Goal: Transaction & Acquisition: Purchase product/service

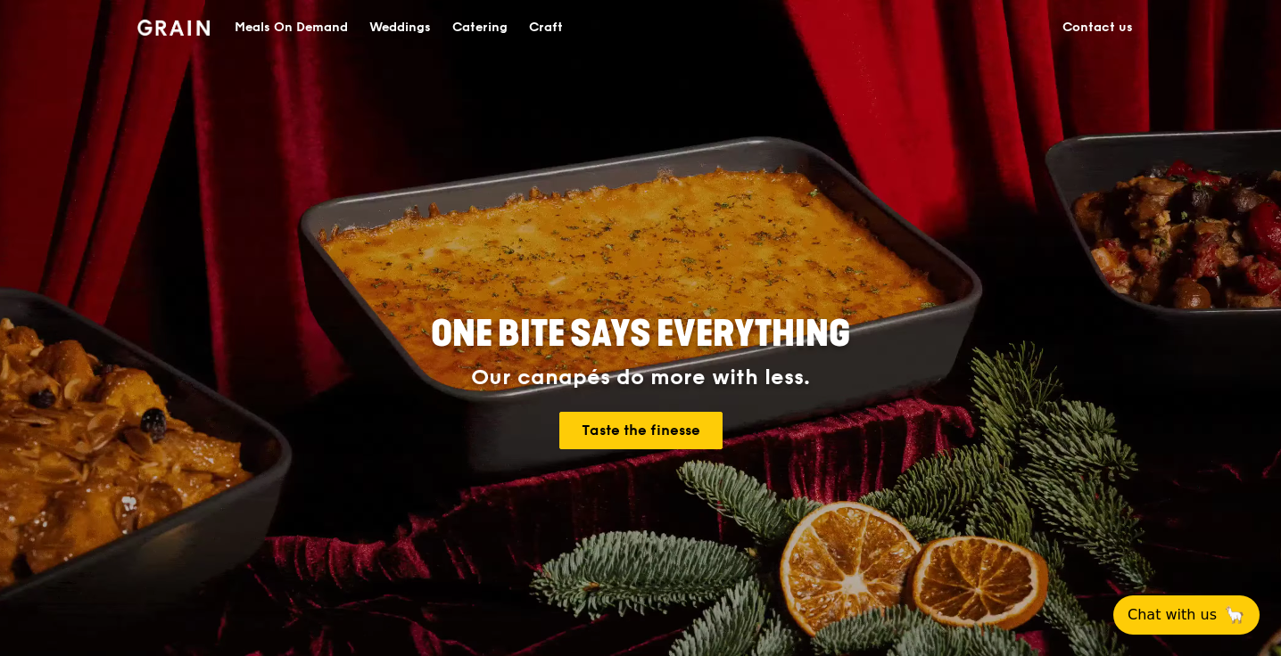
click at [291, 29] on div "Meals On Demand" at bounding box center [291, 28] width 113 height 54
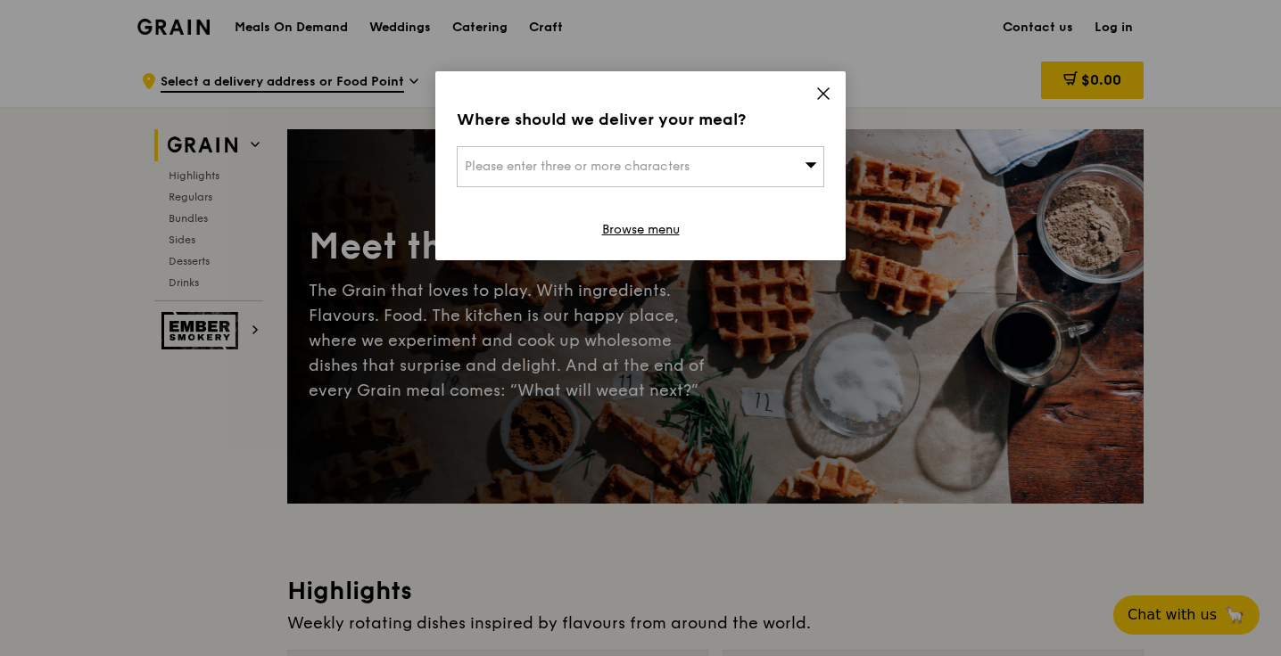
click at [631, 157] on div "Please enter three or more characters" at bounding box center [640, 166] width 367 height 41
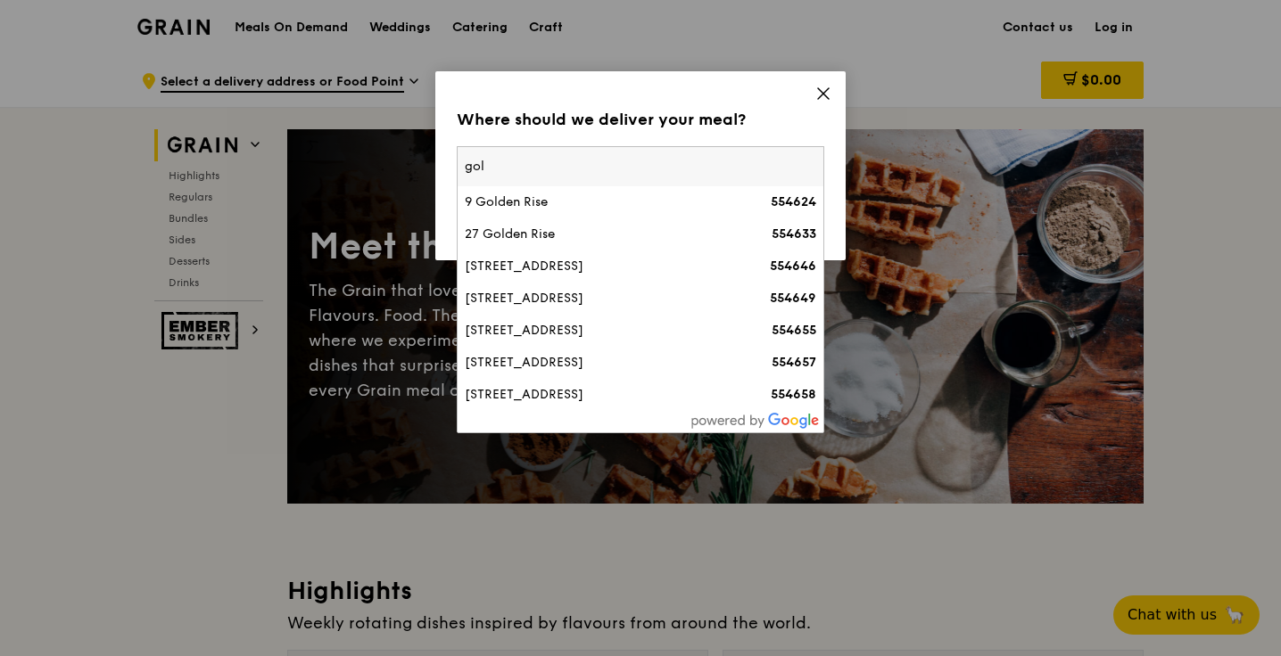
click at [631, 157] on input "gol" at bounding box center [640, 166] width 366 height 39
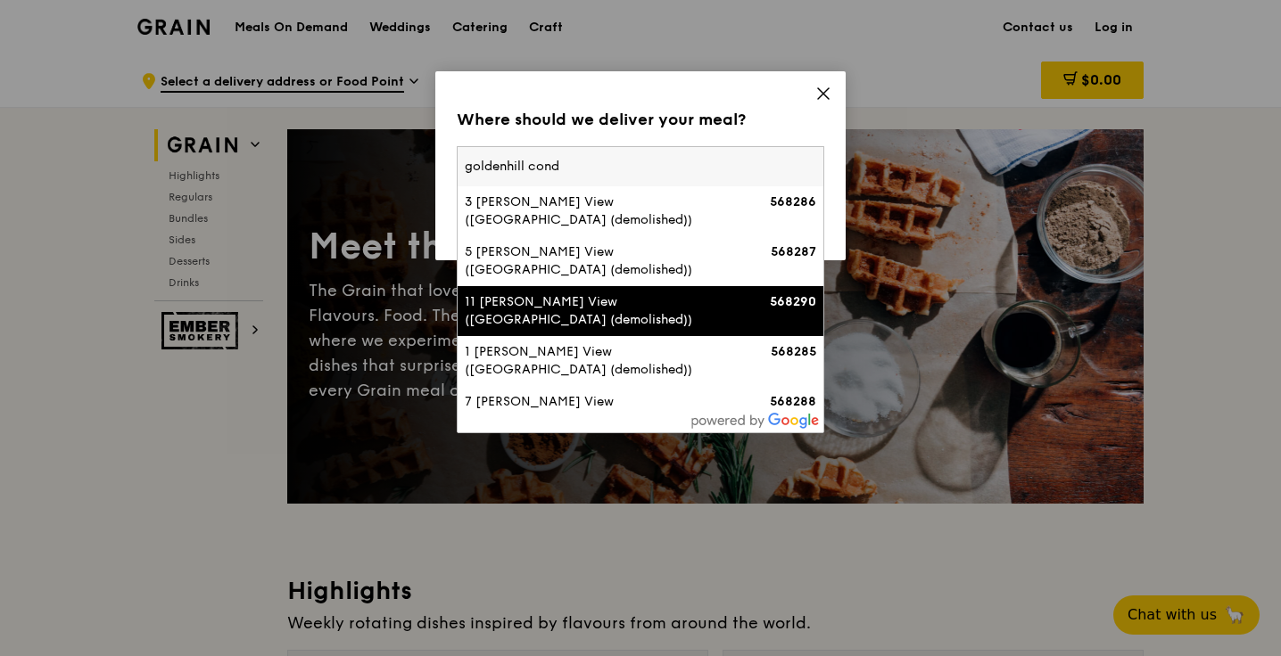
type input "goldenhill condo"
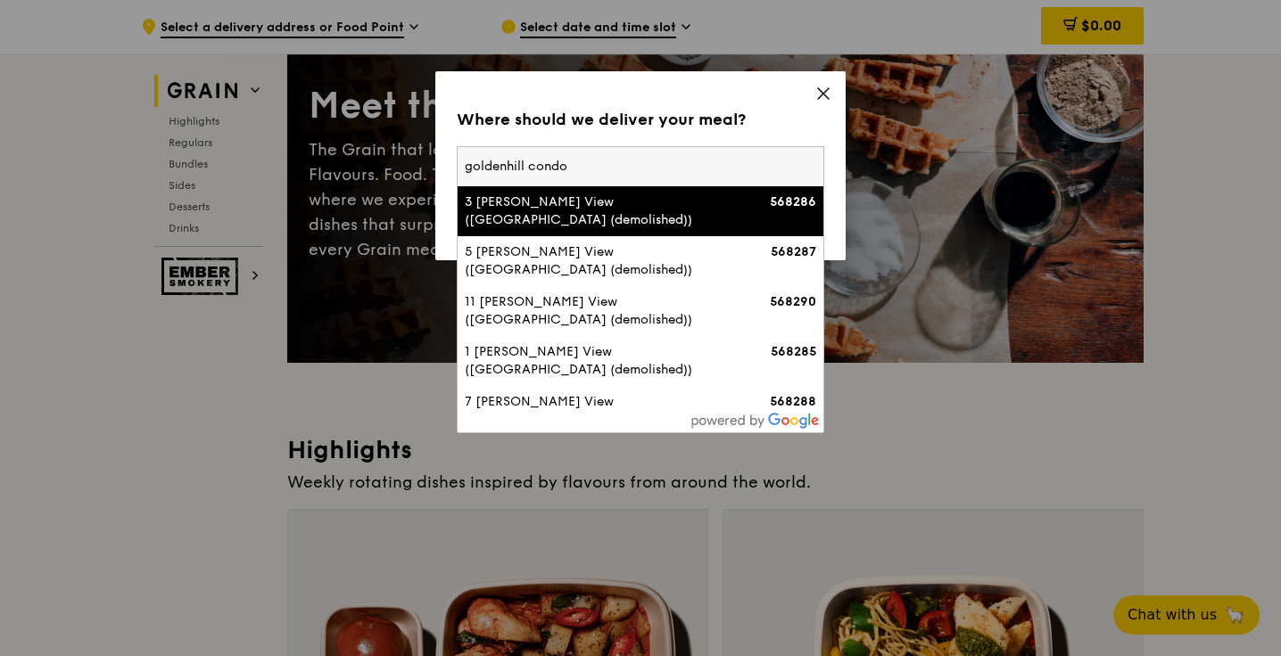
drag, startPoint x: 588, startPoint y: 165, endPoint x: 325, endPoint y: 162, distance: 263.1
click at [325, 162] on div "Where should we deliver your meal? Please enter three or more characters golden…" at bounding box center [640, 328] width 1281 height 656
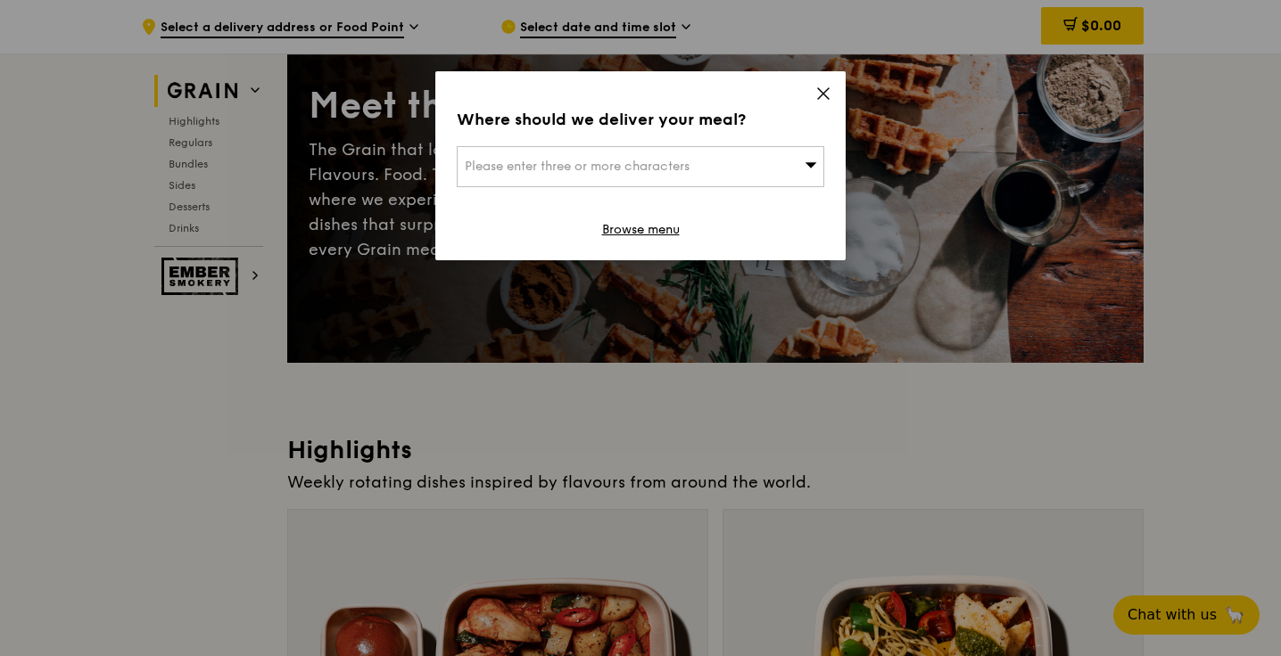
click at [540, 163] on span "Please enter three or more characters" at bounding box center [577, 166] width 225 height 15
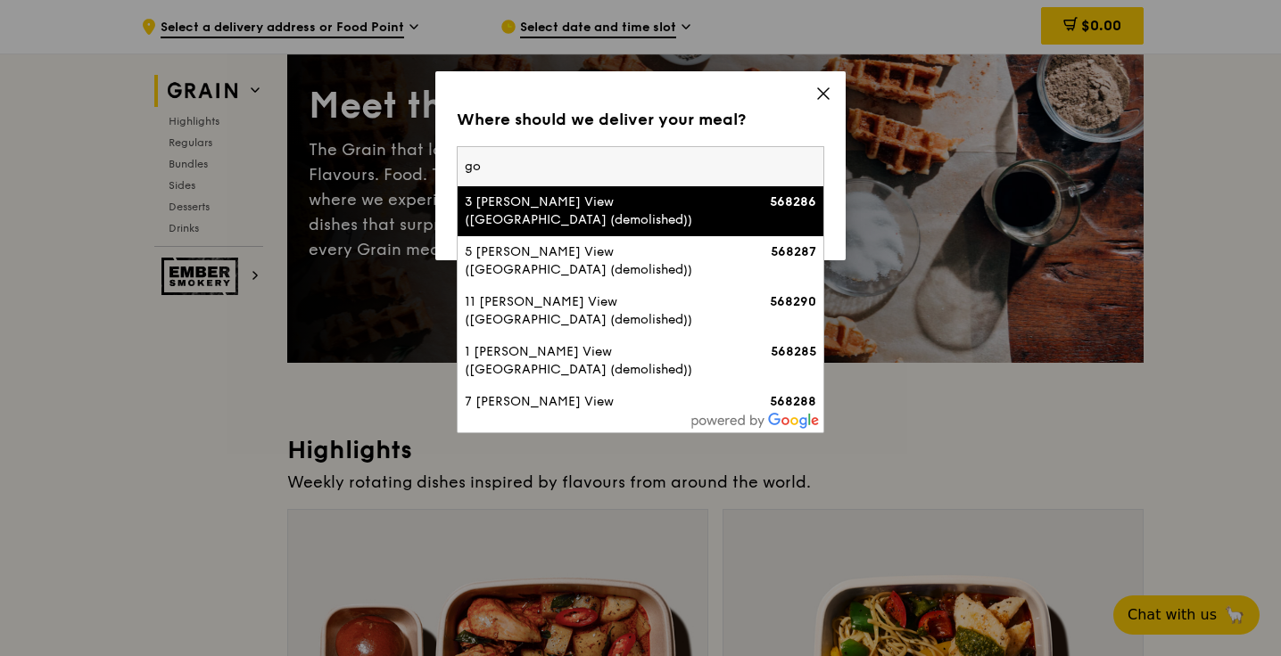
type input "g"
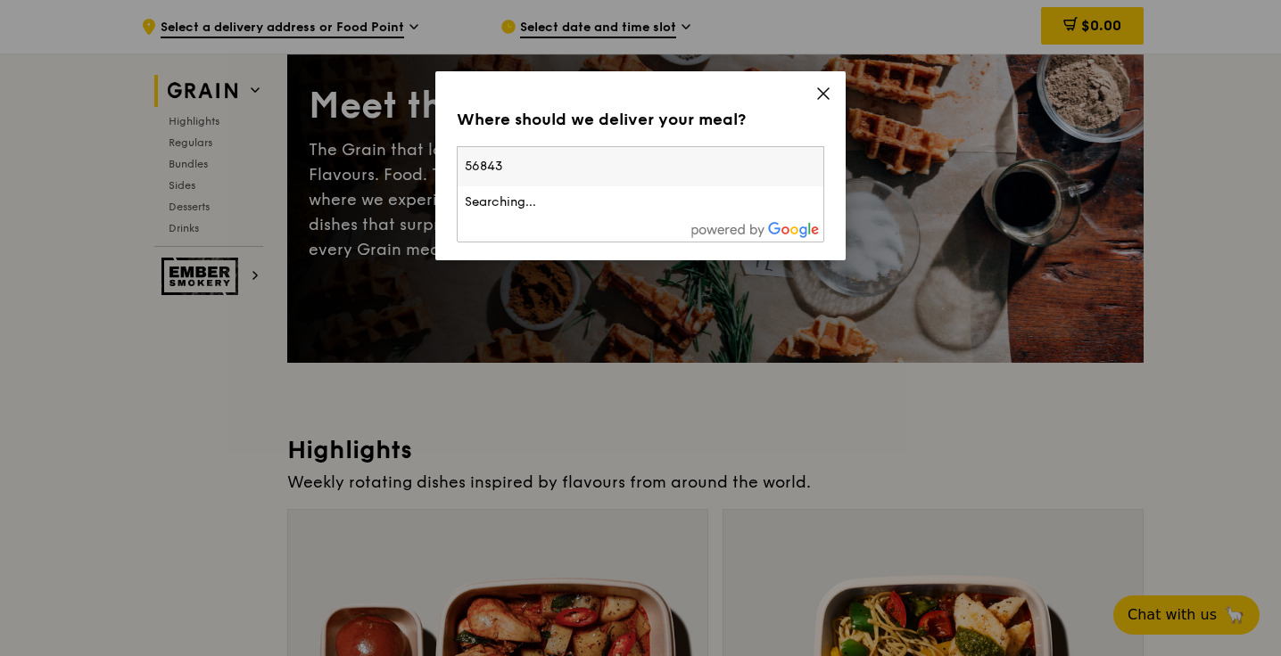
type input "568431"
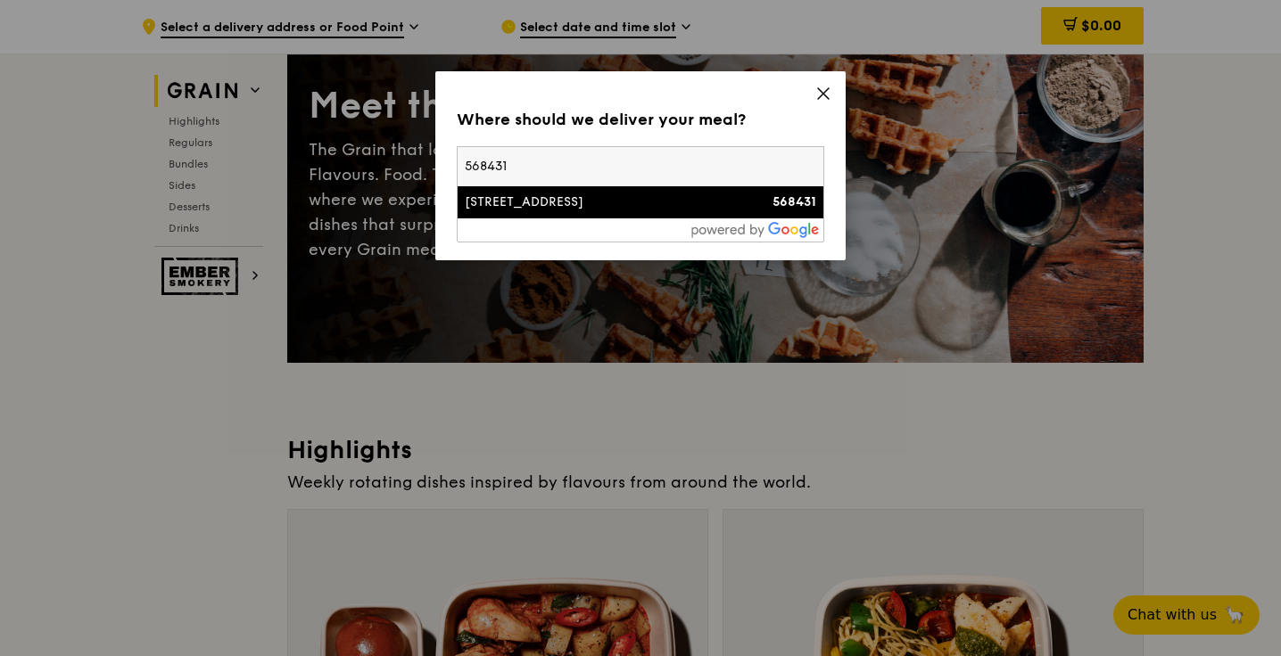
click at [773, 202] on strong "568431" at bounding box center [794, 201] width 44 height 15
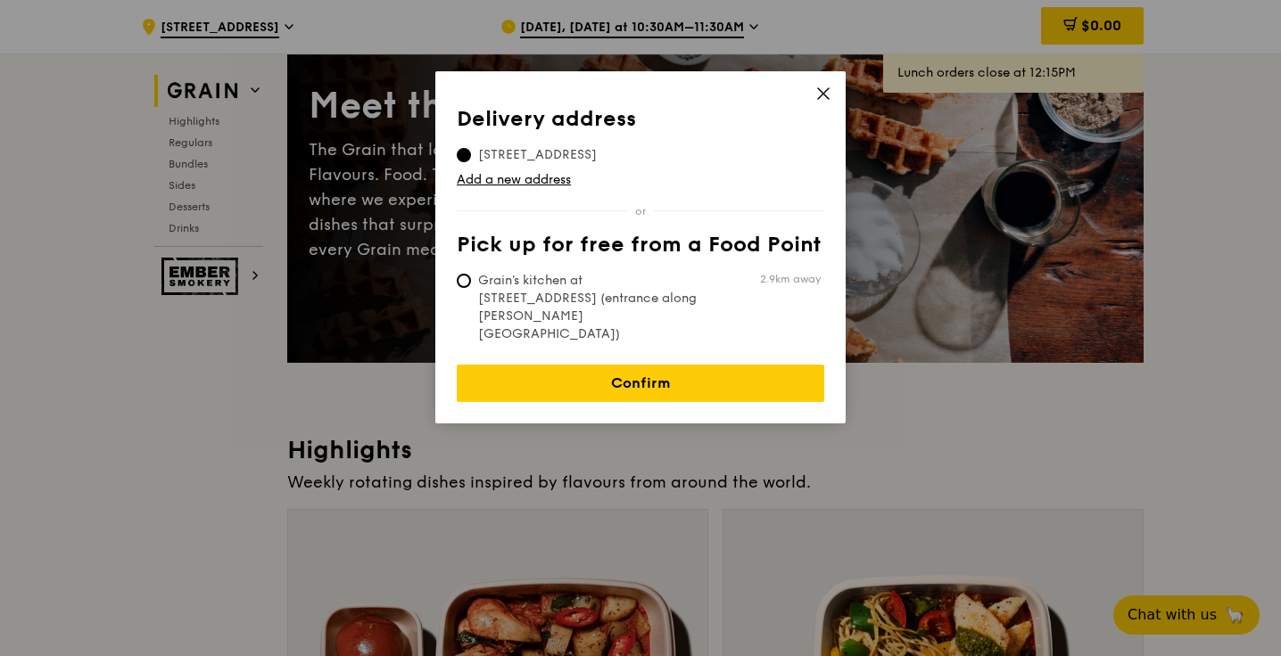
click at [822, 92] on icon at bounding box center [823, 94] width 16 height 16
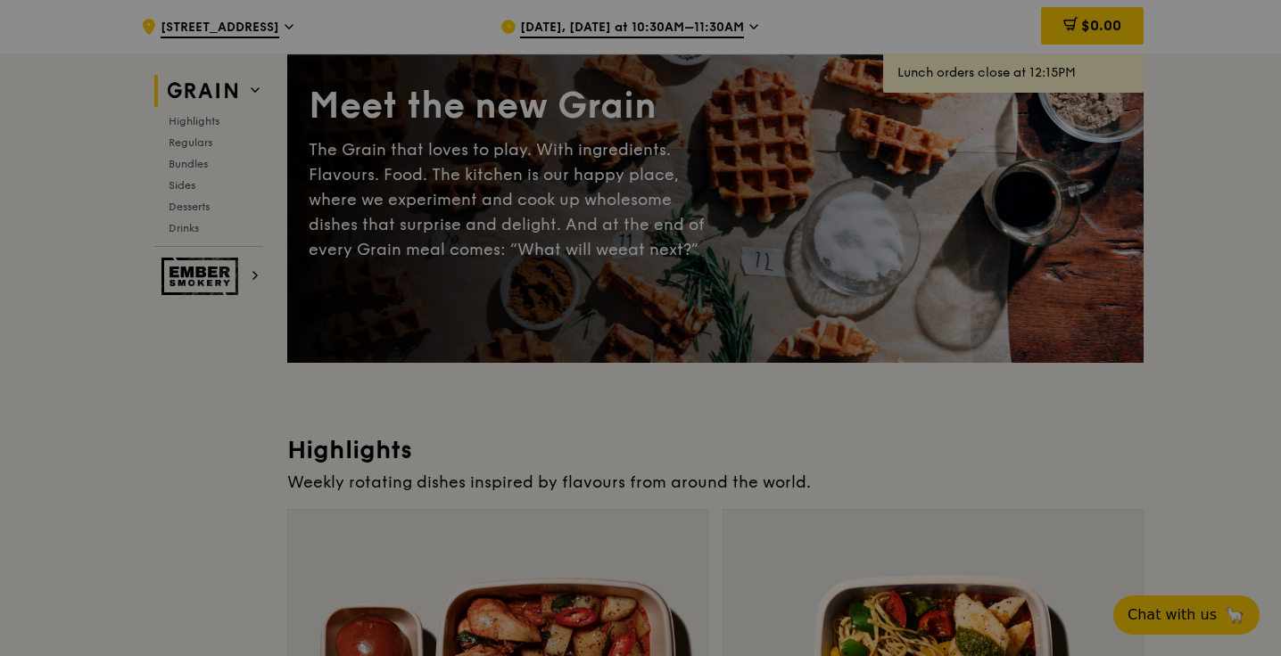
click at [822, 92] on div at bounding box center [640, 328] width 1281 height 656
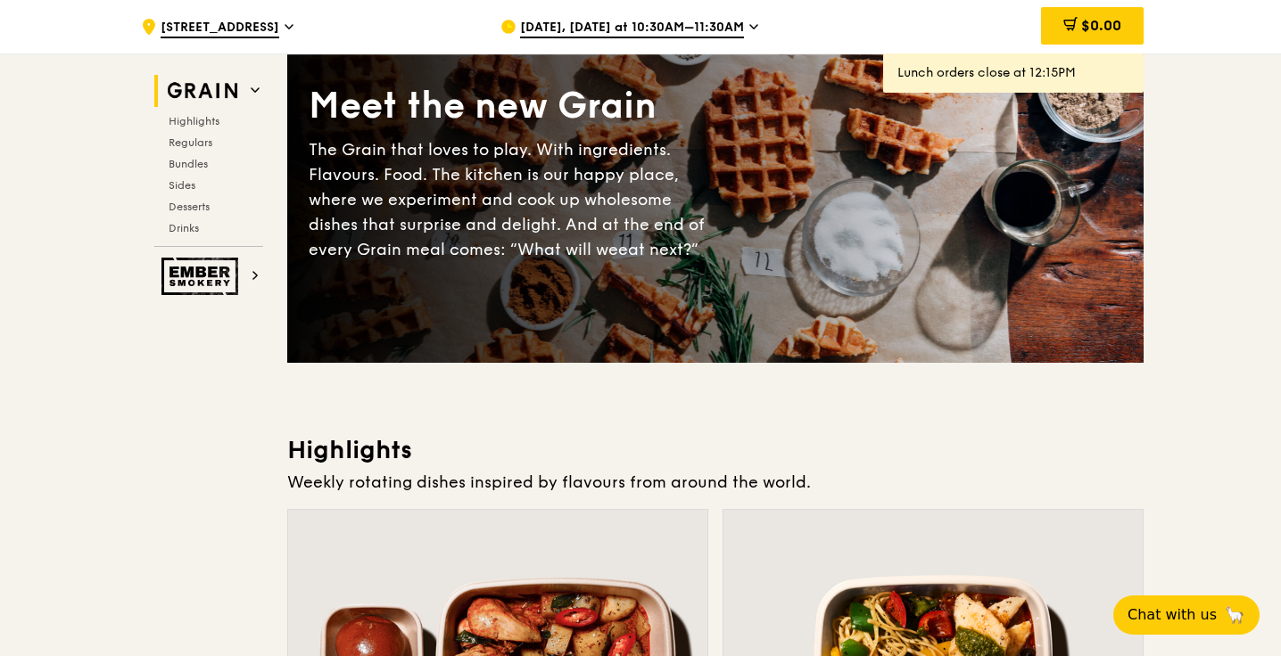
click at [294, 18] on div ".cls-1 { fill: none; stroke: #fff; stroke-linecap: round; stroke-linejoin: roun…" at bounding box center [306, 27] width 331 height 54
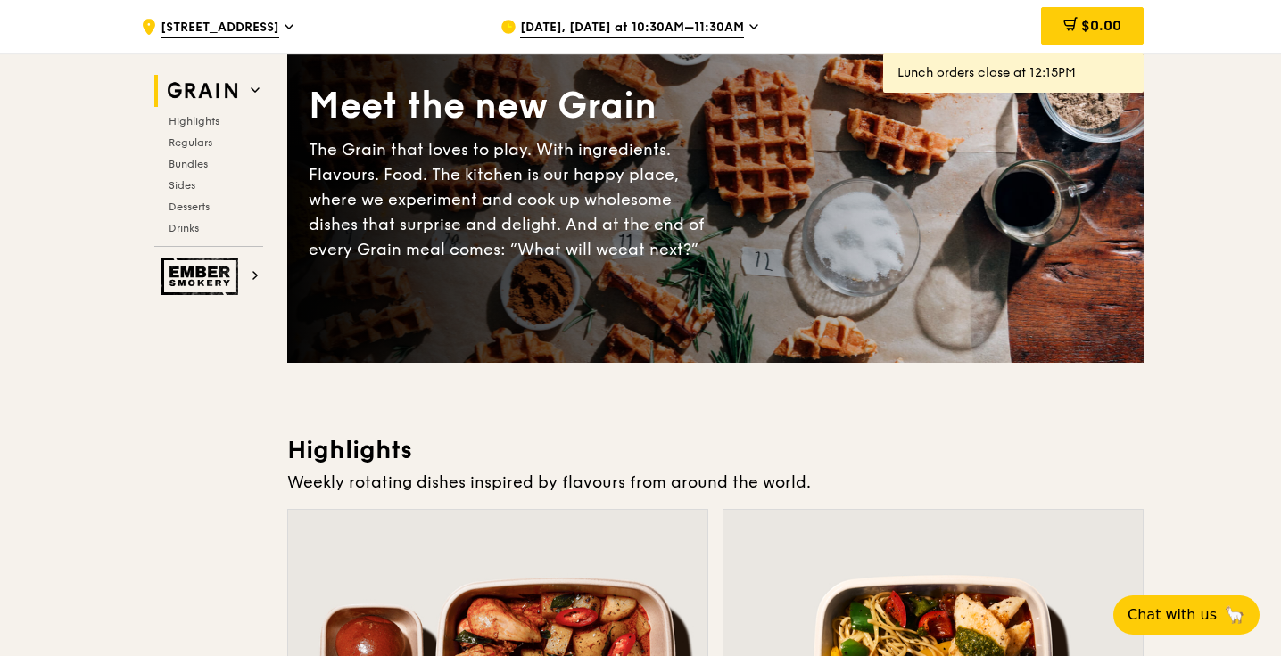
click at [665, 23] on span "[DATE], [DATE] at 10:30AM–11:30AM" at bounding box center [632, 29] width 224 height 20
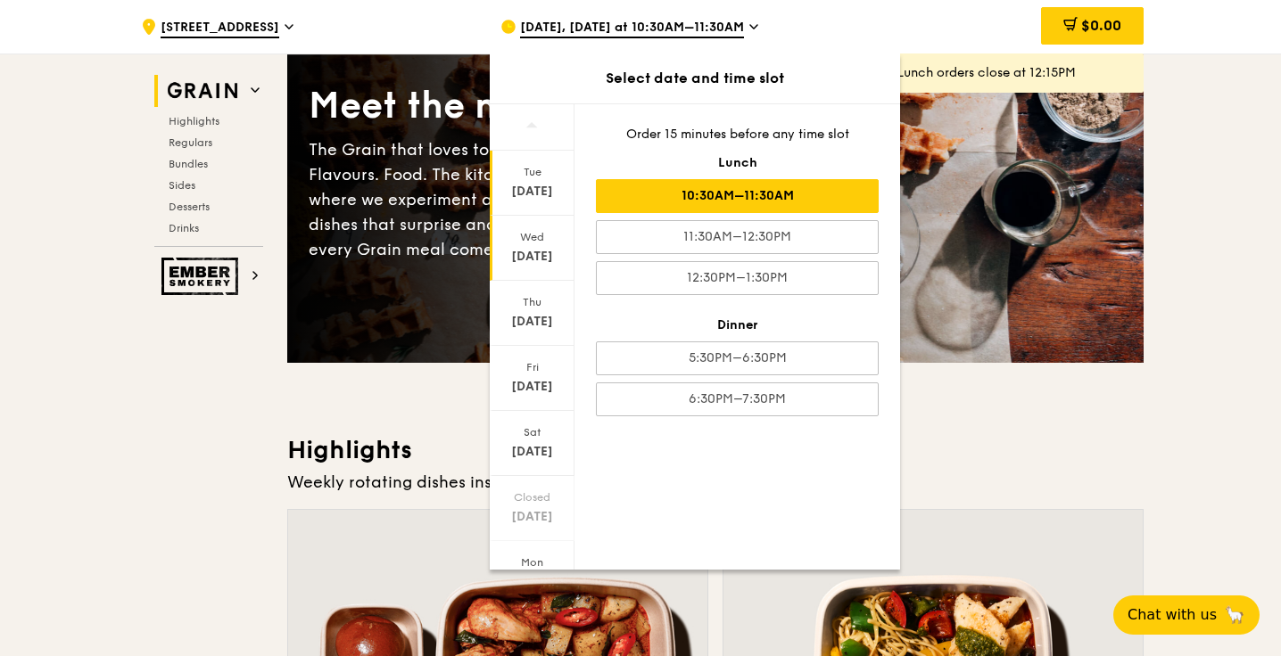
click at [527, 245] on div "[DATE]" at bounding box center [532, 248] width 85 height 65
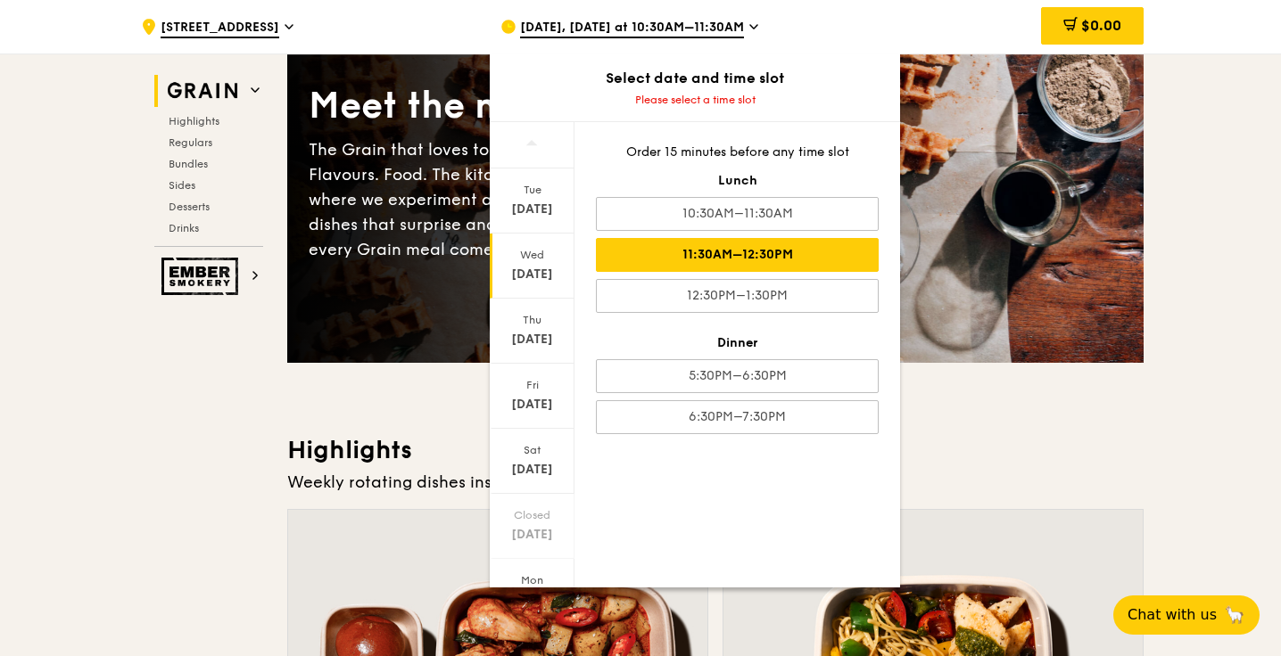
click at [708, 249] on div "11:30AM–12:30PM" at bounding box center [737, 255] width 283 height 34
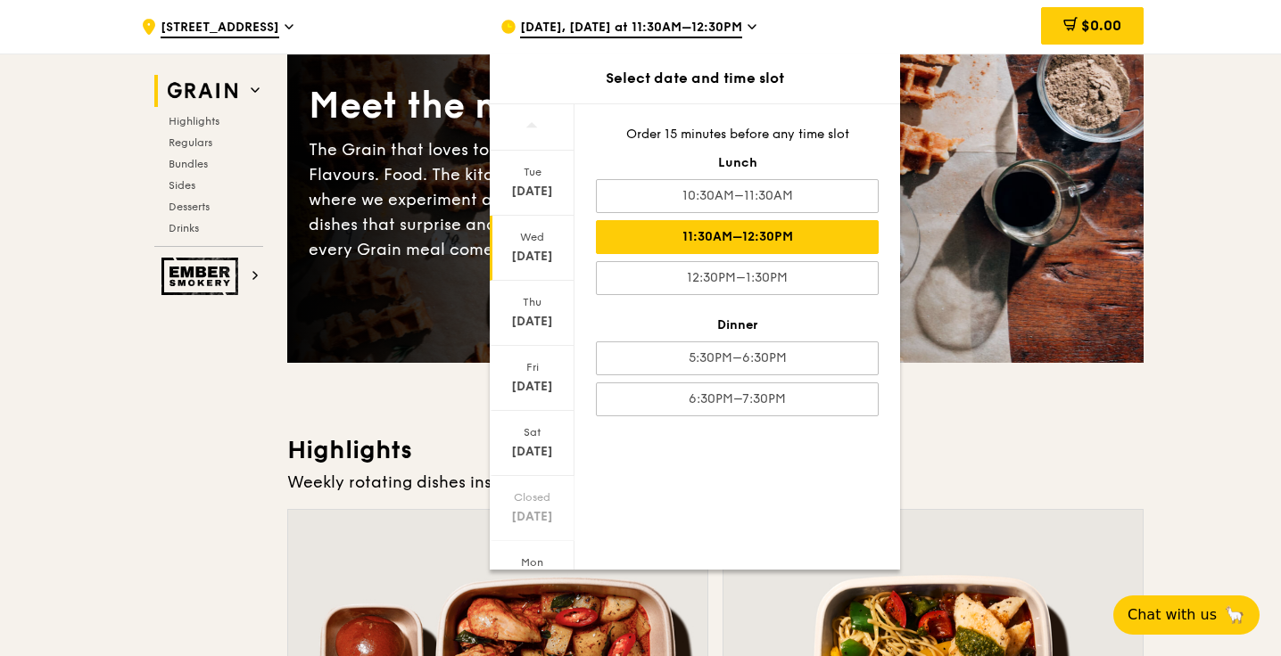
click at [891, 13] on div "$0.00" at bounding box center [999, 27] width 287 height 54
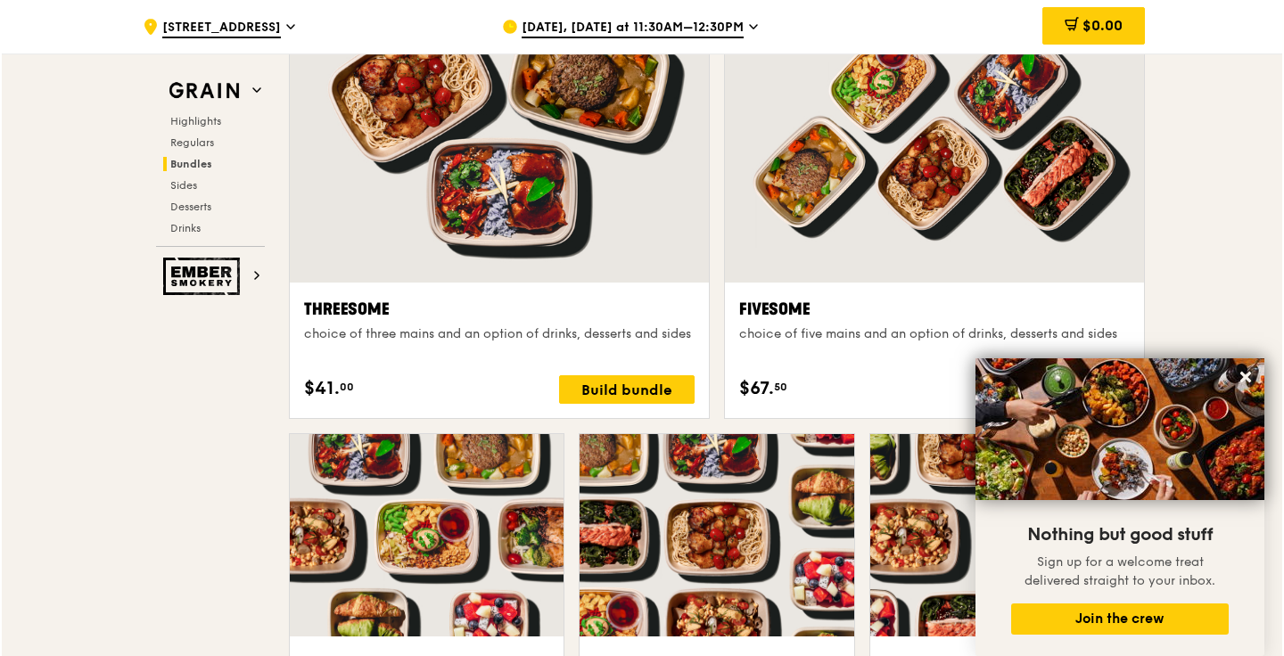
scroll to position [3186, 0]
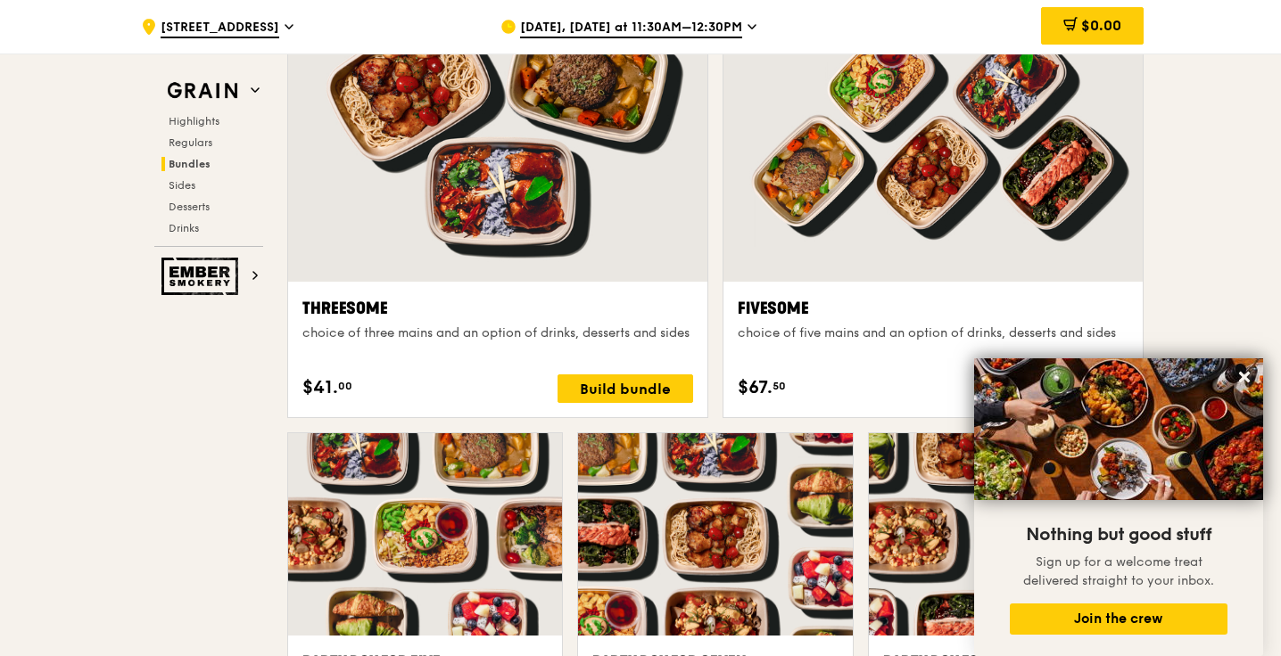
click at [853, 232] on div at bounding box center [932, 126] width 419 height 309
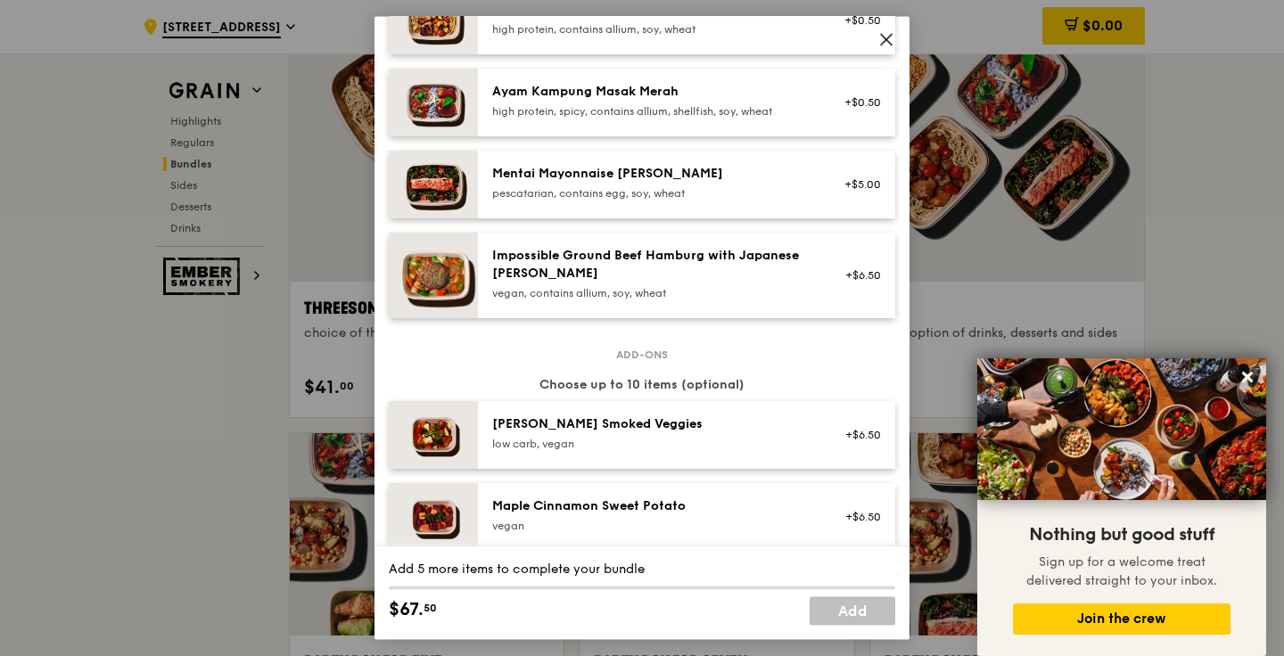
scroll to position [614, 0]
click at [576, 181] on div "Mentai Mayonnaise [PERSON_NAME]" at bounding box center [652, 173] width 320 height 18
click at [391, 168] on div "1x" at bounding box center [388, 172] width 20 height 20
click at [391, 168] on div "2x" at bounding box center [388, 172] width 20 height 20
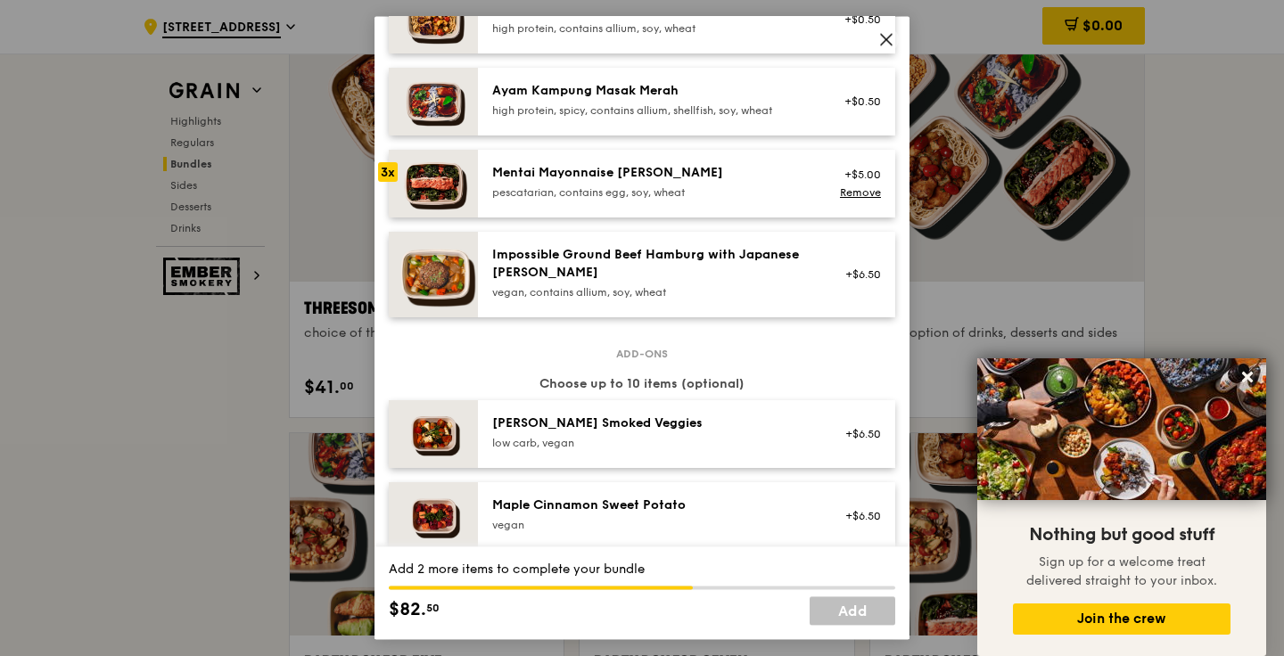
click at [391, 168] on div "3x" at bounding box center [388, 172] width 20 height 20
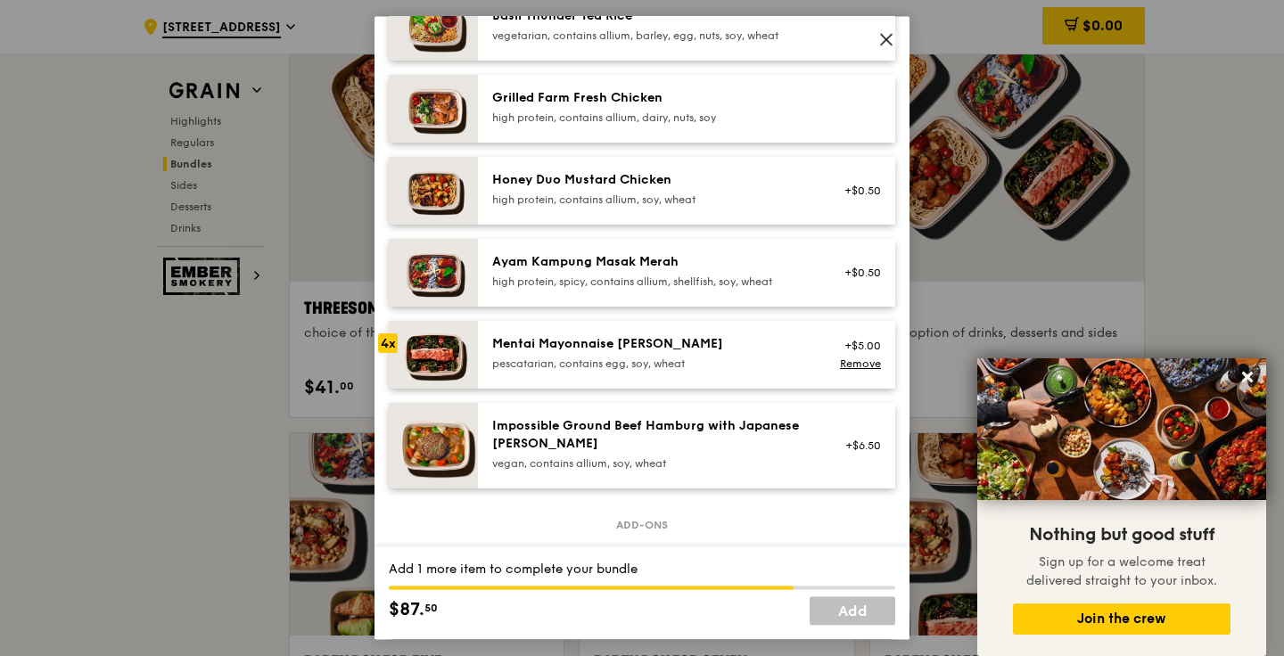
scroll to position [441, 0]
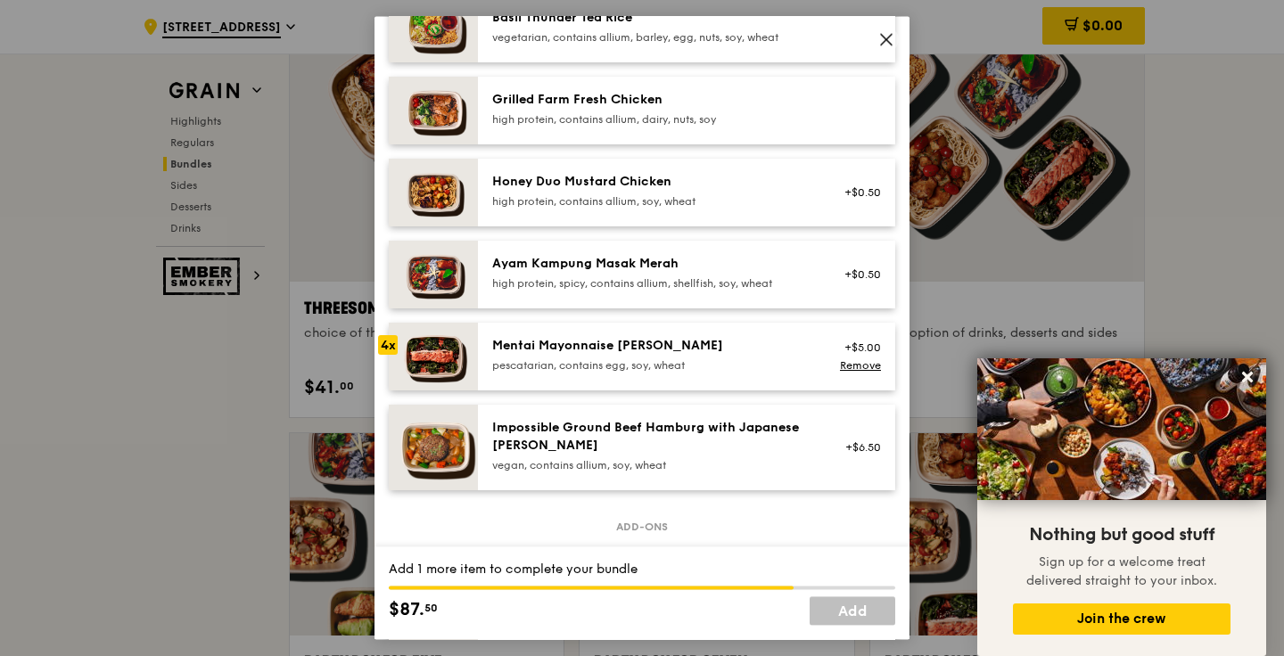
click at [393, 260] on div at bounding box center [388, 263] width 20 height 20
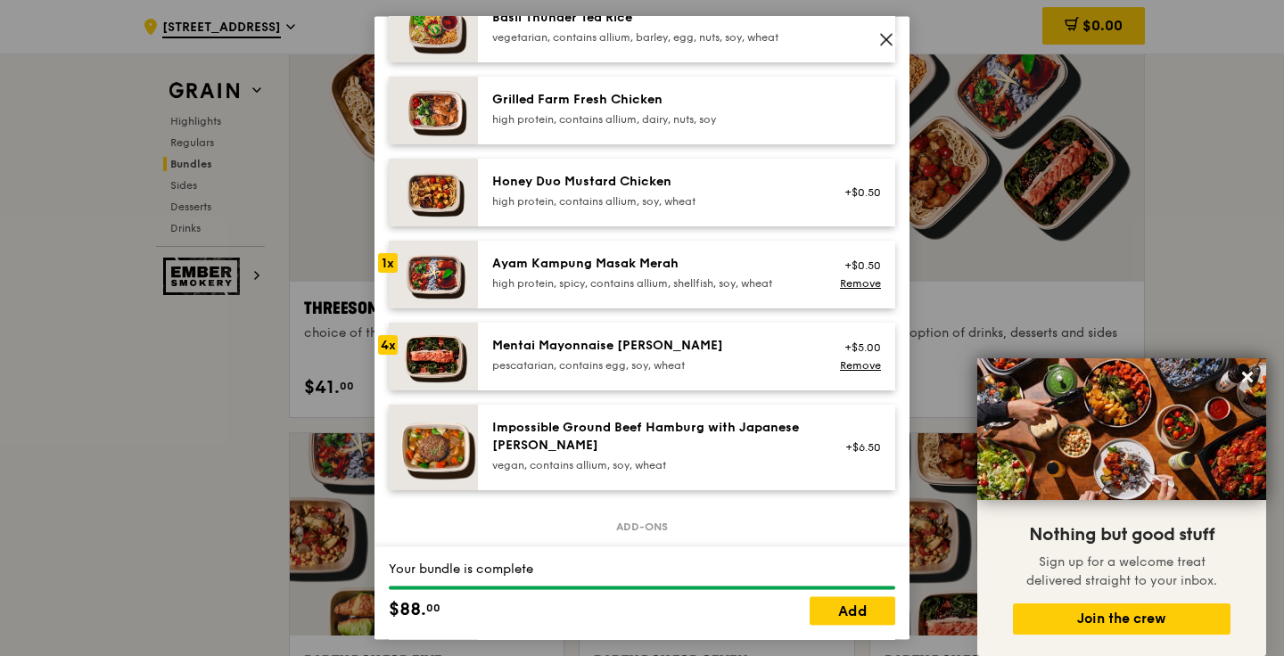
click at [442, 114] on img at bounding box center [433, 111] width 89 height 68
click at [383, 260] on div "1x" at bounding box center [388, 263] width 20 height 20
click at [428, 112] on img at bounding box center [433, 111] width 89 height 68
click at [862, 283] on link "Remove" at bounding box center [860, 283] width 41 height 12
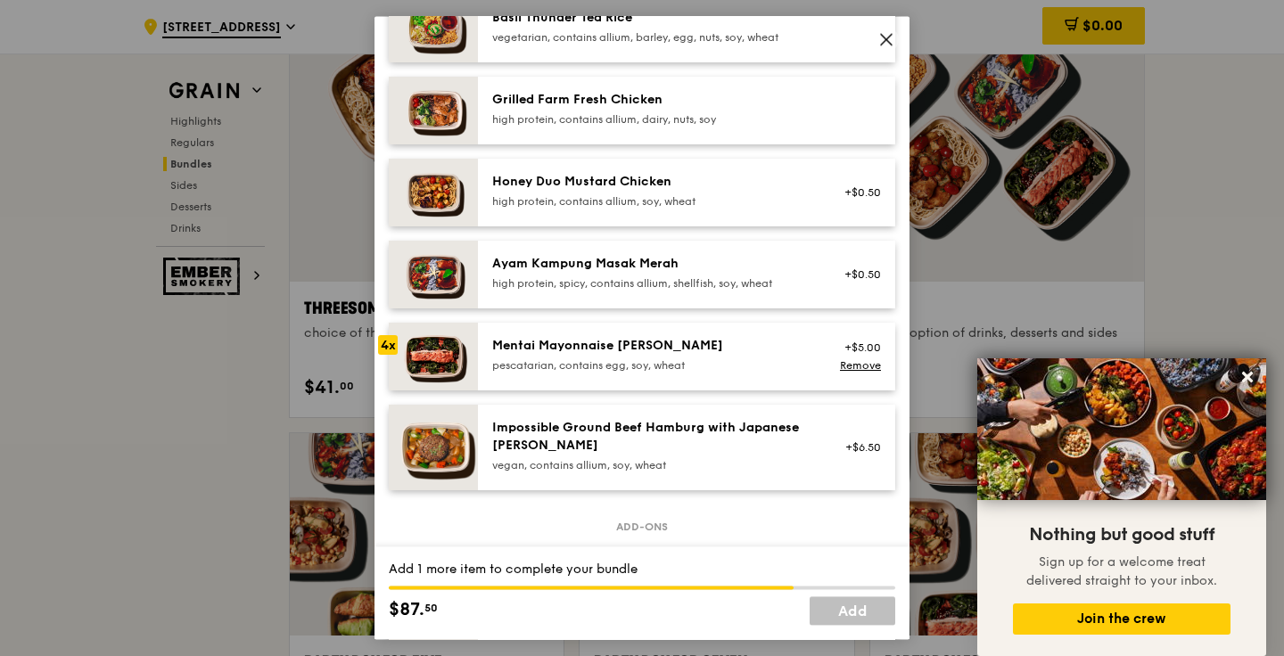
click at [399, 104] on img at bounding box center [433, 111] width 89 height 68
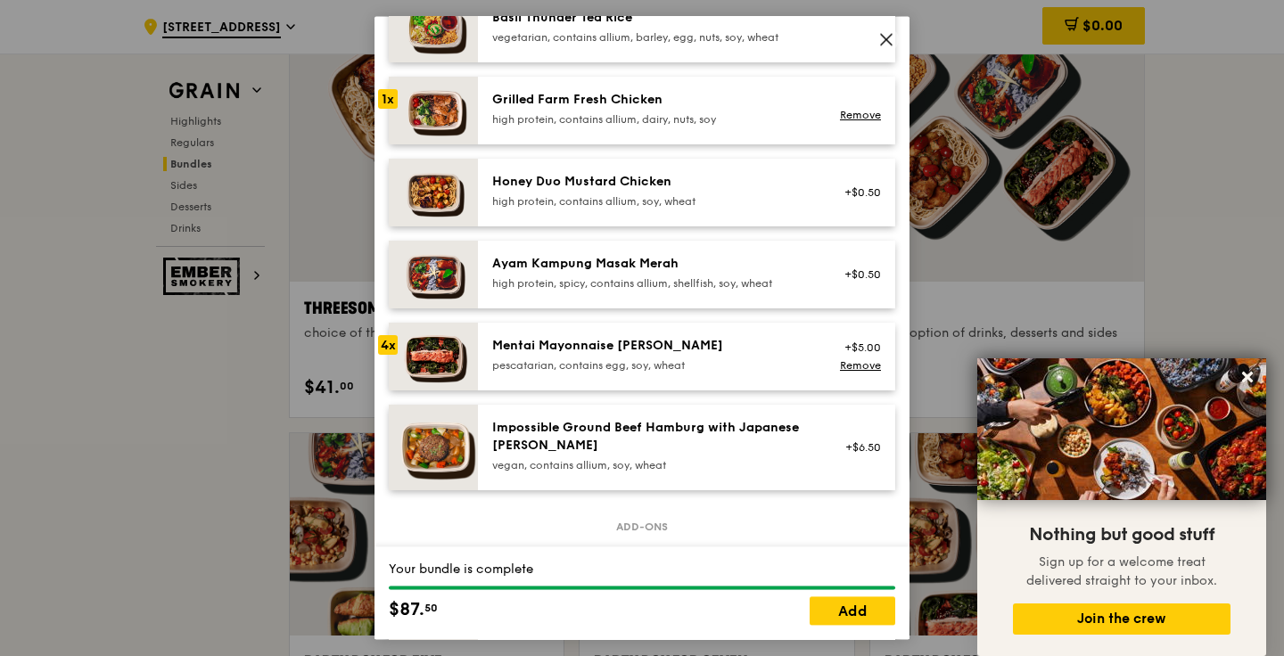
click at [403, 263] on img at bounding box center [433, 275] width 89 height 68
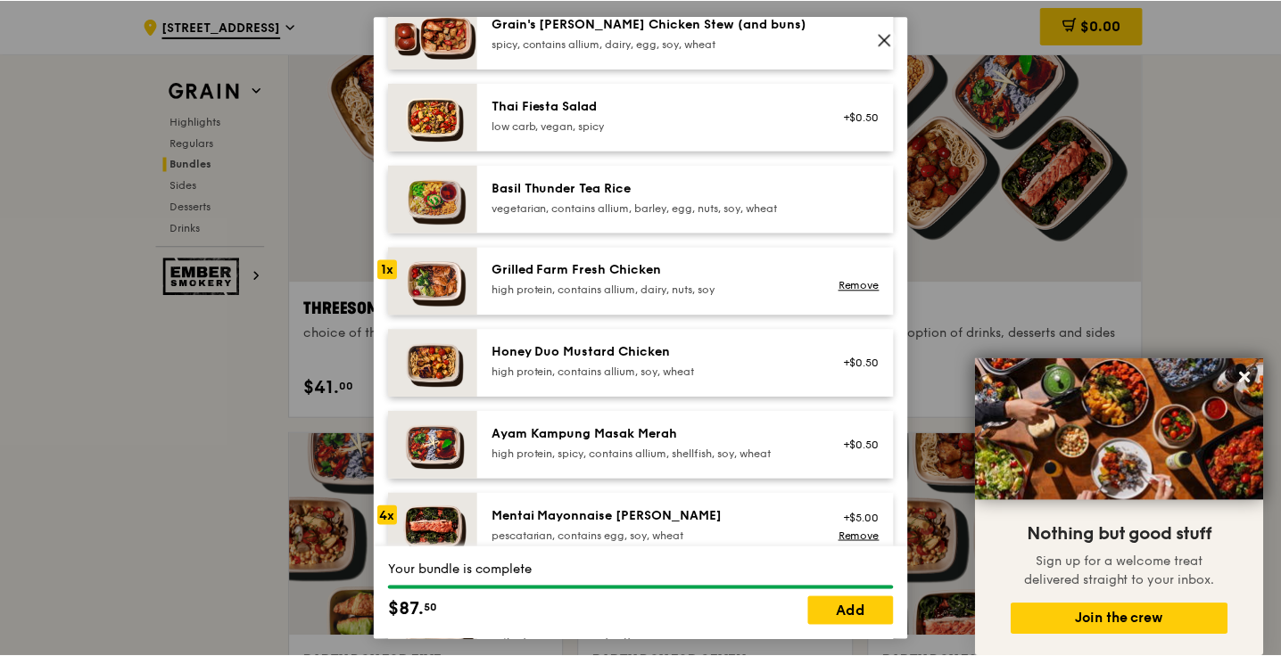
scroll to position [275, 0]
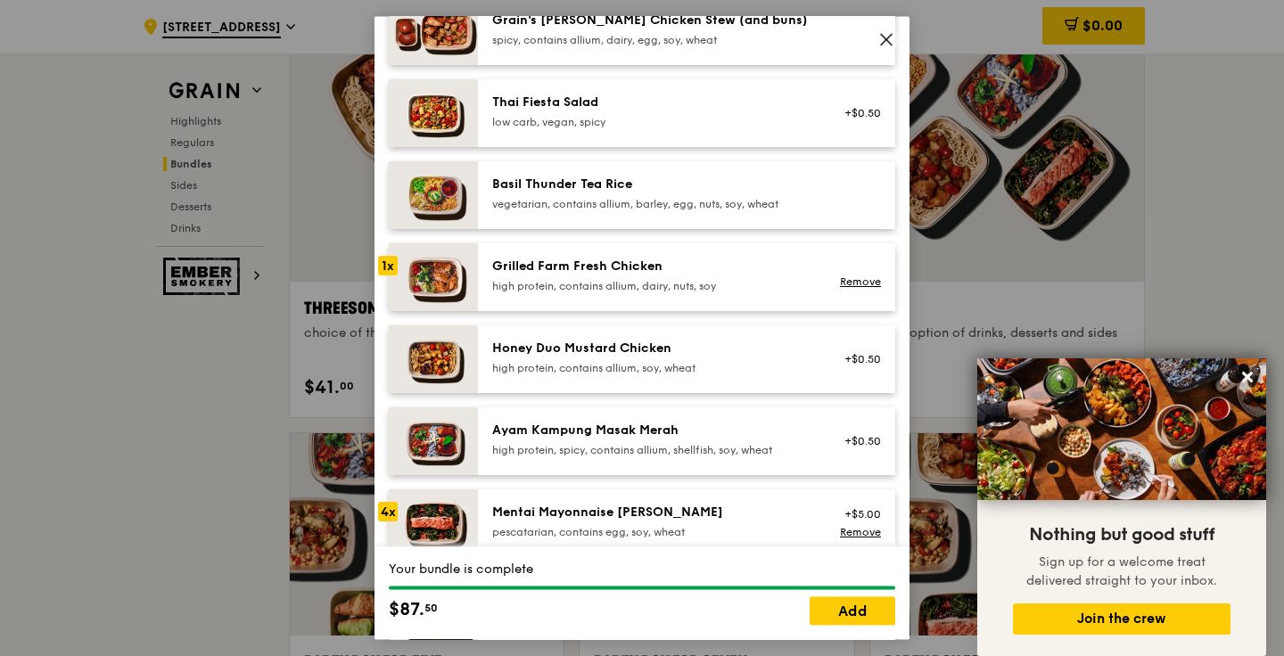
click at [397, 510] on div "4x" at bounding box center [388, 512] width 20 height 20
click at [109, 466] on div "Fivesome choice of five mains and an option of drinks, desserts and sides Mains…" at bounding box center [642, 328] width 1284 height 656
click at [871, 590] on div "Your bundle is complete $87. 50 Add" at bounding box center [642, 594] width 535 height 93
click at [869, 604] on link "Add" at bounding box center [853, 611] width 86 height 29
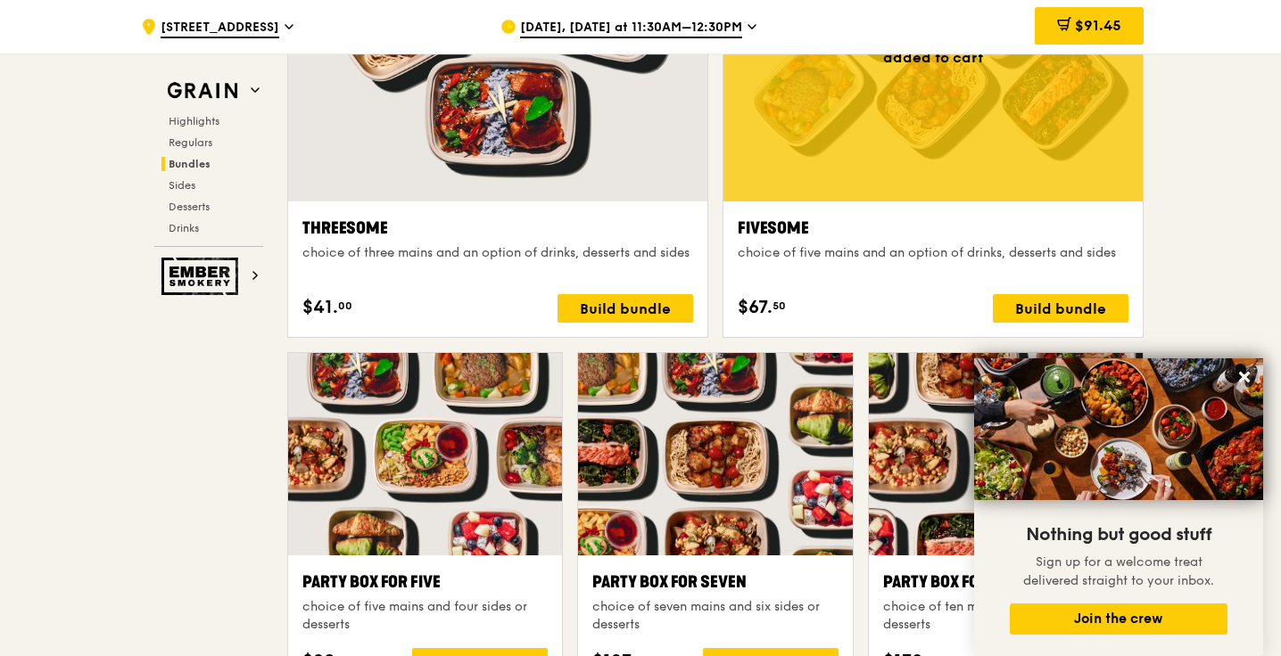
scroll to position [3275, 0]
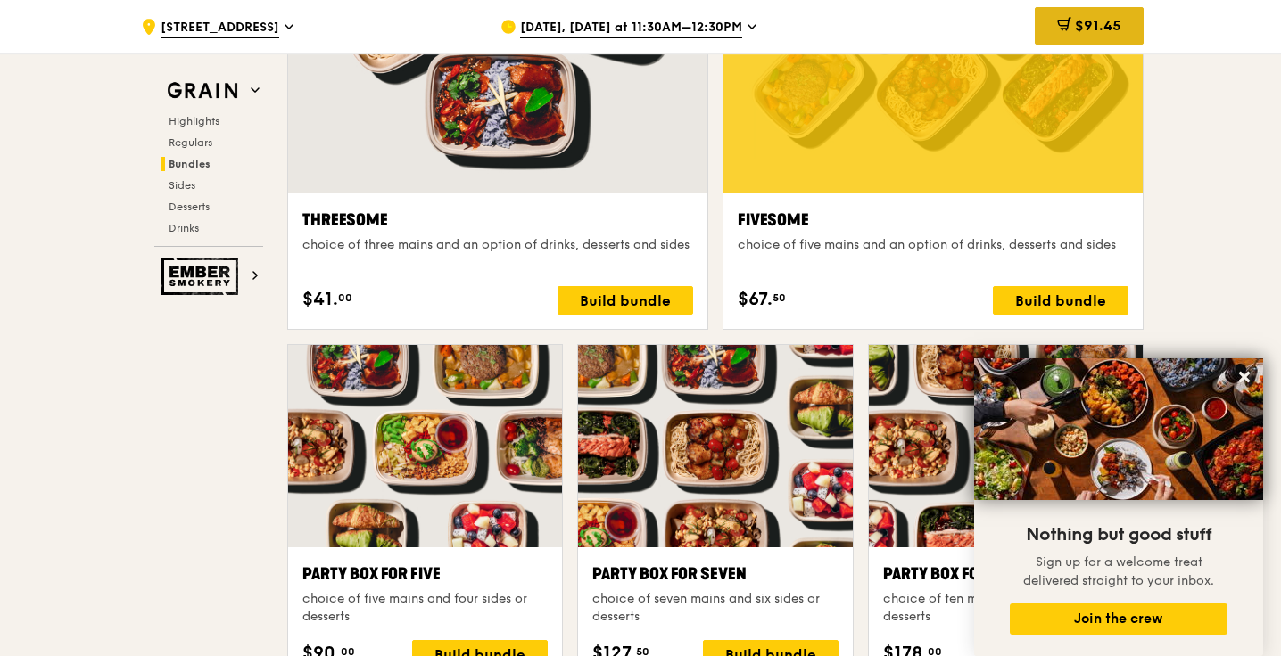
click at [1106, 29] on span "$91.45" at bounding box center [1098, 25] width 46 height 17
click at [0, 0] on div "Your cart" at bounding box center [0, 0] width 0 height 0
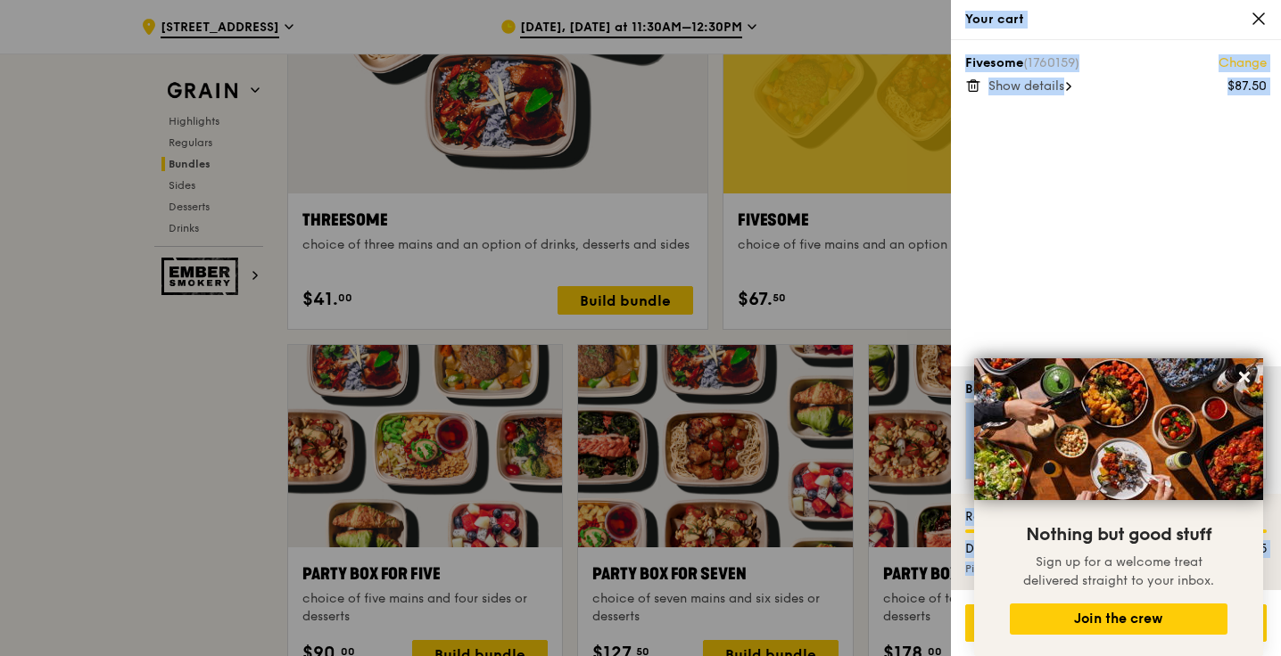
click at [1254, 63] on link "Change" at bounding box center [1242, 63] width 48 height 18
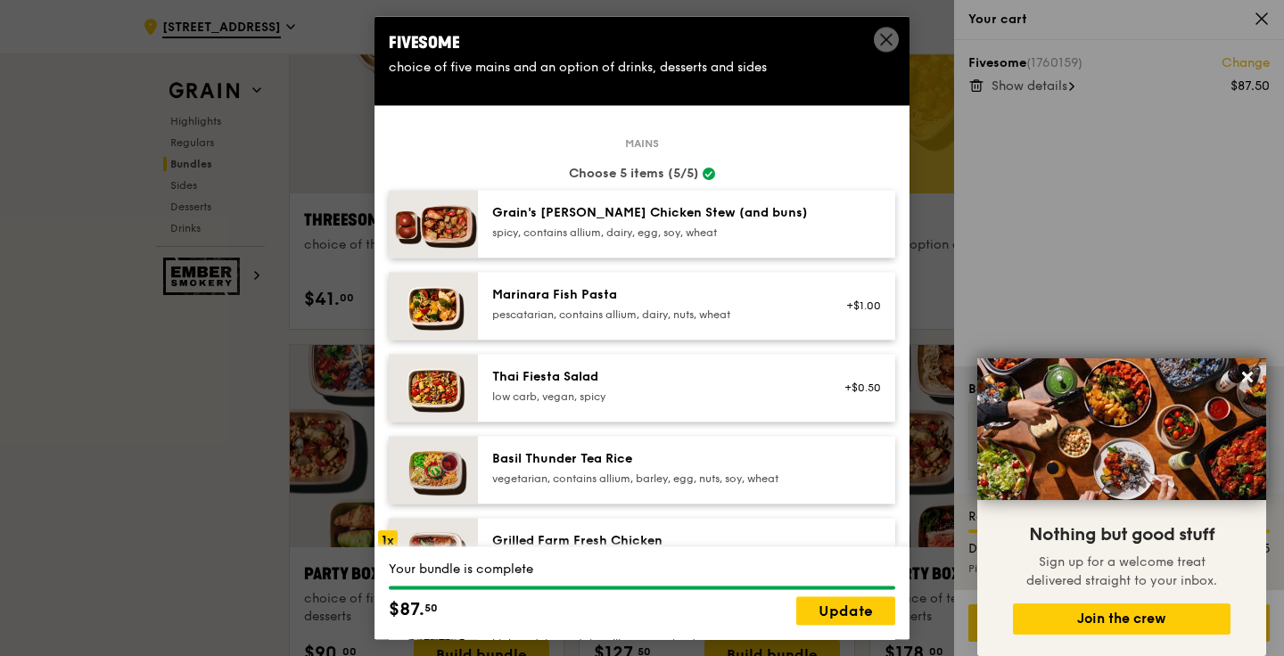
click at [312, 182] on div "Fivesome choice of five mains and an option of drinks, desserts and sides Mains…" at bounding box center [642, 328] width 1284 height 656
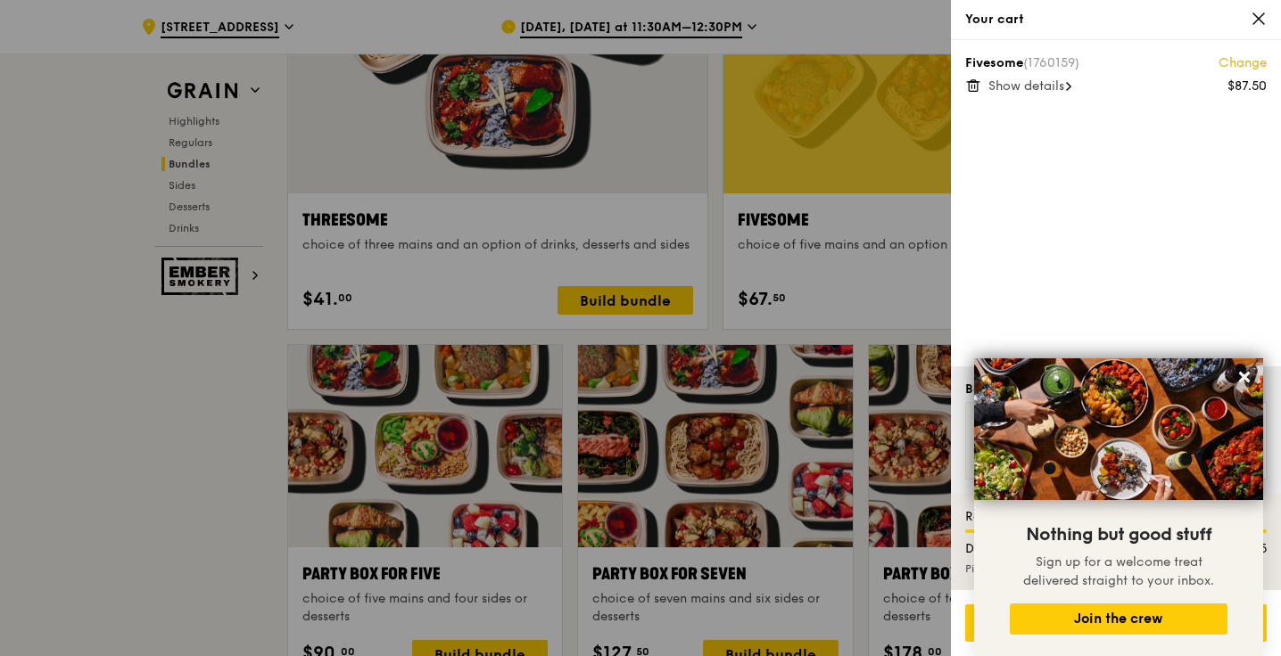
click at [1258, 17] on icon at bounding box center [1258, 18] width 11 height 11
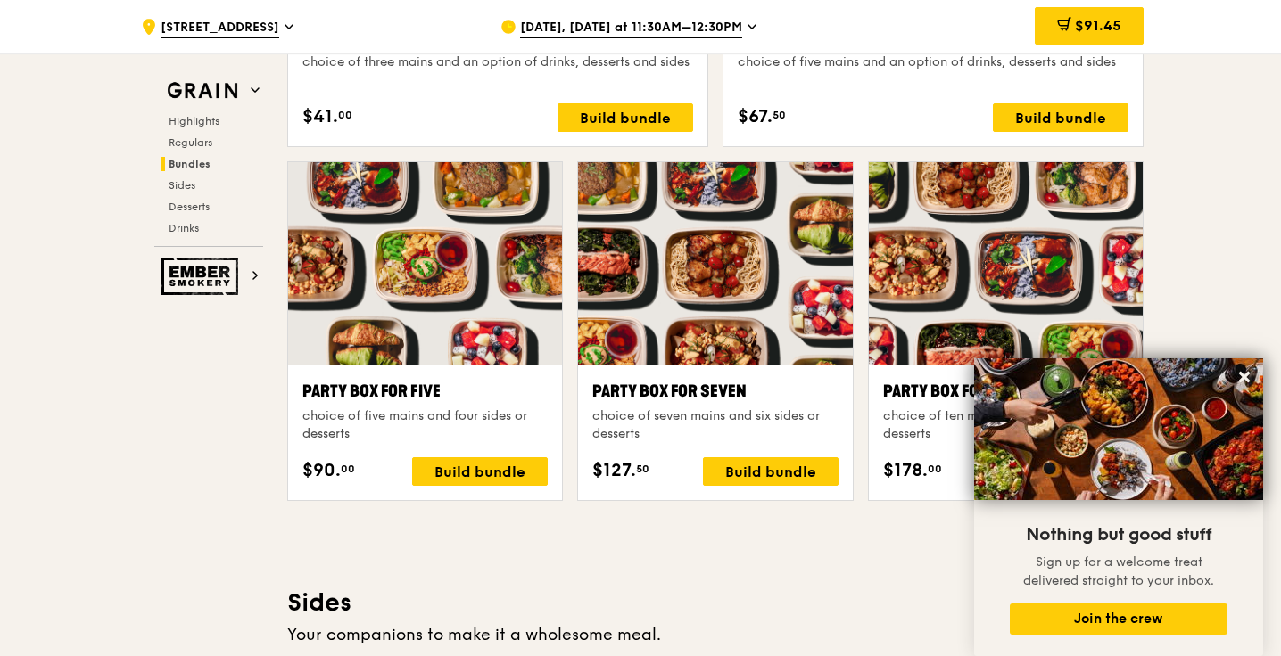
scroll to position [3473, 0]
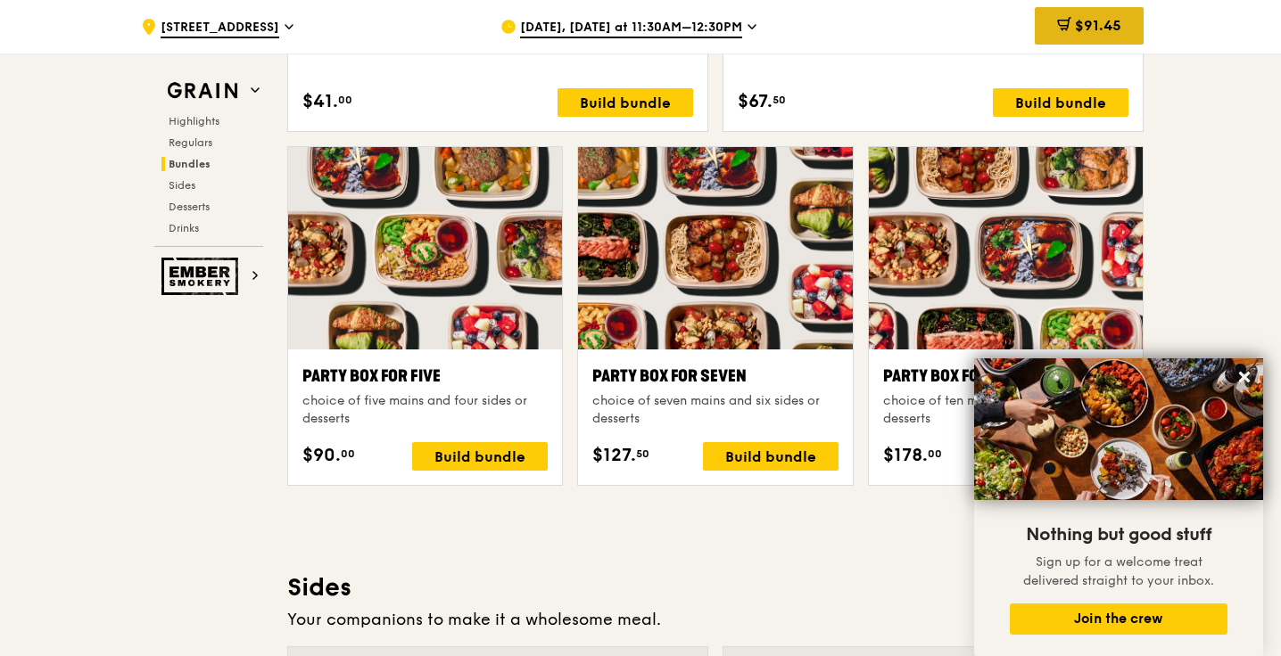
click at [1075, 32] on span "$91.45" at bounding box center [1098, 25] width 46 height 17
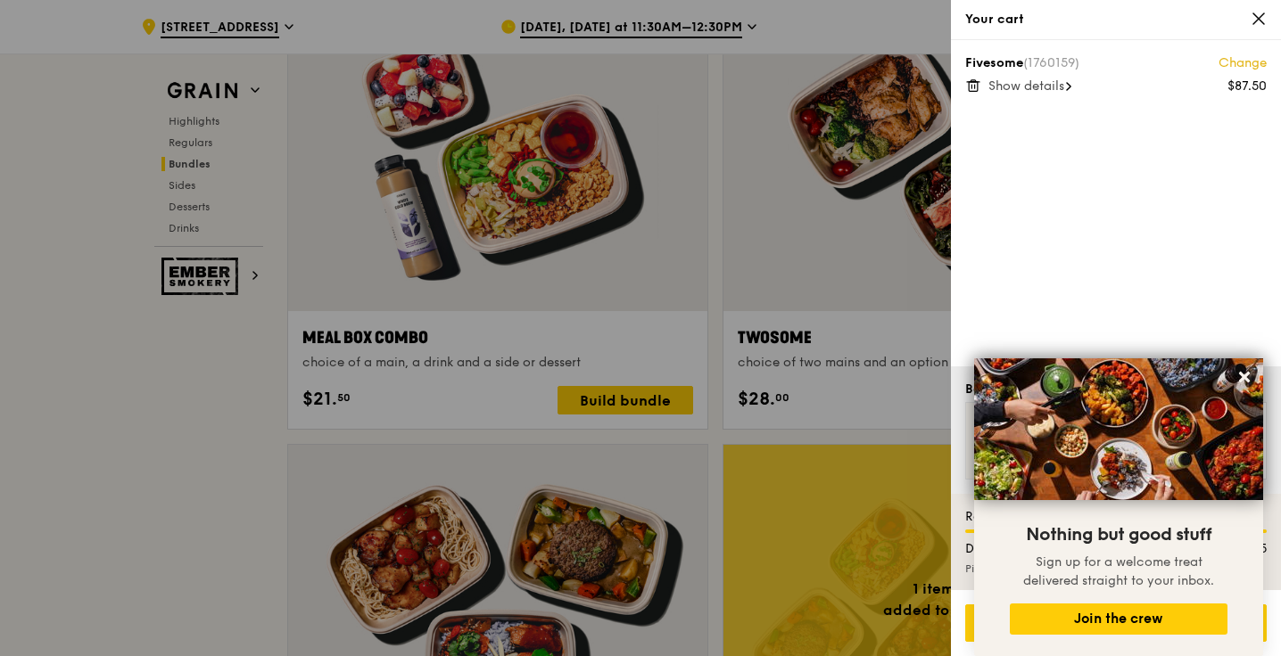
scroll to position [2315, 0]
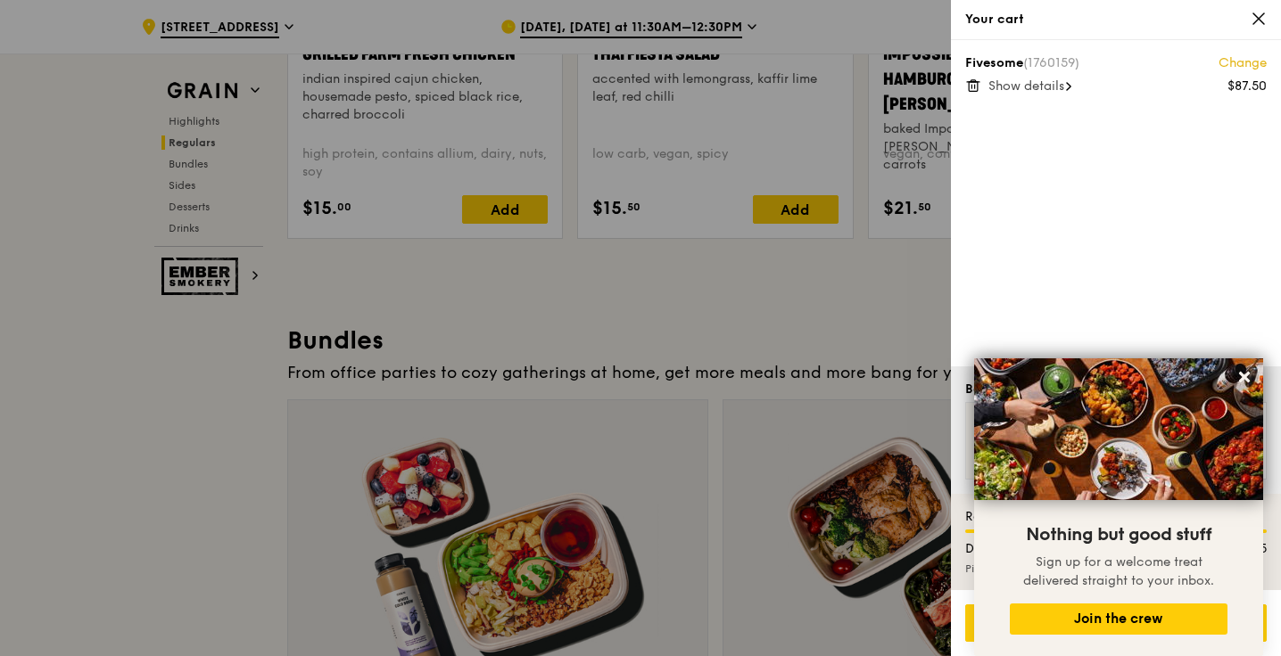
click at [1064, 82] on span "Show details" at bounding box center [1026, 85] width 76 height 15
click at [968, 87] on icon at bounding box center [972, 86] width 9 height 9
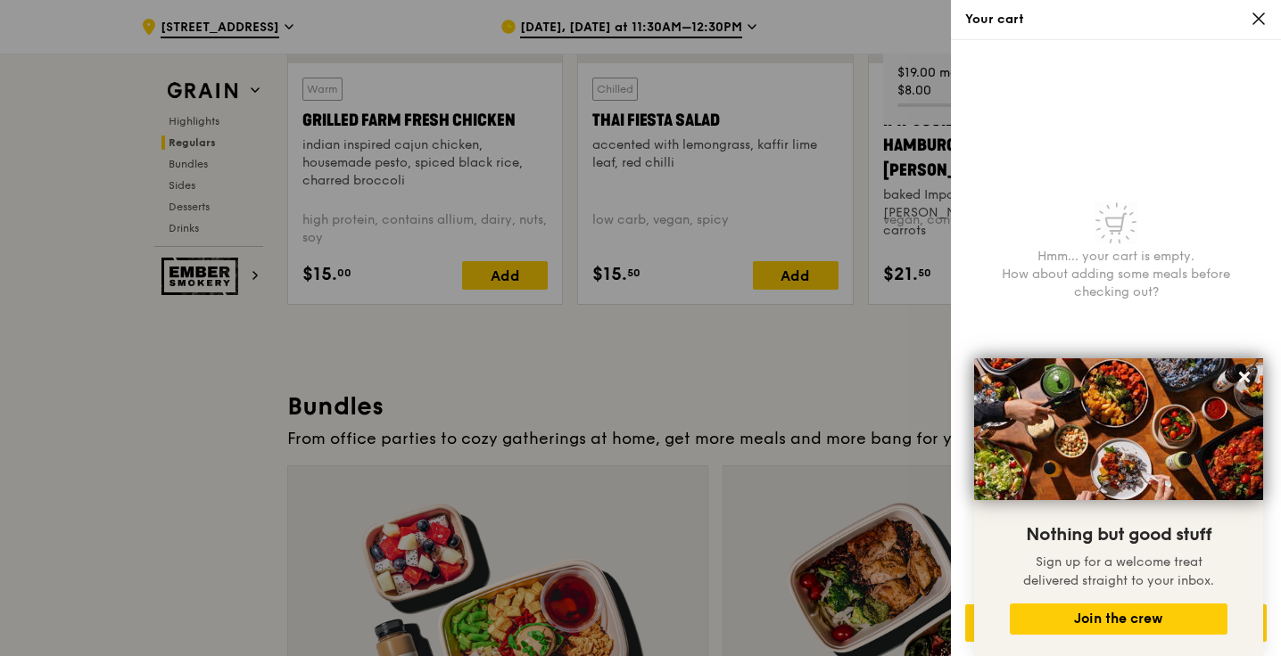
scroll to position [2245, 0]
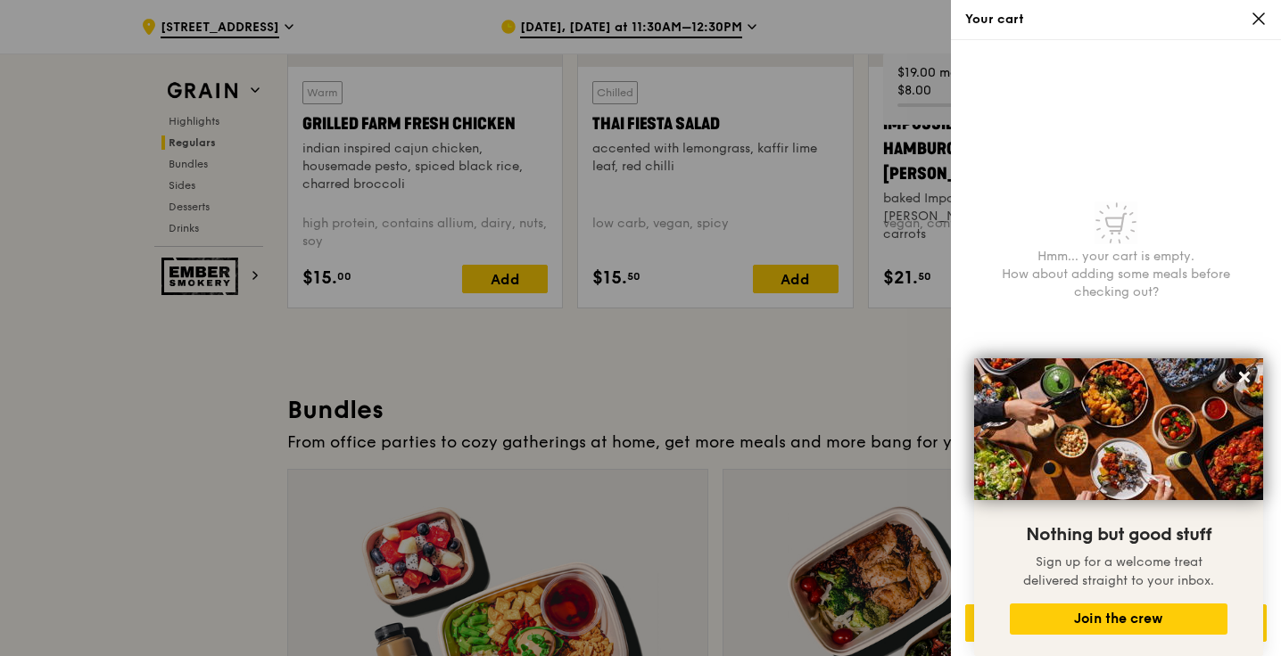
click at [721, 317] on div at bounding box center [640, 328] width 1281 height 656
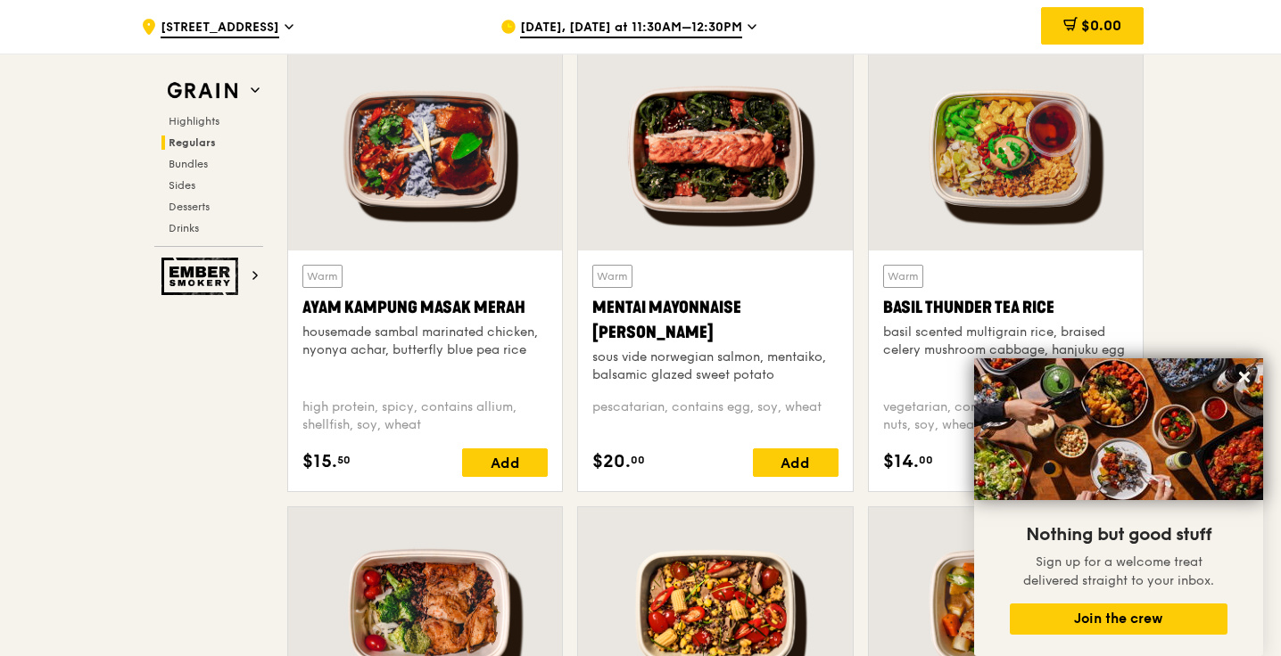
scroll to position [1586, 0]
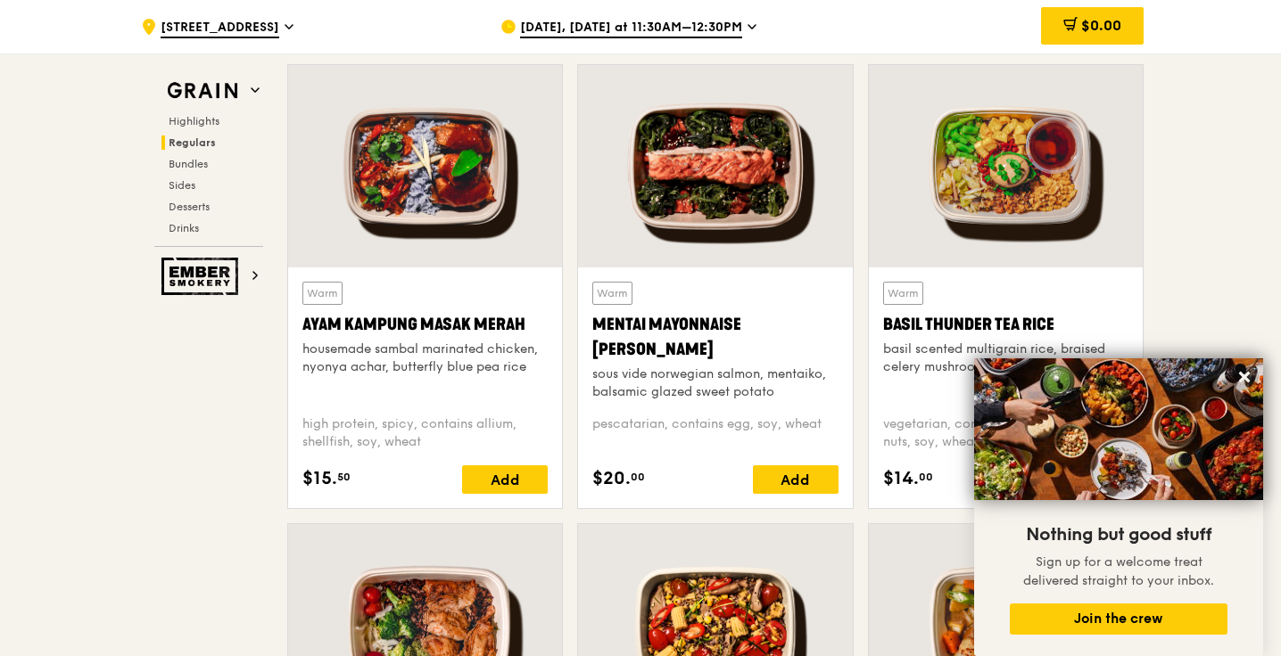
click at [1240, 379] on icon at bounding box center [1244, 377] width 11 height 11
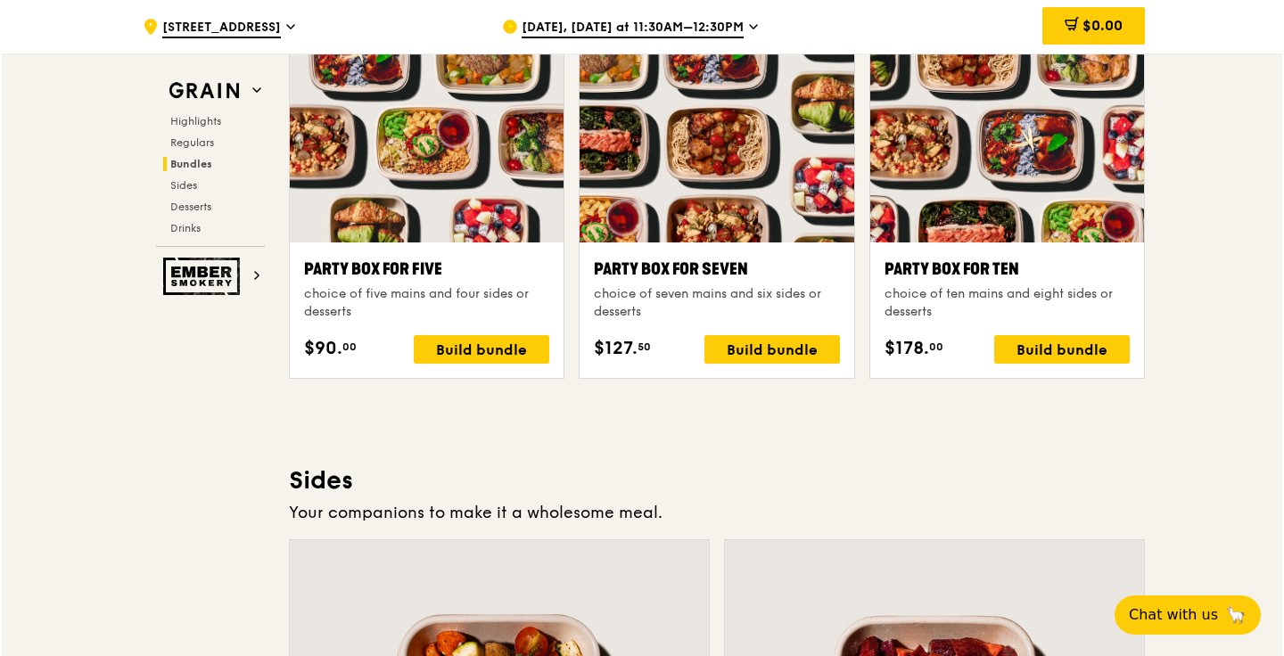
scroll to position [3560, 0]
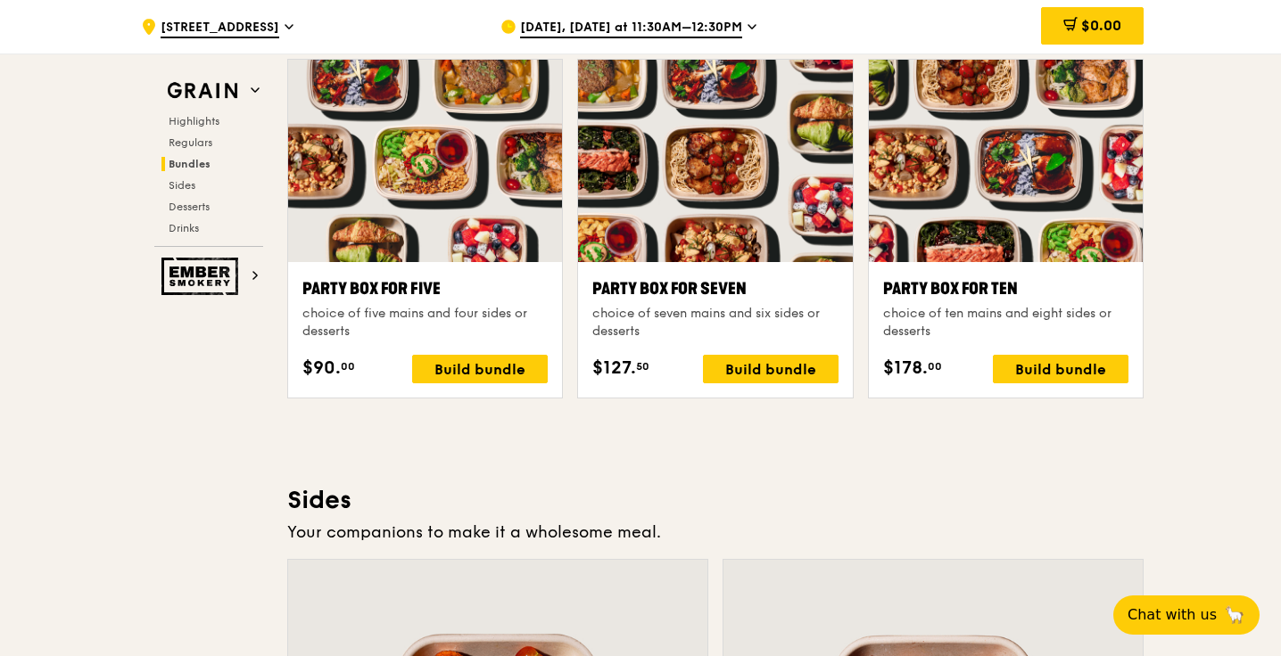
click at [473, 218] on div at bounding box center [425, 161] width 274 height 202
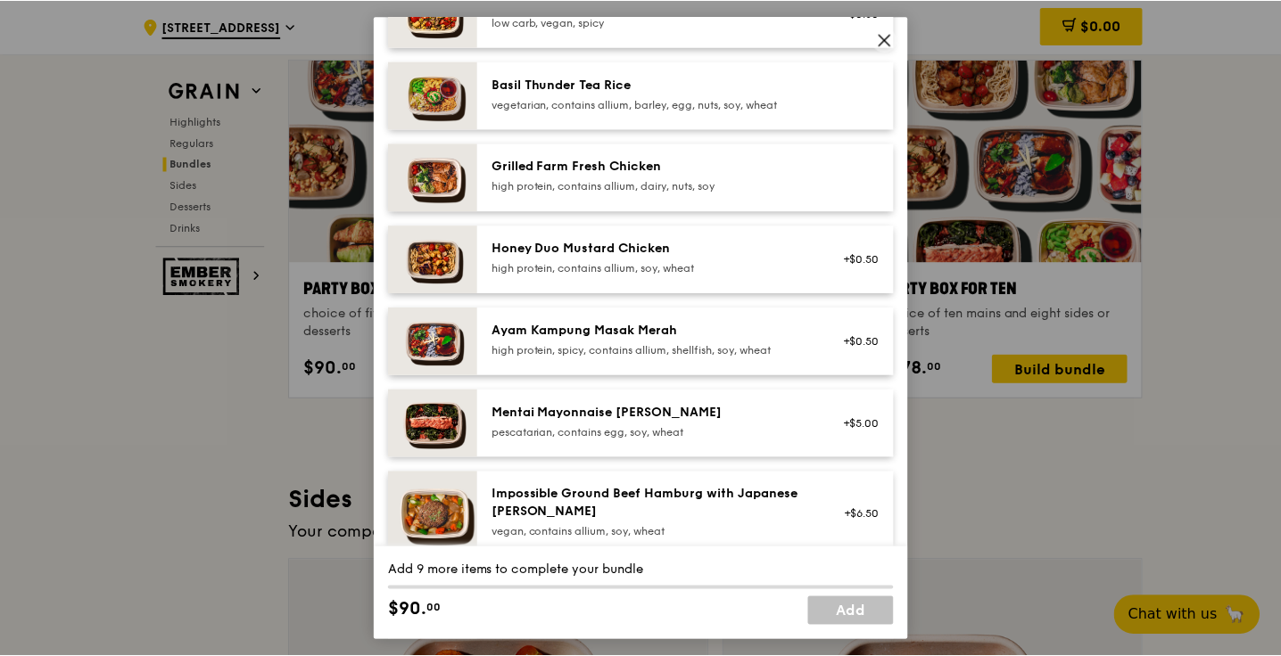
scroll to position [360, 0]
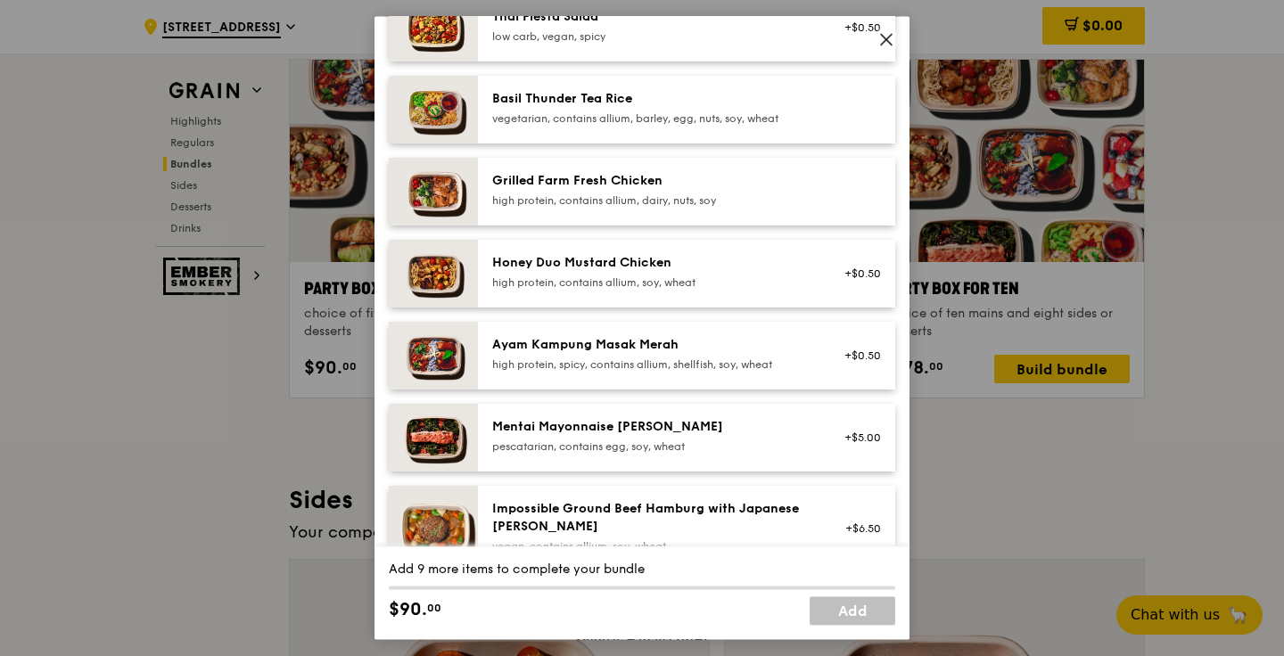
click at [878, 441] on div "+$5.00" at bounding box center [857, 438] width 47 height 14
click at [386, 431] on div "1x" at bounding box center [388, 426] width 20 height 20
click at [386, 431] on div "2x" at bounding box center [388, 426] width 20 height 20
click at [386, 431] on div "3x" at bounding box center [388, 426] width 20 height 20
click at [62, 535] on div "Party Box for Five choice of five mains and four sides or desserts Mains Choose…" at bounding box center [642, 328] width 1284 height 656
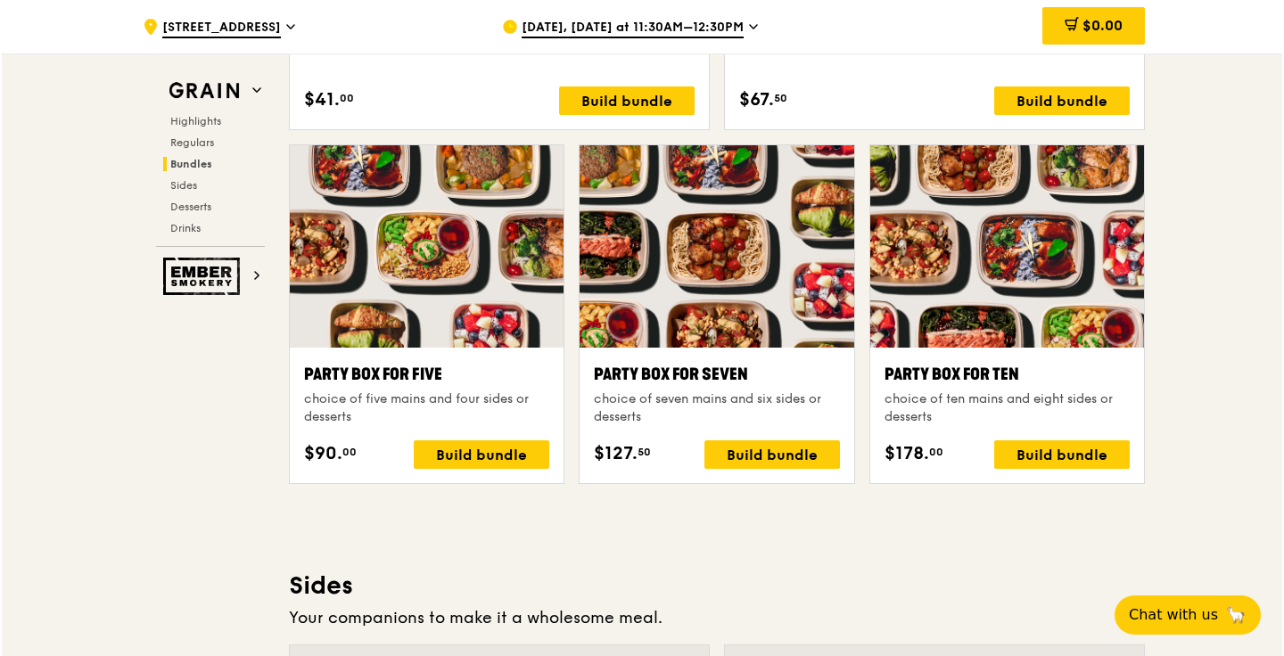
scroll to position [3613, 0]
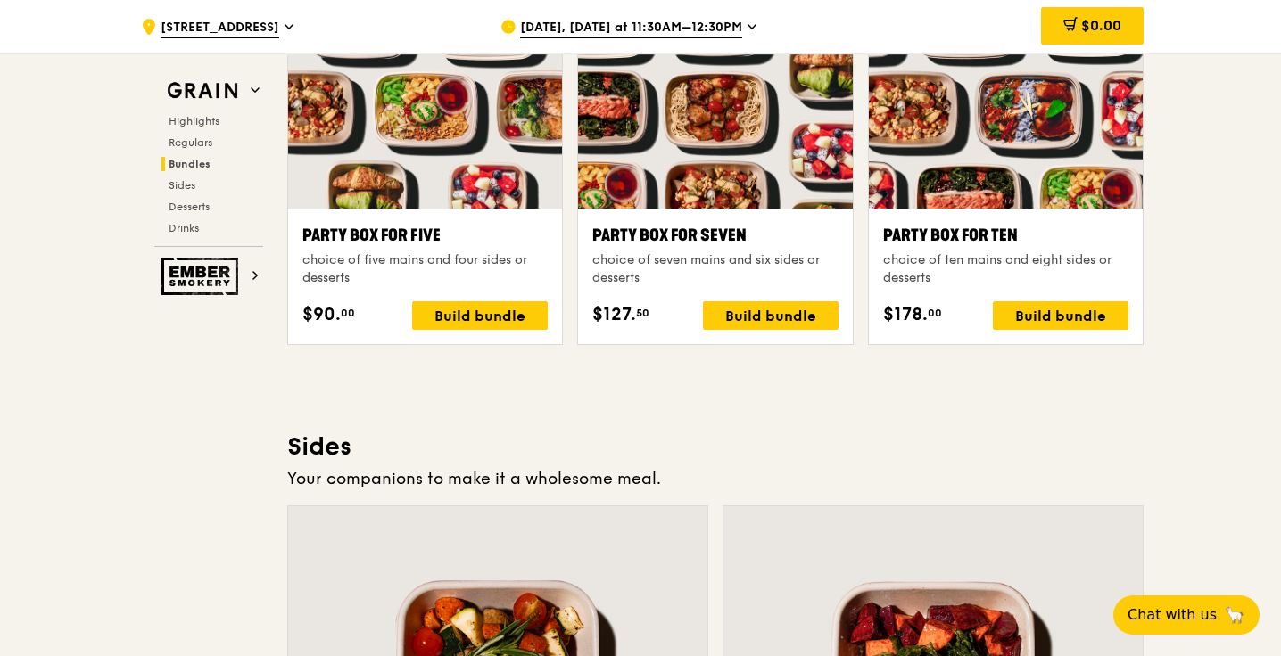
click at [465, 205] on div at bounding box center [425, 107] width 274 height 202
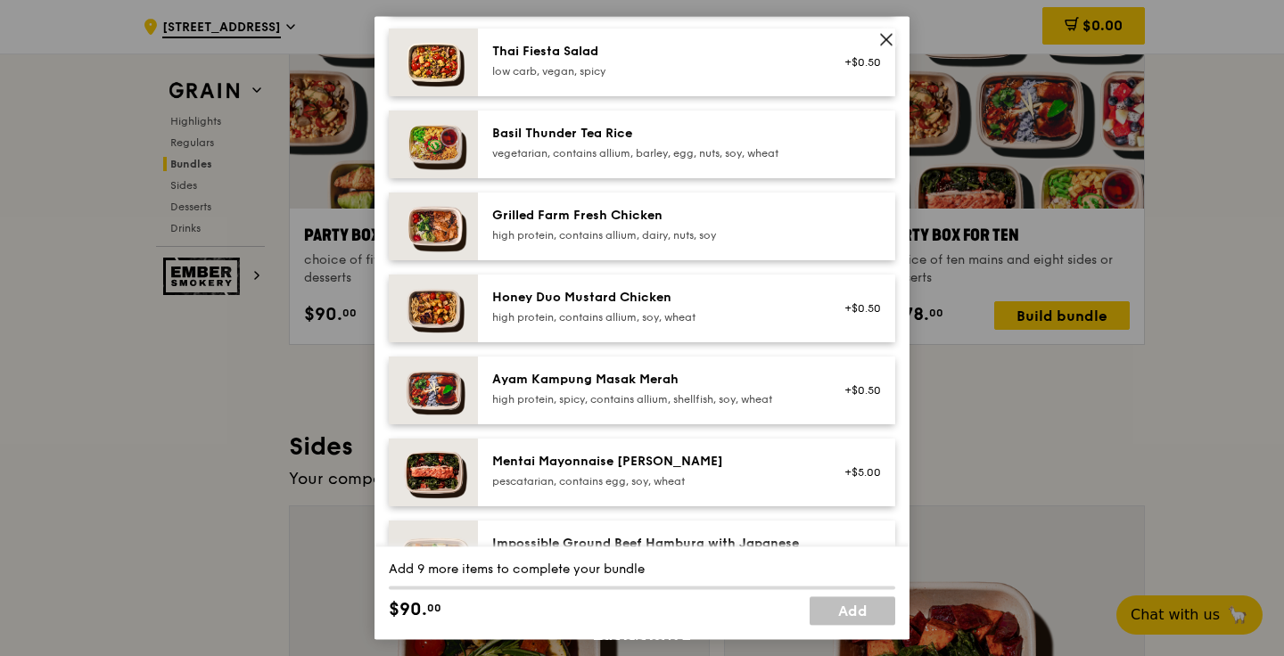
scroll to position [301, 0]
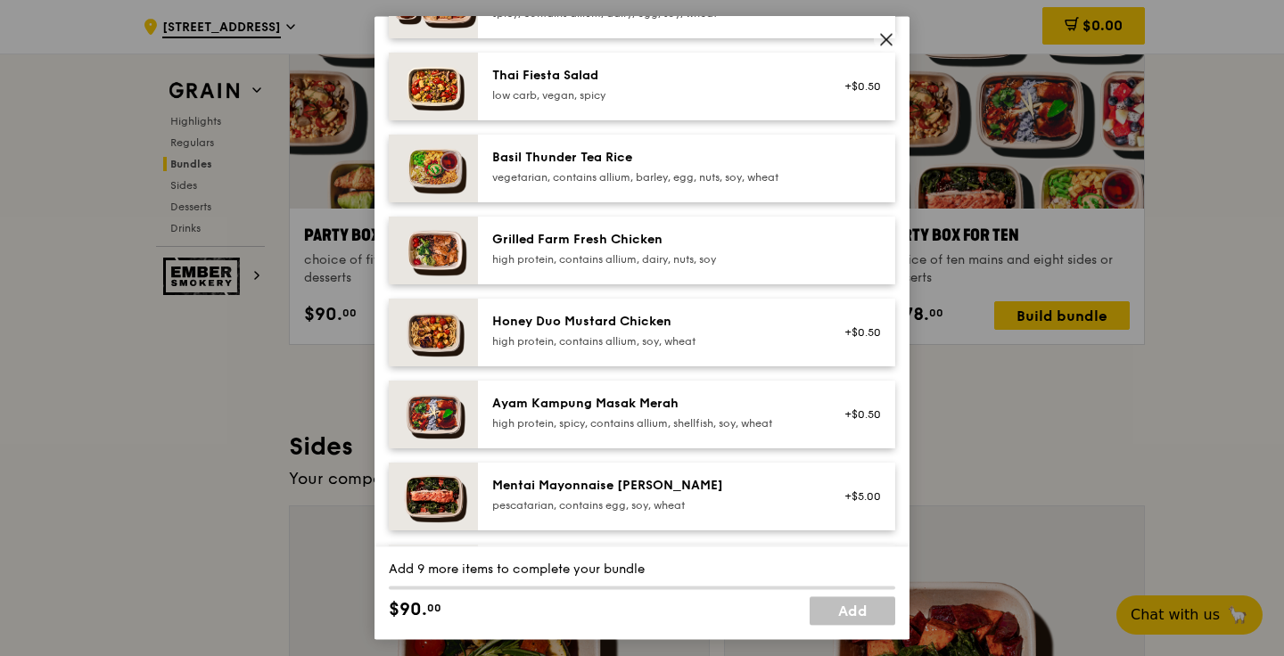
click at [648, 228] on div "Grilled Farm Fresh Chicken high protein, contains allium, dairy, nuts, soy" at bounding box center [686, 251] width 417 height 68
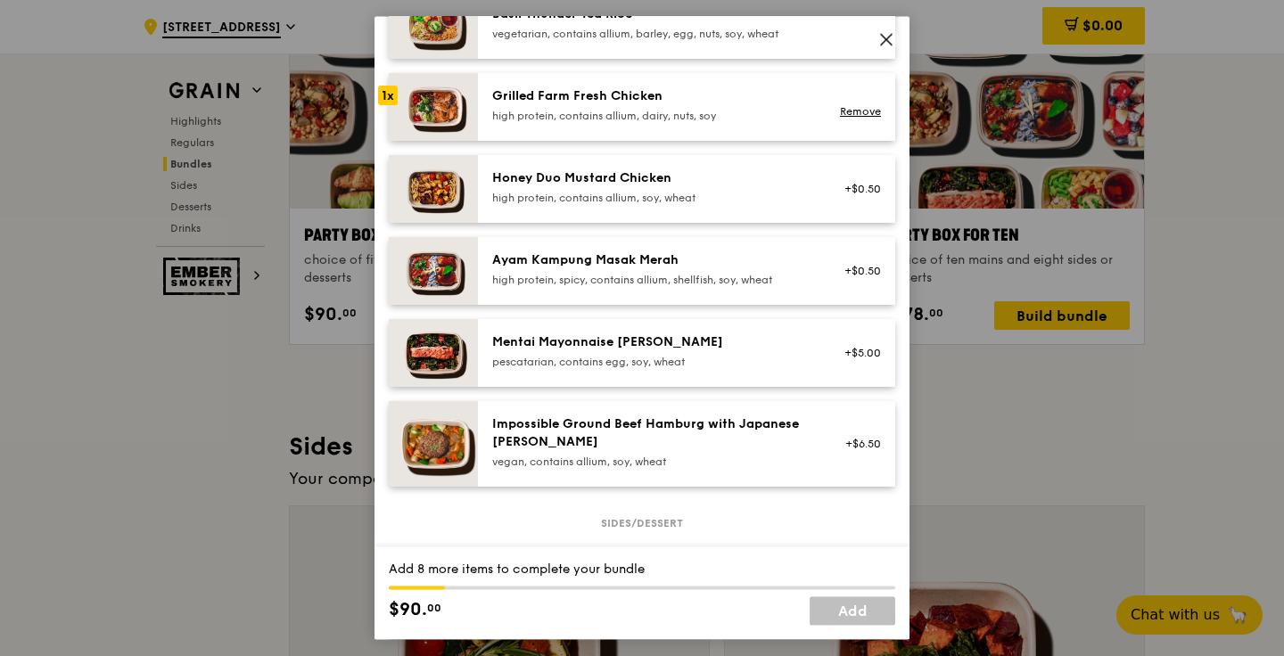
scroll to position [467, 0]
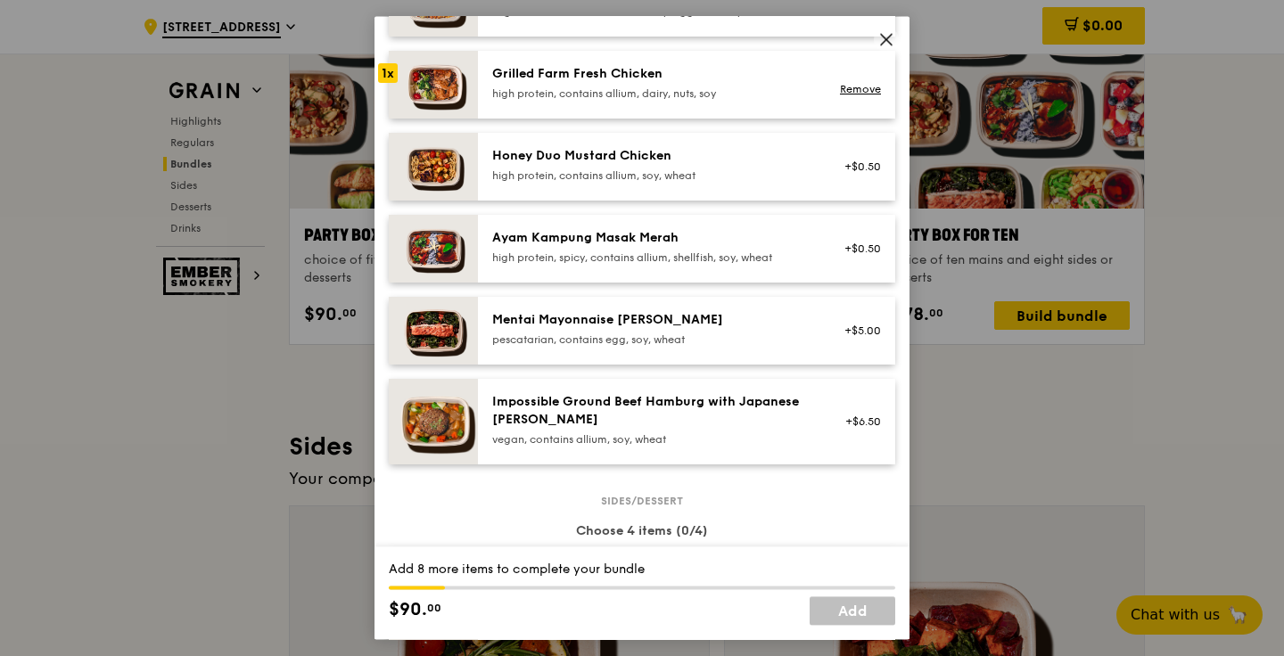
click at [549, 305] on div "Mentai Mayonnaise [PERSON_NAME] pescatarian, contains egg, soy, wheat +$5.00" at bounding box center [686, 331] width 417 height 68
click at [549, 305] on div "Mentai Mayonnaise [PERSON_NAME] pescatarian, contains egg, soy, wheat +$5.00 Re…" at bounding box center [686, 331] width 417 height 68
click at [534, 339] on div "pescatarian, contains egg, soy, wheat" at bounding box center [652, 340] width 320 height 14
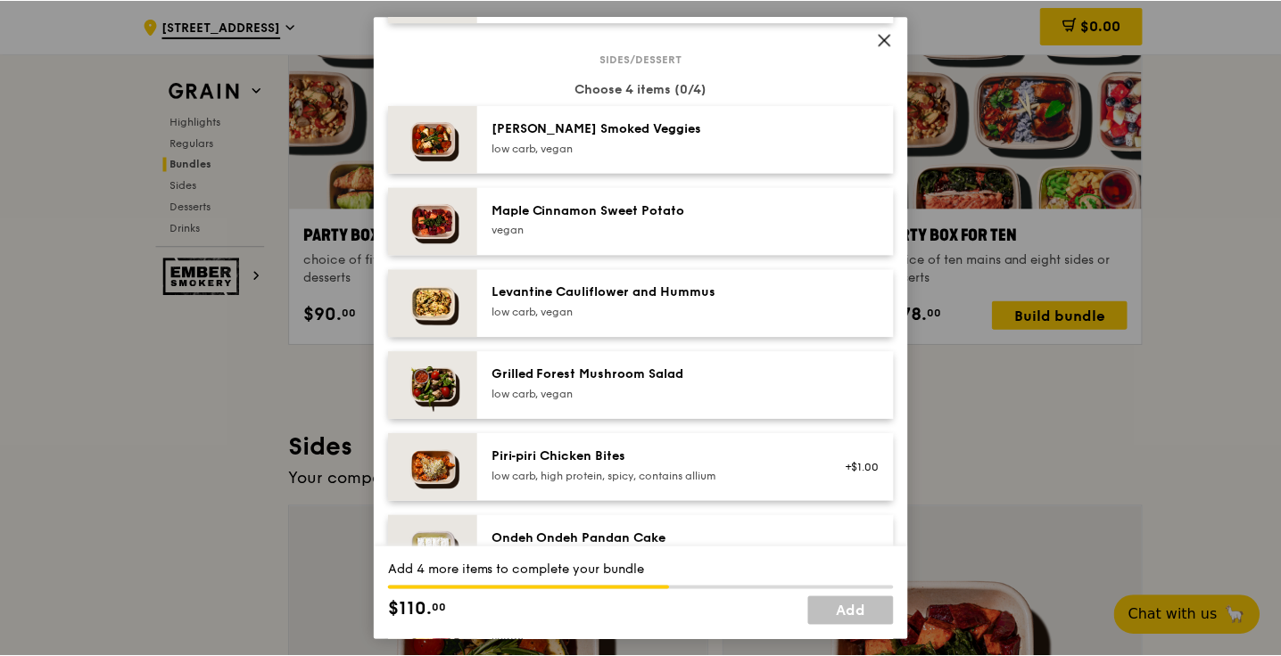
scroll to position [907, 0]
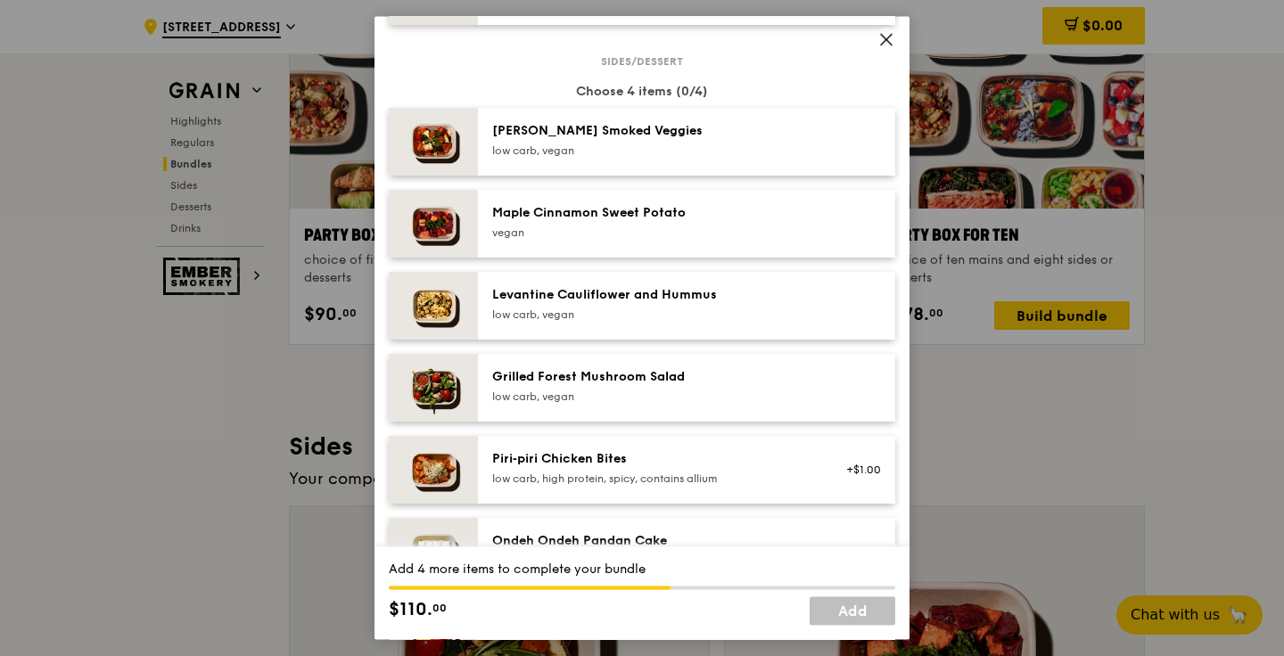
click at [464, 377] on img at bounding box center [433, 388] width 89 height 68
click at [451, 306] on img at bounding box center [433, 306] width 89 height 68
click at [418, 150] on img at bounding box center [433, 142] width 89 height 68
click at [394, 391] on img at bounding box center [433, 388] width 89 height 68
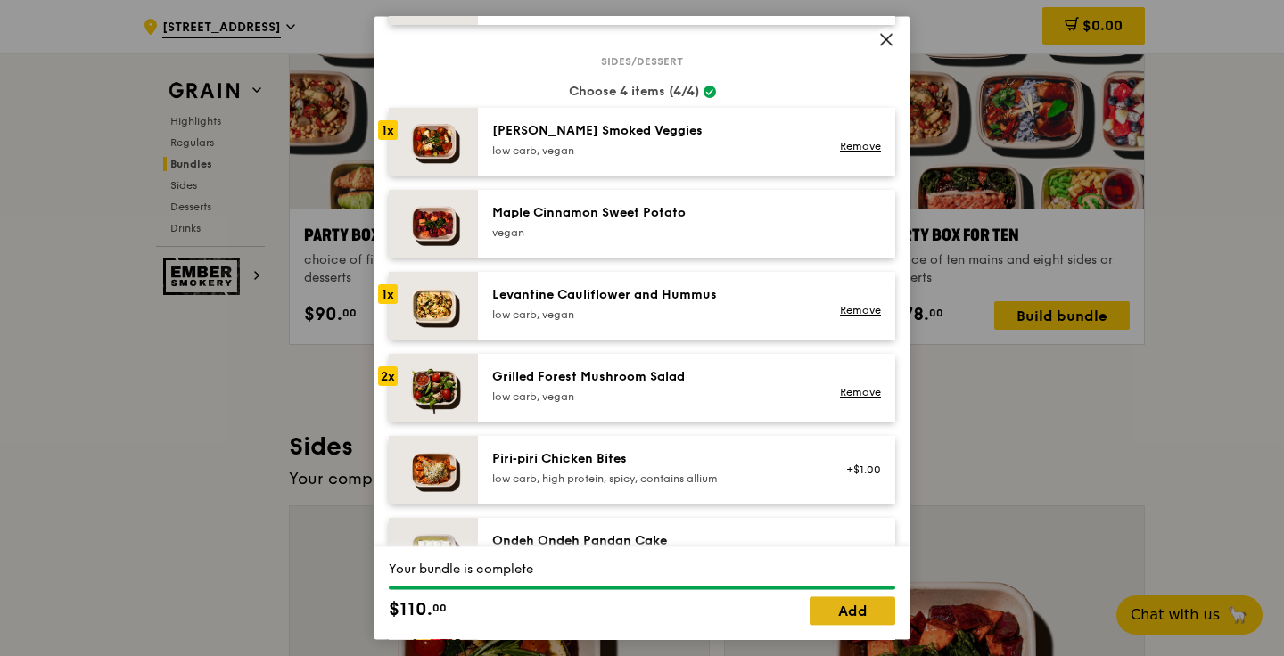
click at [863, 614] on link "Add" at bounding box center [853, 611] width 86 height 29
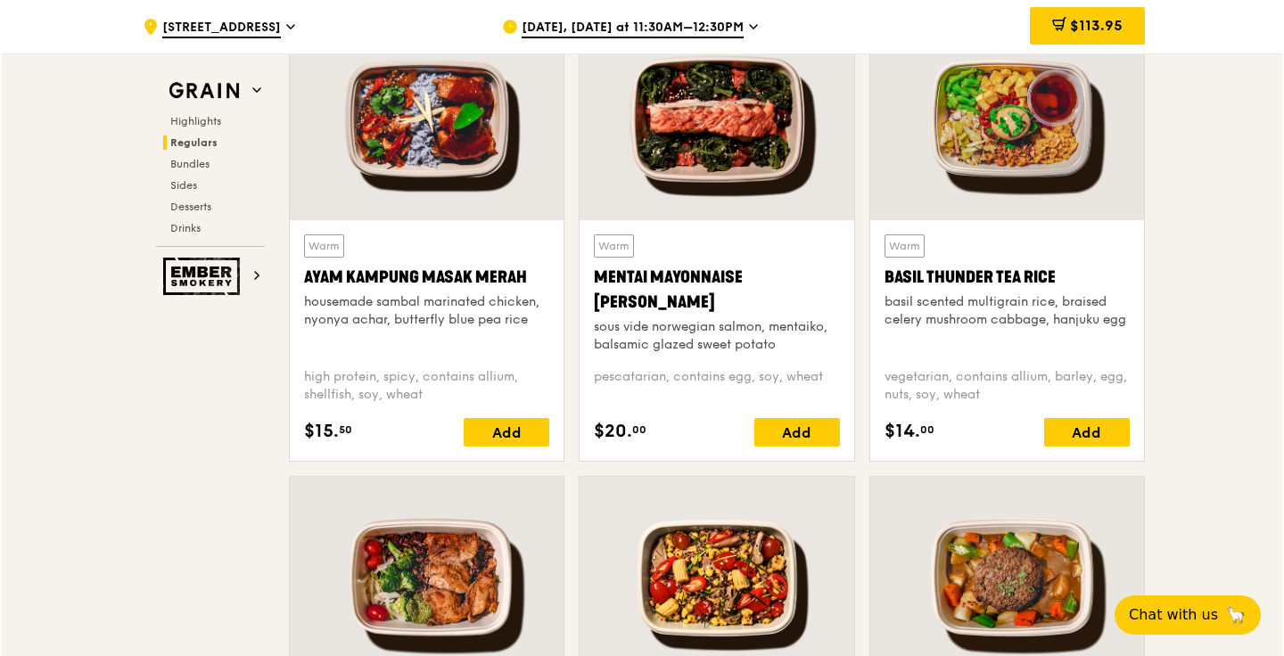
scroll to position [1639, 0]
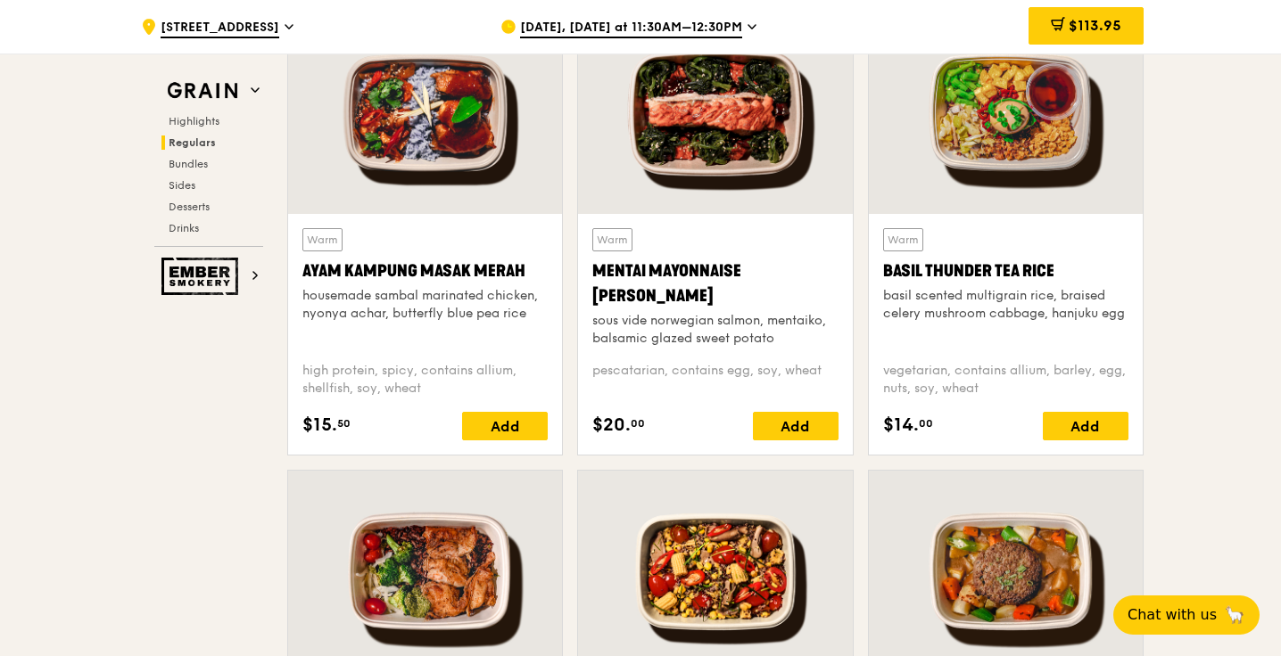
click at [420, 575] on div at bounding box center [425, 572] width 274 height 202
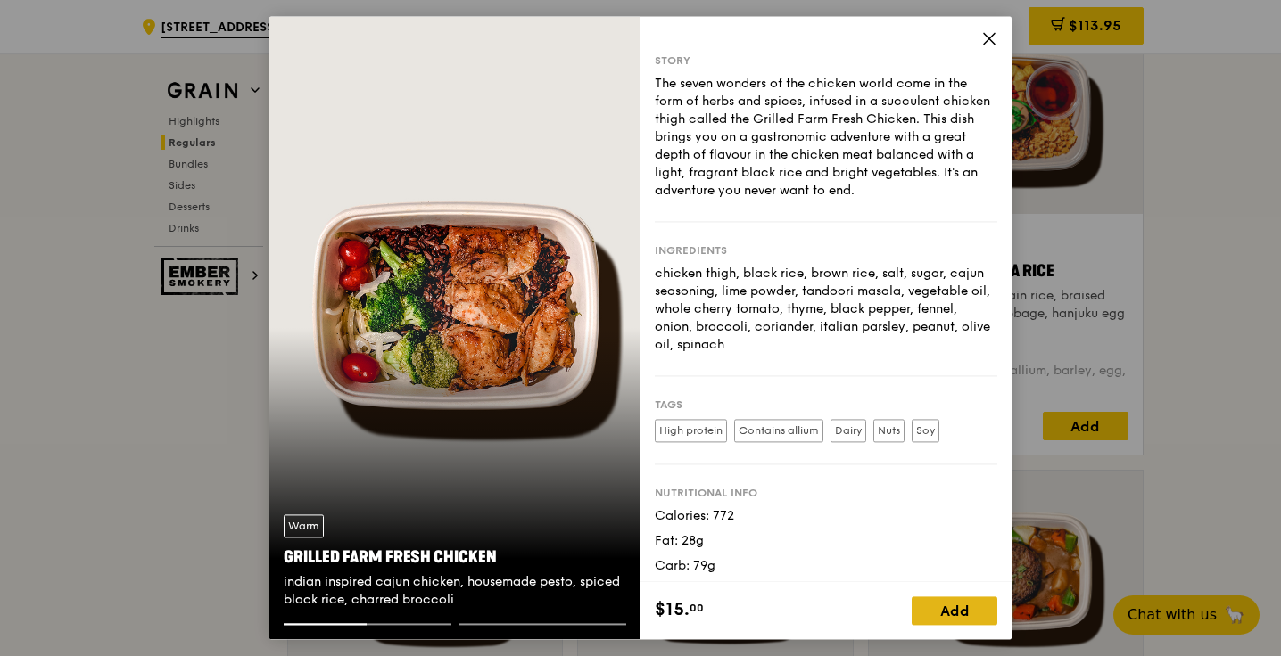
click at [975, 613] on div "Add" at bounding box center [954, 611] width 86 height 29
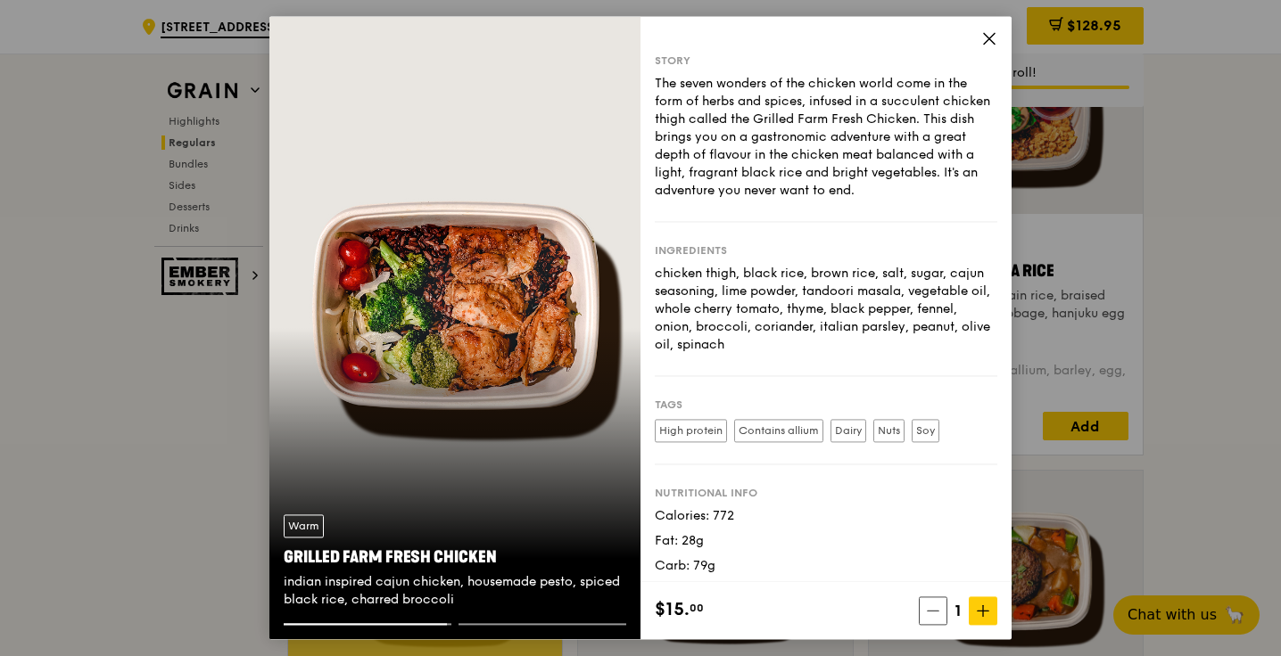
click at [309, 522] on div "Warm" at bounding box center [304, 526] width 40 height 23
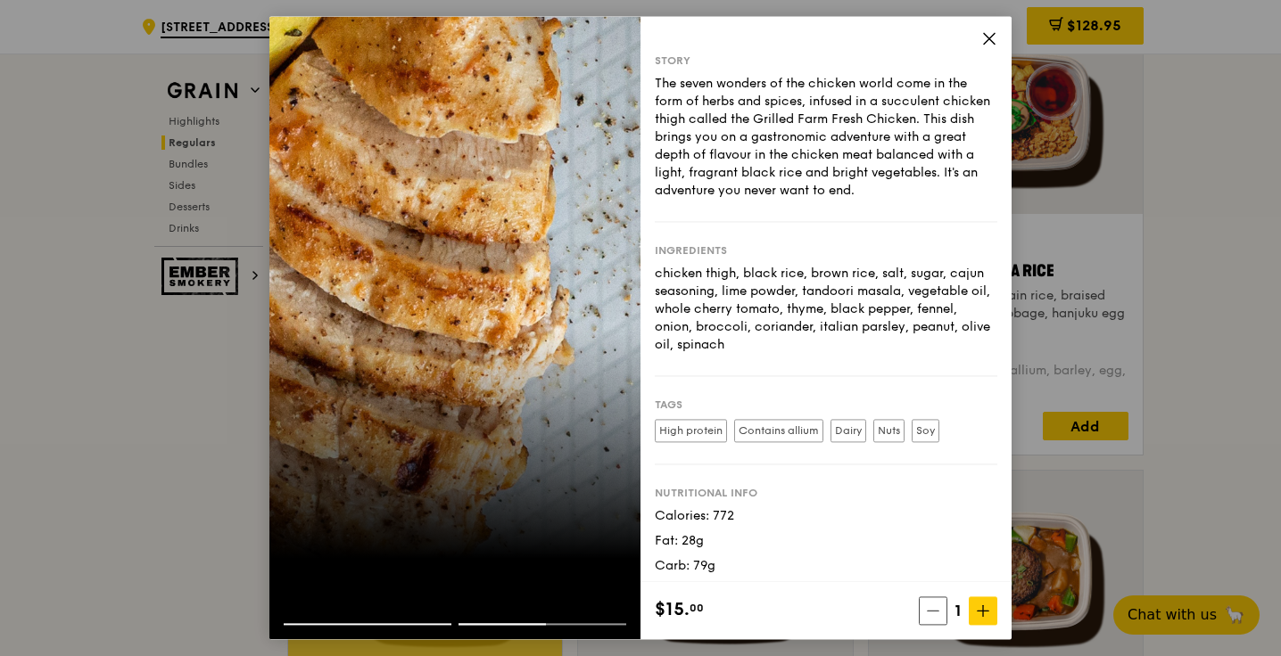
click at [986, 36] on icon at bounding box center [989, 38] width 11 height 11
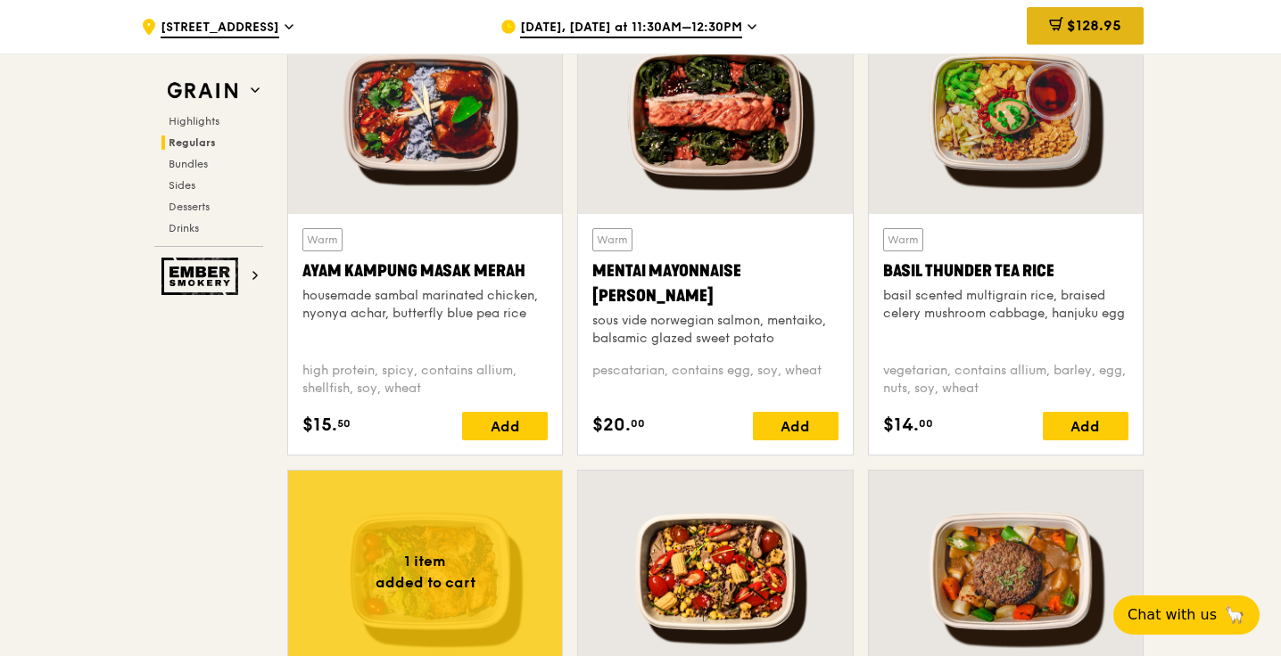
click at [1102, 15] on div "$128.95" at bounding box center [1084, 25] width 117 height 37
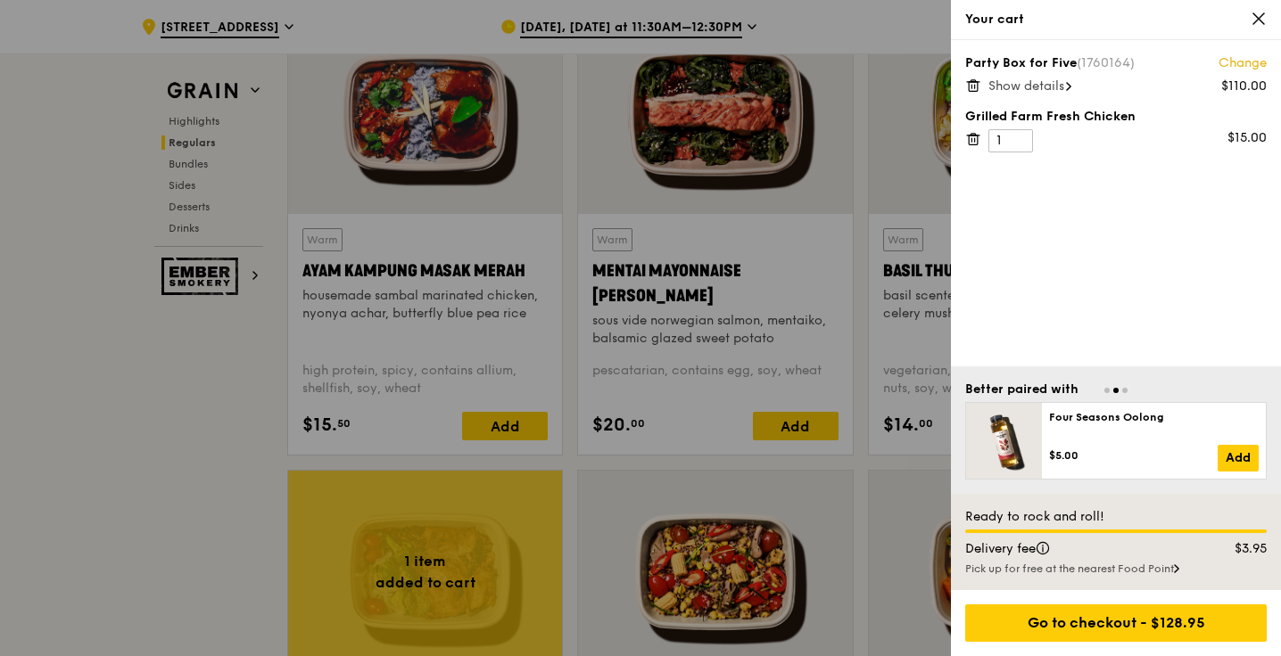
click at [1052, 93] on span "Show details" at bounding box center [1026, 85] width 76 height 15
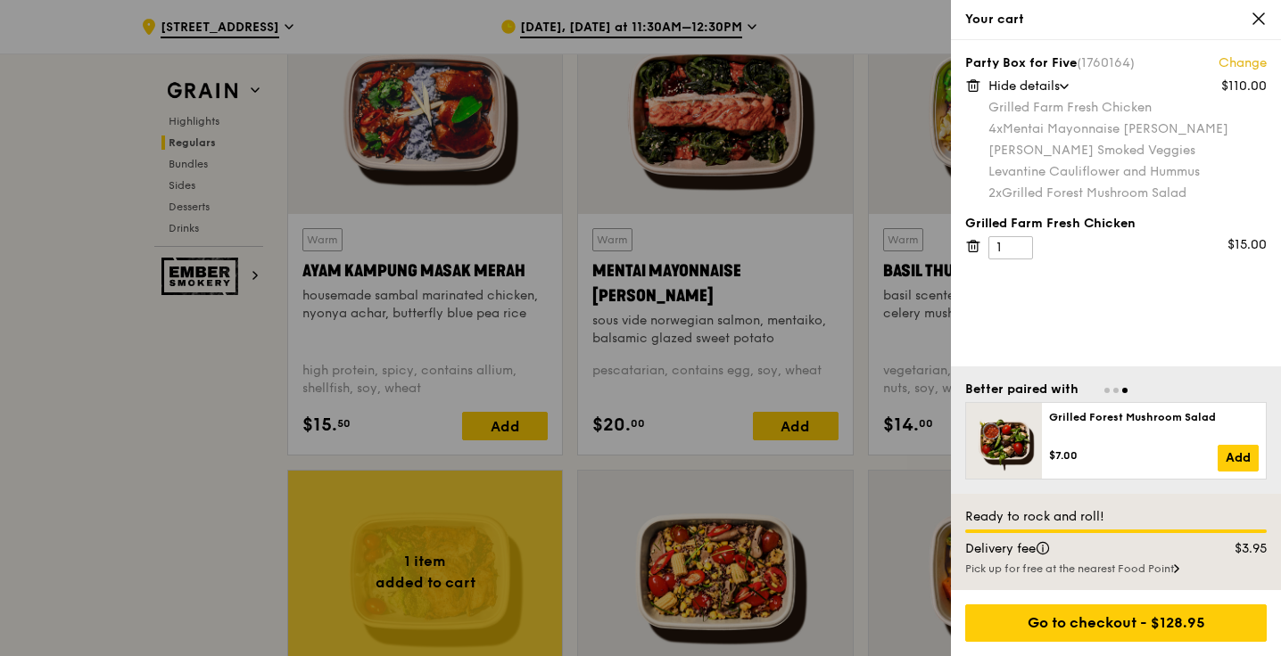
click at [1075, 81] on div "Hide details" at bounding box center [1127, 87] width 278 height 18
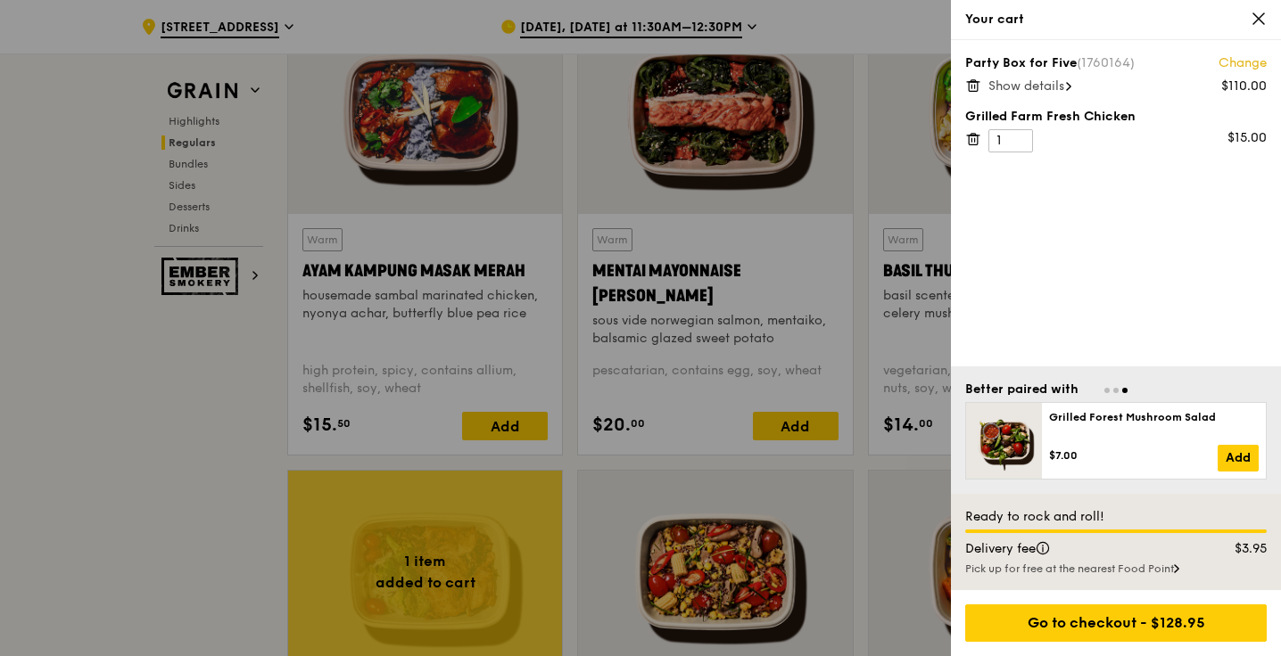
click at [1075, 81] on div "Show details" at bounding box center [1127, 87] width 278 height 18
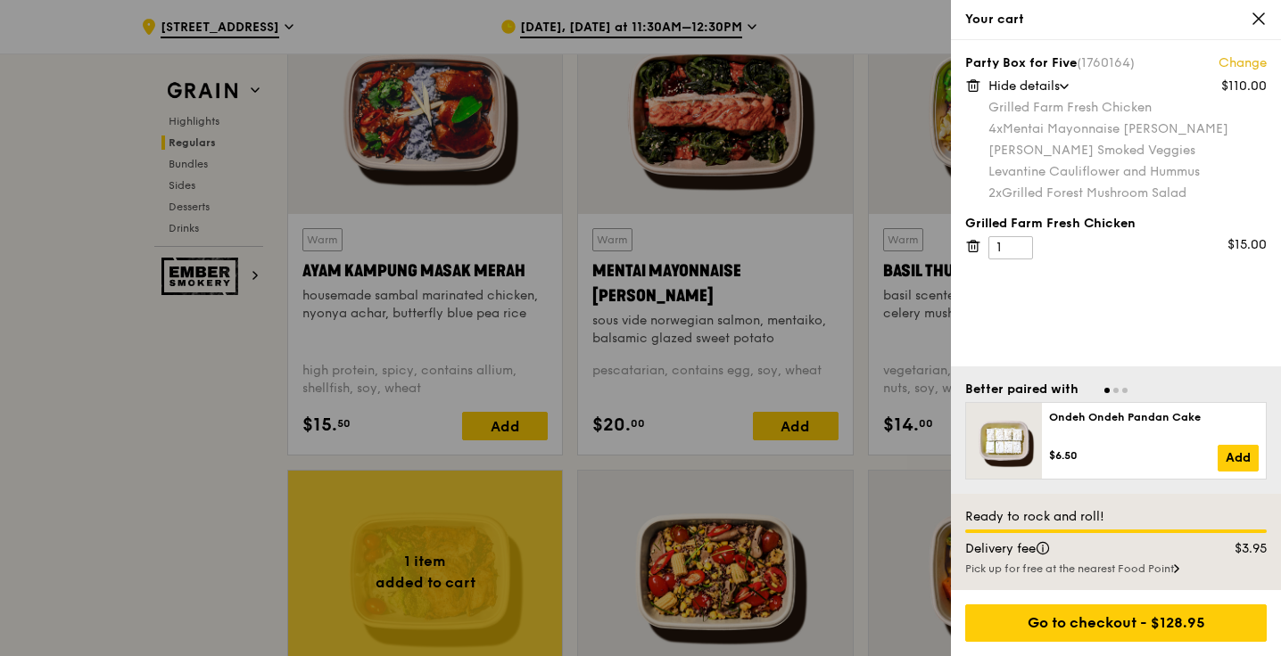
click at [1251, 58] on link "Change" at bounding box center [1242, 63] width 48 height 18
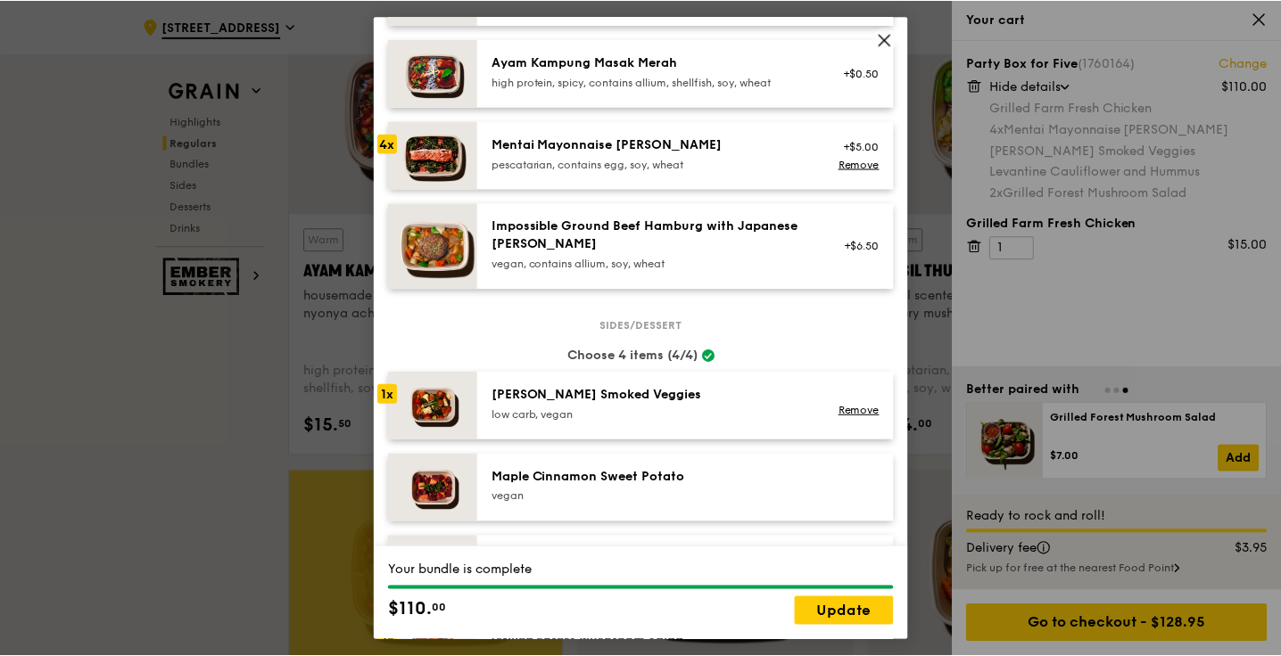
scroll to position [341, 0]
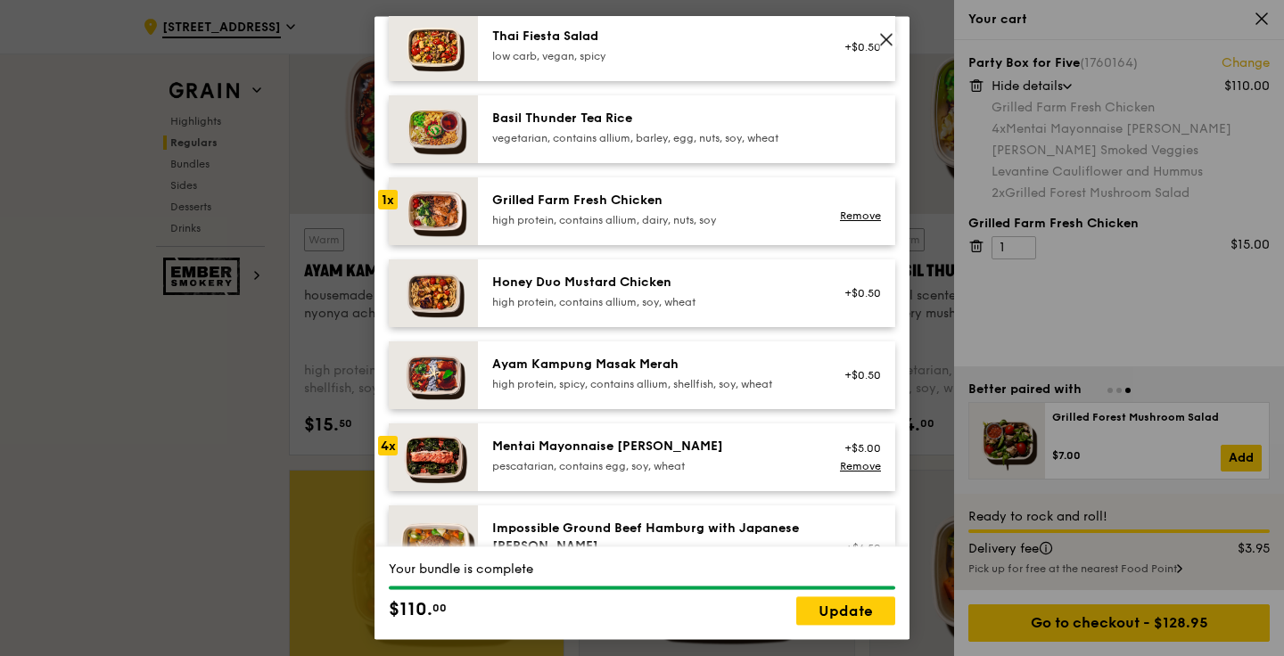
click at [386, 203] on div "1x" at bounding box center [388, 200] width 20 height 20
click at [876, 218] on link "Remove" at bounding box center [860, 216] width 41 height 12
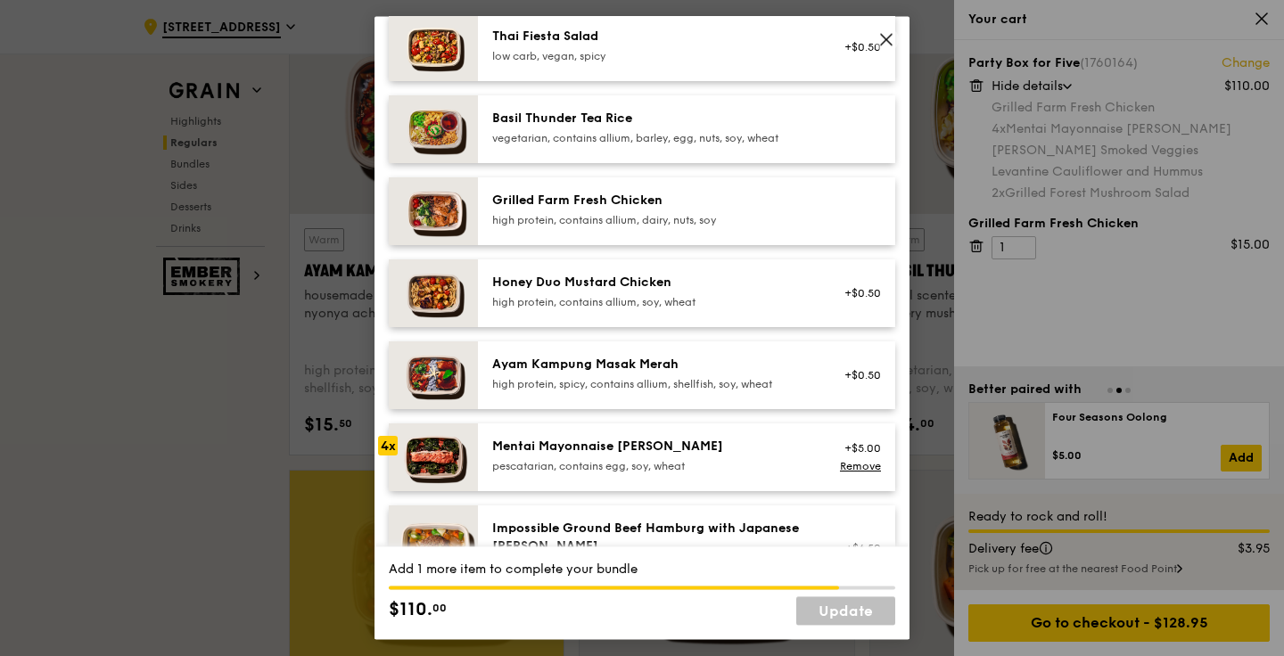
click at [646, 363] on div "Ayam Kampung Masak Merah" at bounding box center [652, 365] width 320 height 18
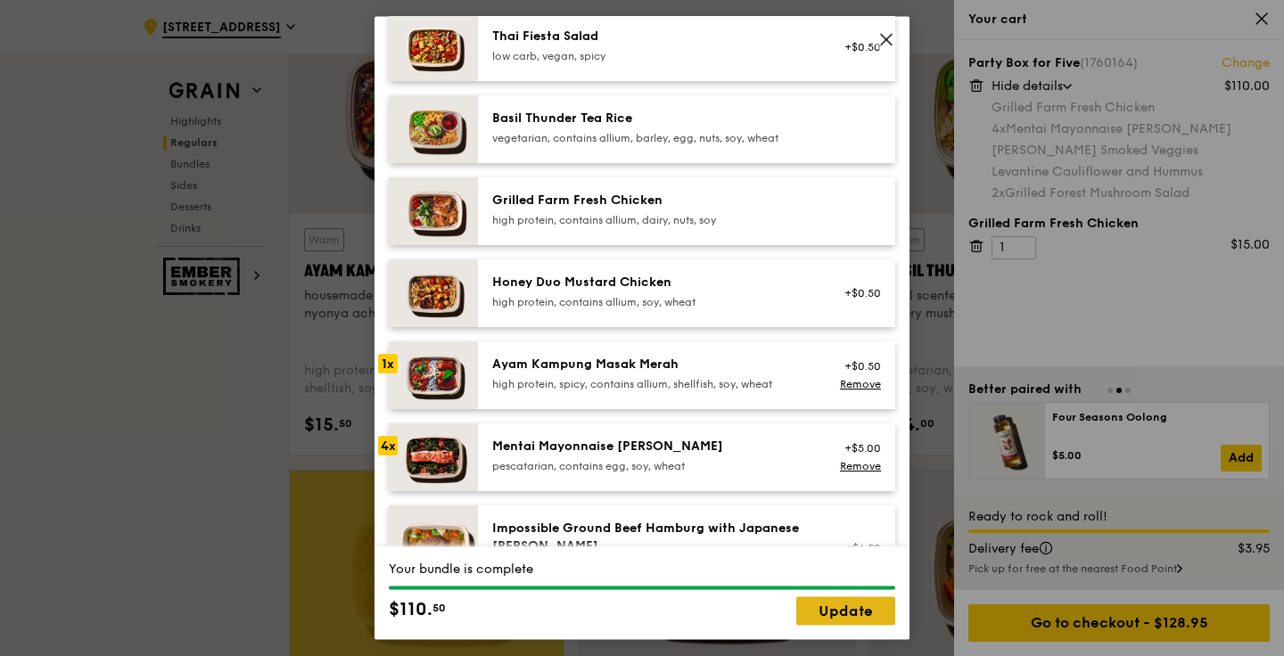
click at [853, 607] on link "Update" at bounding box center [845, 611] width 99 height 29
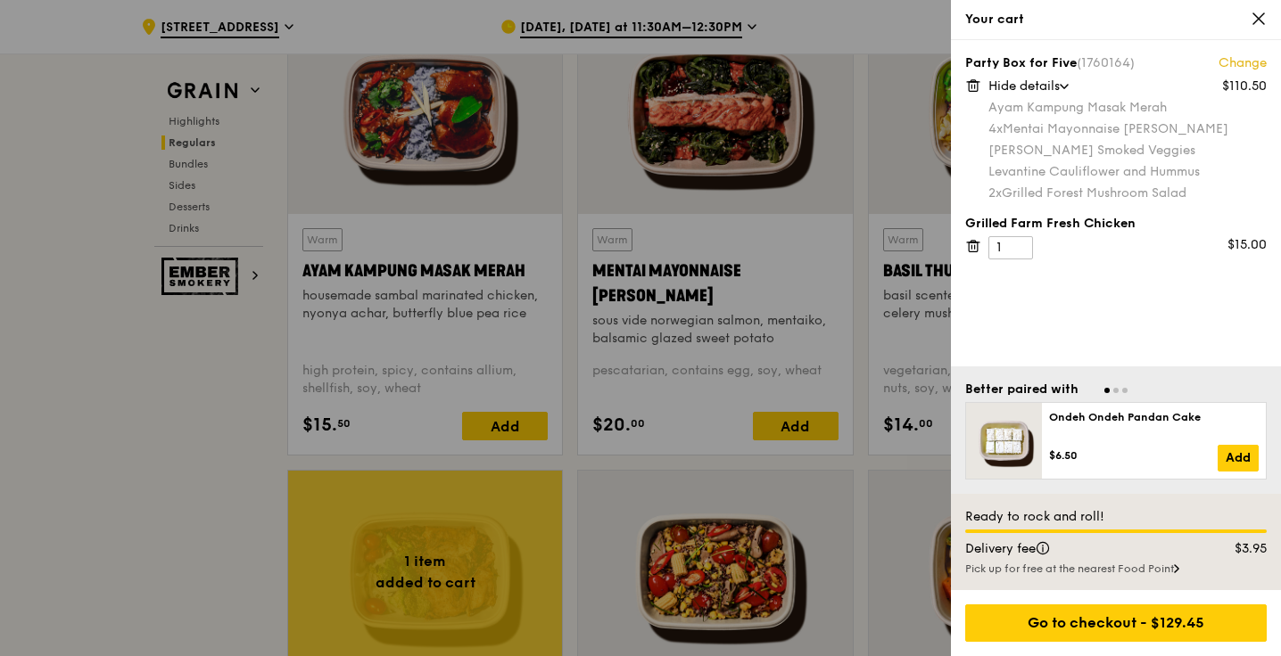
click at [254, 438] on div at bounding box center [640, 328] width 1281 height 656
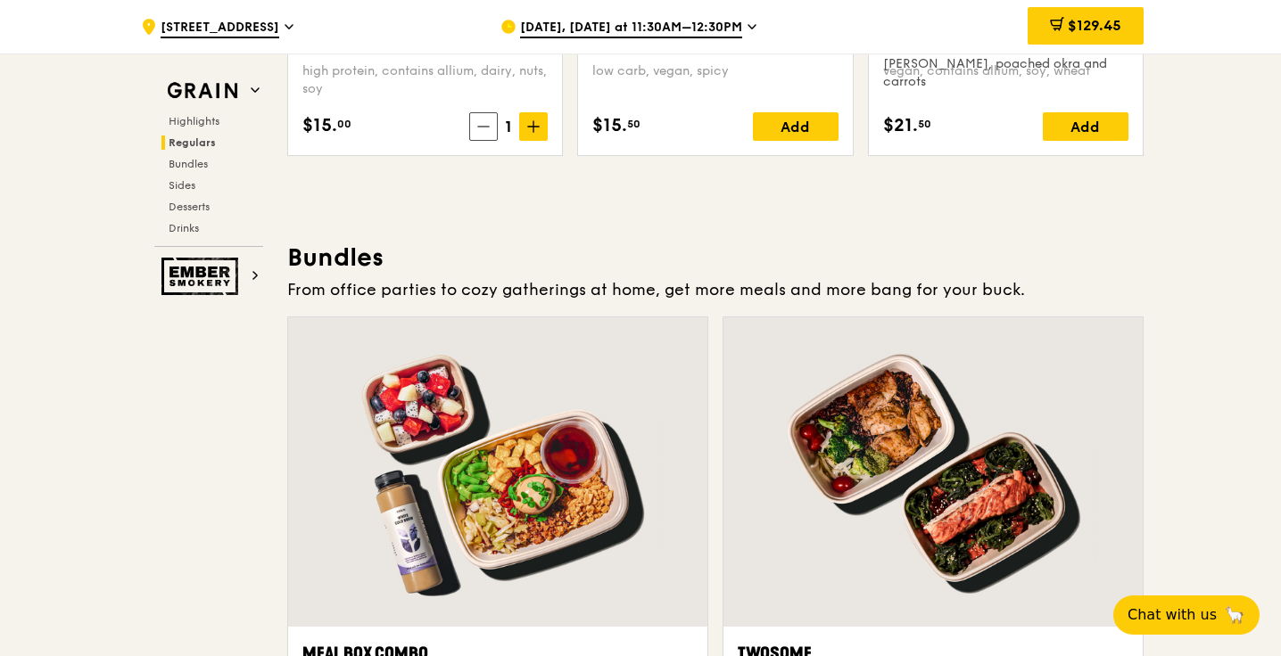
scroll to position [2402, 0]
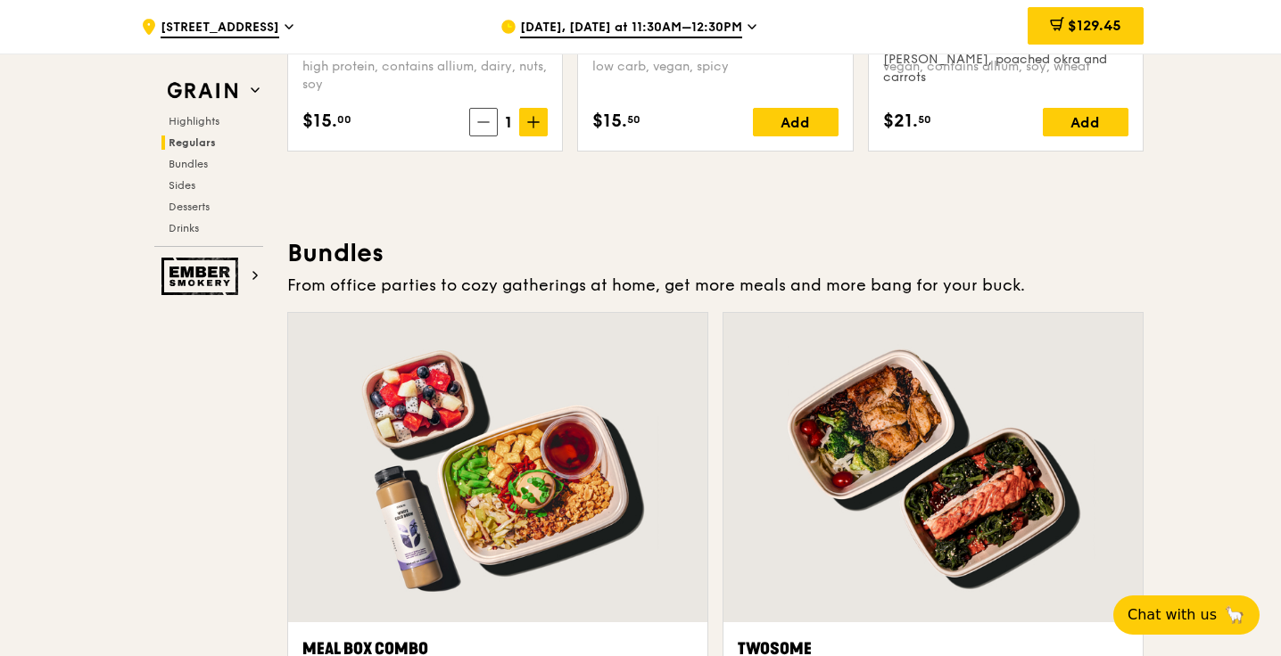
click at [284, 30] on icon at bounding box center [288, 27] width 9 height 16
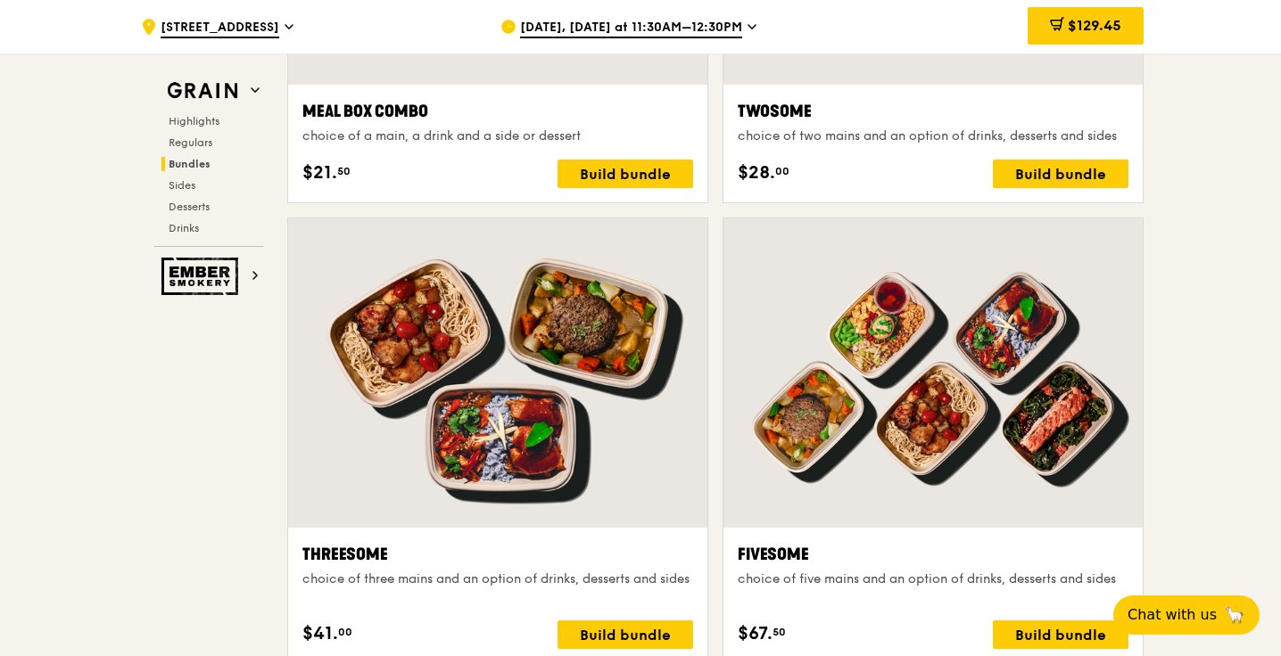
scroll to position [2890, 0]
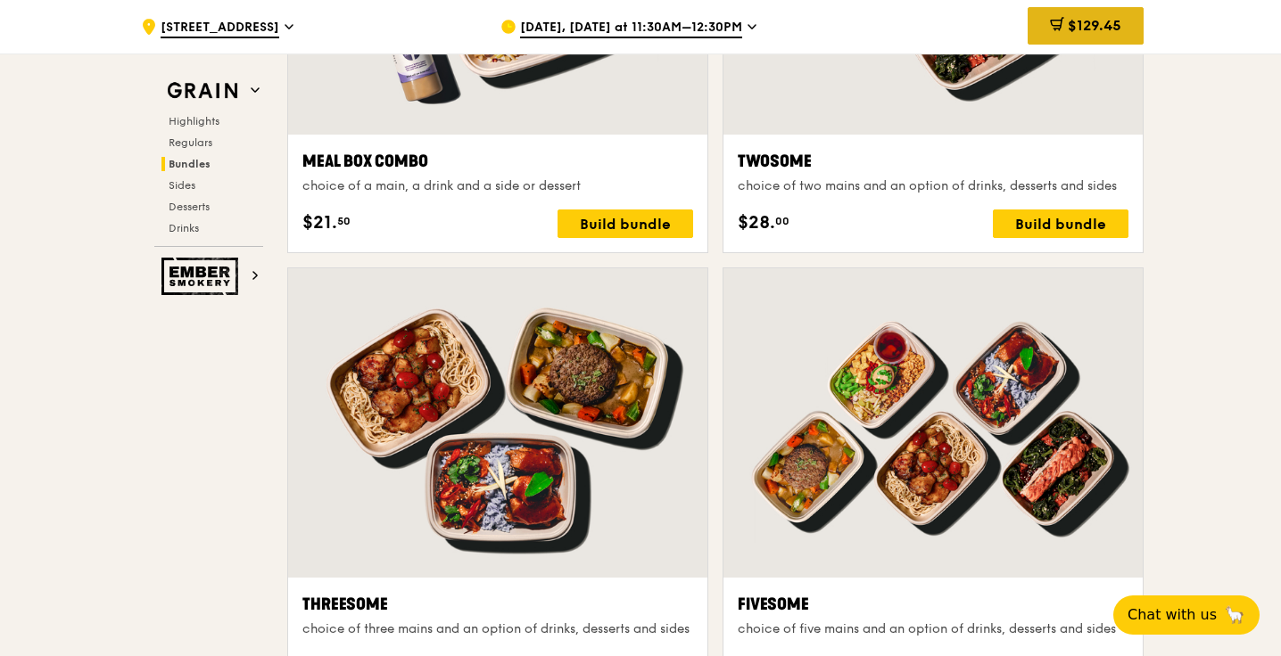
click at [1106, 37] on div "$129.45" at bounding box center [1085, 25] width 116 height 37
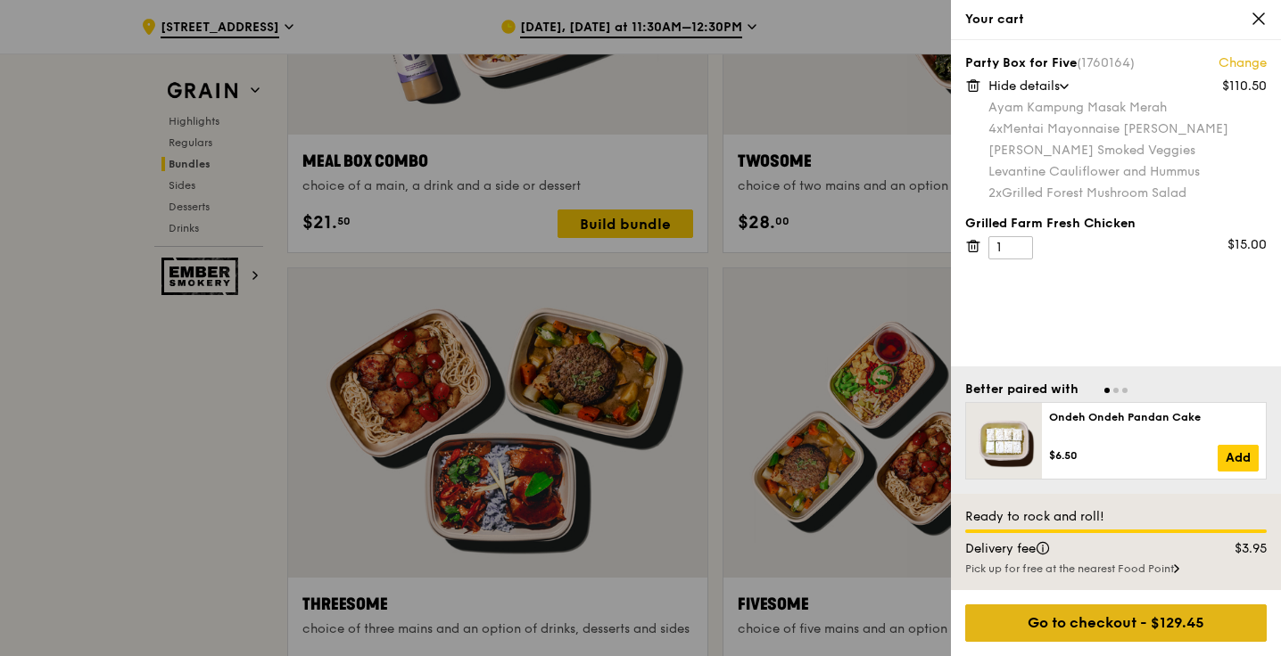
click at [1091, 624] on div "Go to checkout - $129.45" at bounding box center [1115, 623] width 301 height 37
click at [1130, 617] on div "Go to checkout - $129.45" at bounding box center [1115, 623] width 301 height 37
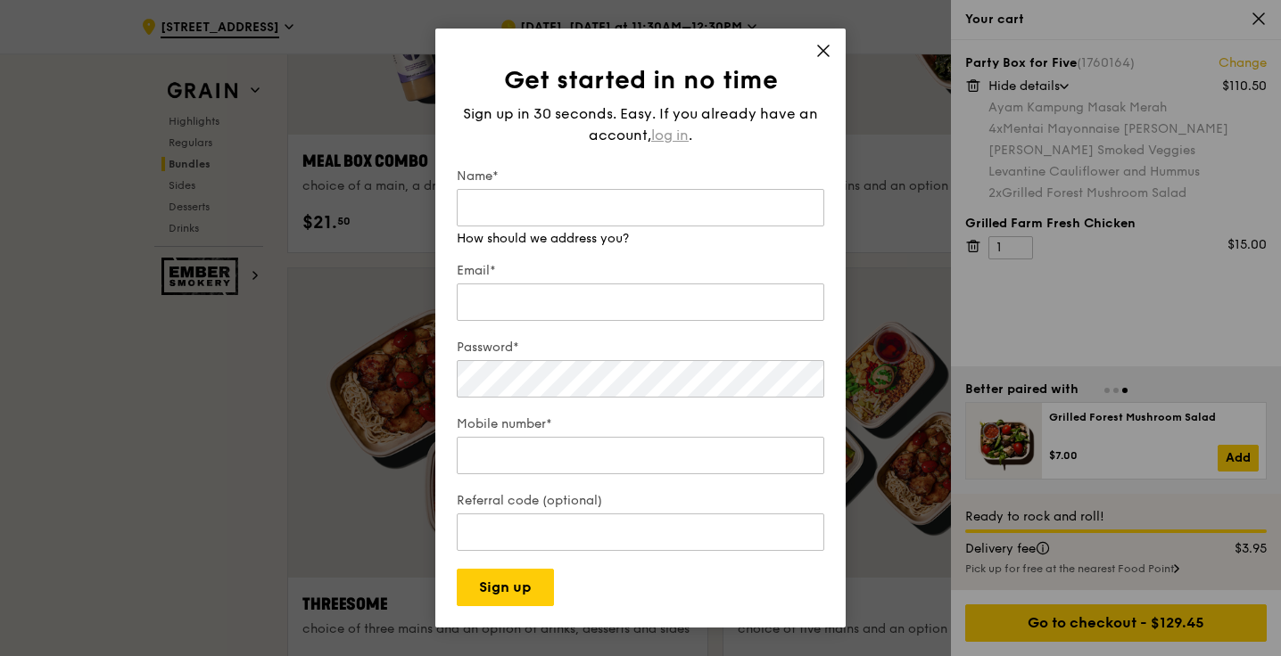
click at [672, 131] on div "Sign up in 30 seconds. Easy. If you already have an account, log in ." at bounding box center [640, 124] width 367 height 43
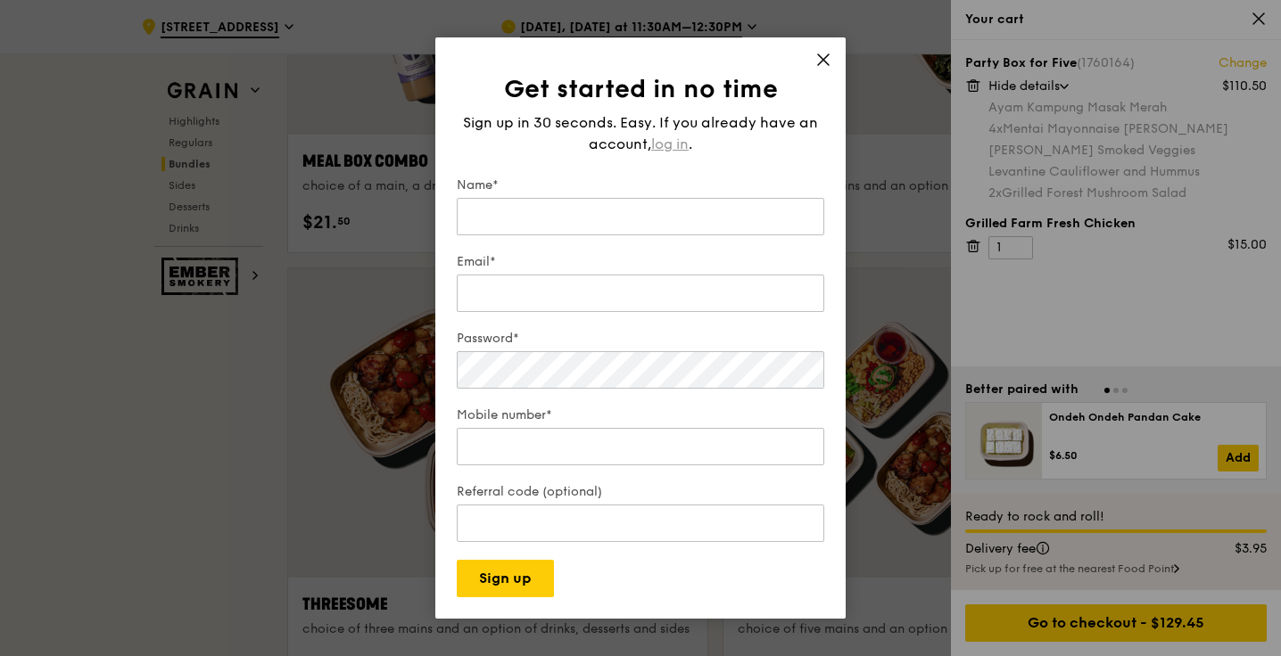
click at [672, 147] on span "log in" at bounding box center [669, 144] width 37 height 21
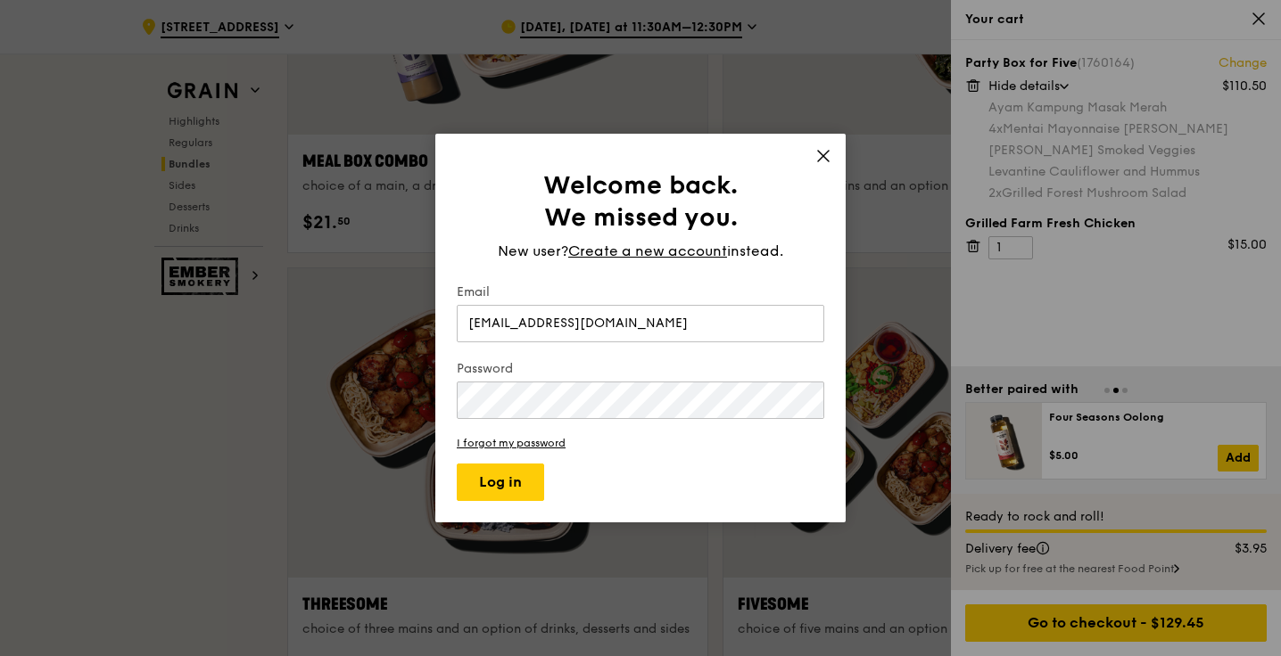
click at [484, 460] on form "Email [EMAIL_ADDRESS][DOMAIN_NAME] Password I forgot my password Log in" at bounding box center [640, 393] width 367 height 218
click at [486, 472] on button "Log in" at bounding box center [500, 482] width 87 height 37
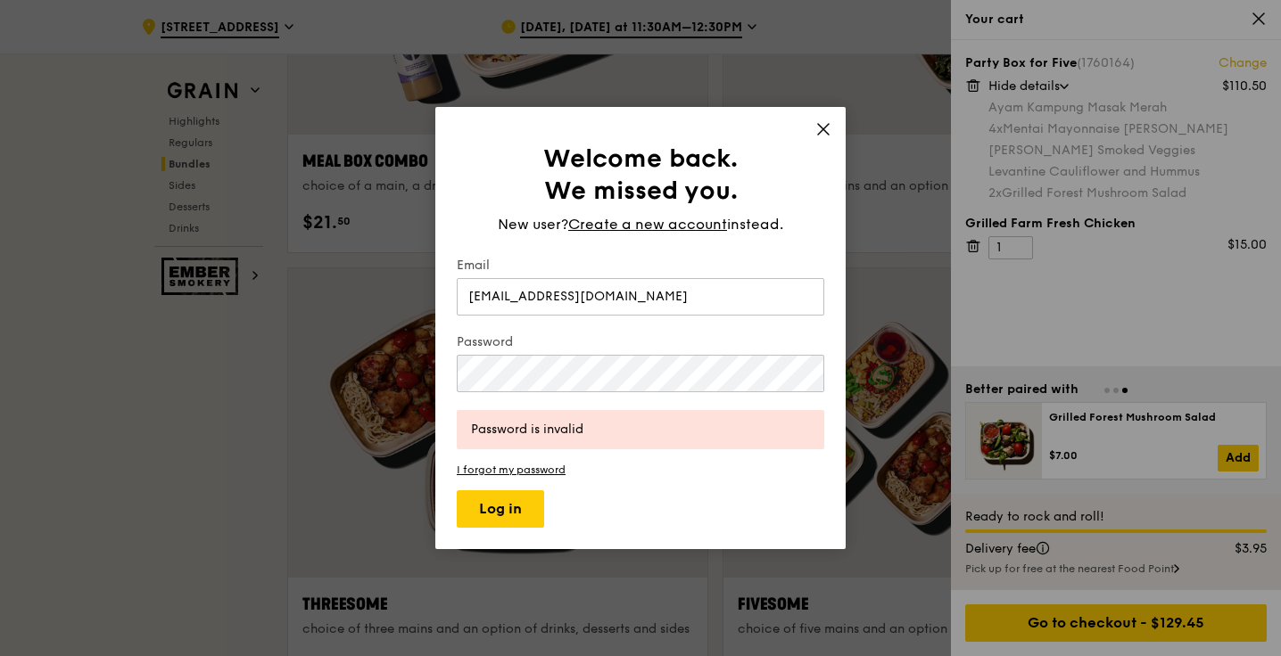
click at [635, 316] on div "Email [EMAIL_ADDRESS][DOMAIN_NAME]" at bounding box center [640, 288] width 367 height 62
click at [192, 362] on div "Welcome back. We missed you. New user? Create a new account instead. Email [EMA…" at bounding box center [640, 328] width 1281 height 656
click at [658, 294] on input "[EMAIL_ADDRESS][DOMAIN_NAME]" at bounding box center [640, 296] width 367 height 37
drag, startPoint x: 658, startPoint y: 294, endPoint x: 29, endPoint y: 268, distance: 630.1
click at [29, 268] on div "Welcome back. We missed you. New user? Create a new account instead. Email [EMA…" at bounding box center [640, 328] width 1281 height 656
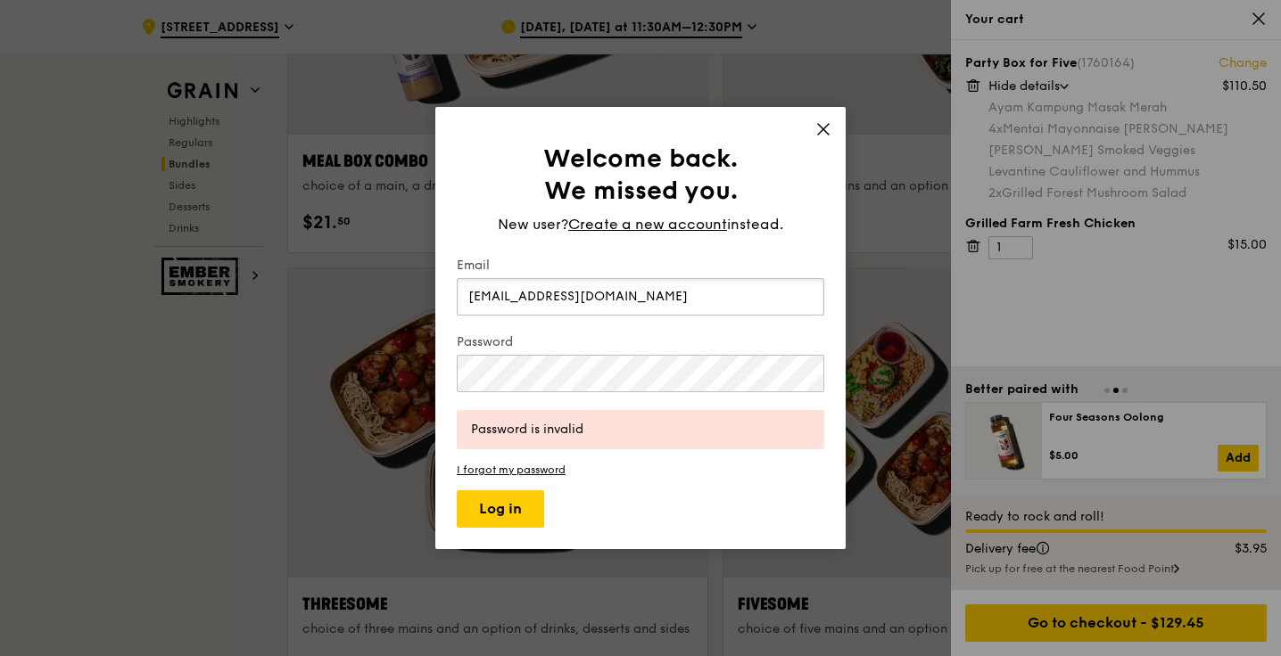
type input "[EMAIL_ADDRESS][DOMAIN_NAME]"
click at [515, 511] on button "Log in" at bounding box center [500, 508] width 87 height 37
click at [336, 378] on div "Welcome back. We missed you. New user? Create a new account instead. Email [EMA…" at bounding box center [640, 328] width 1281 height 656
click at [504, 506] on button "Log in" at bounding box center [500, 508] width 87 height 37
click at [518, 474] on link "I forgot my password" at bounding box center [640, 470] width 367 height 12
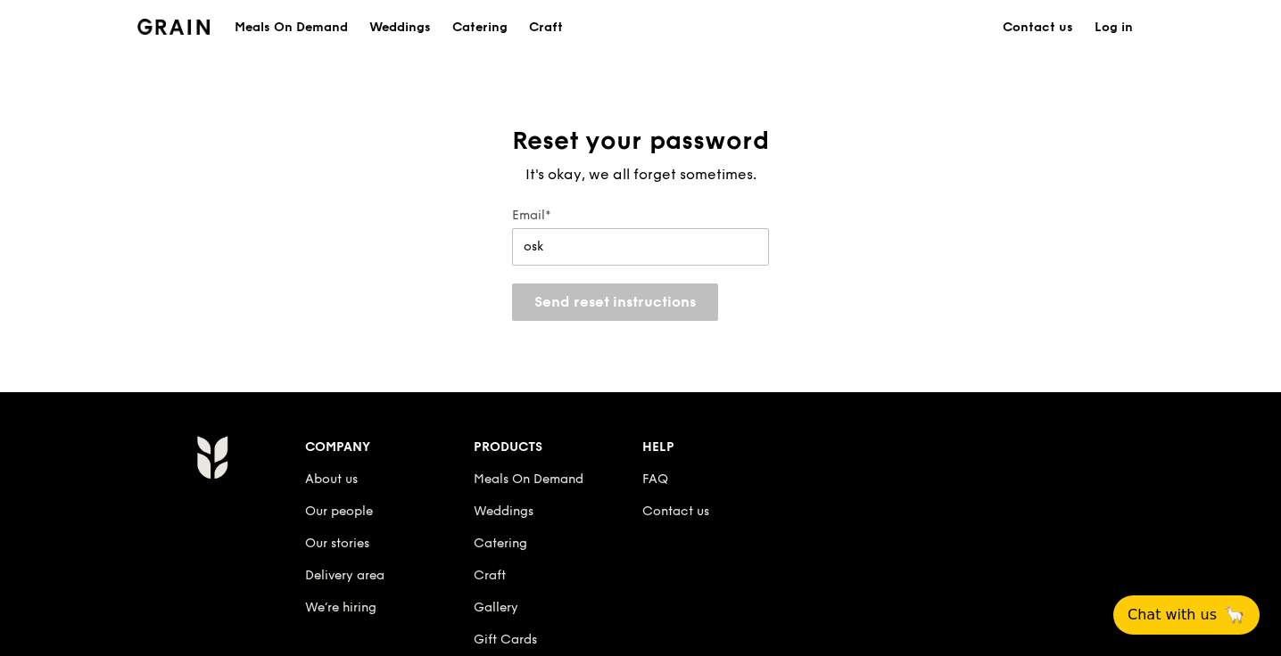
type input "[EMAIL_ADDRESS][DOMAIN_NAME]"
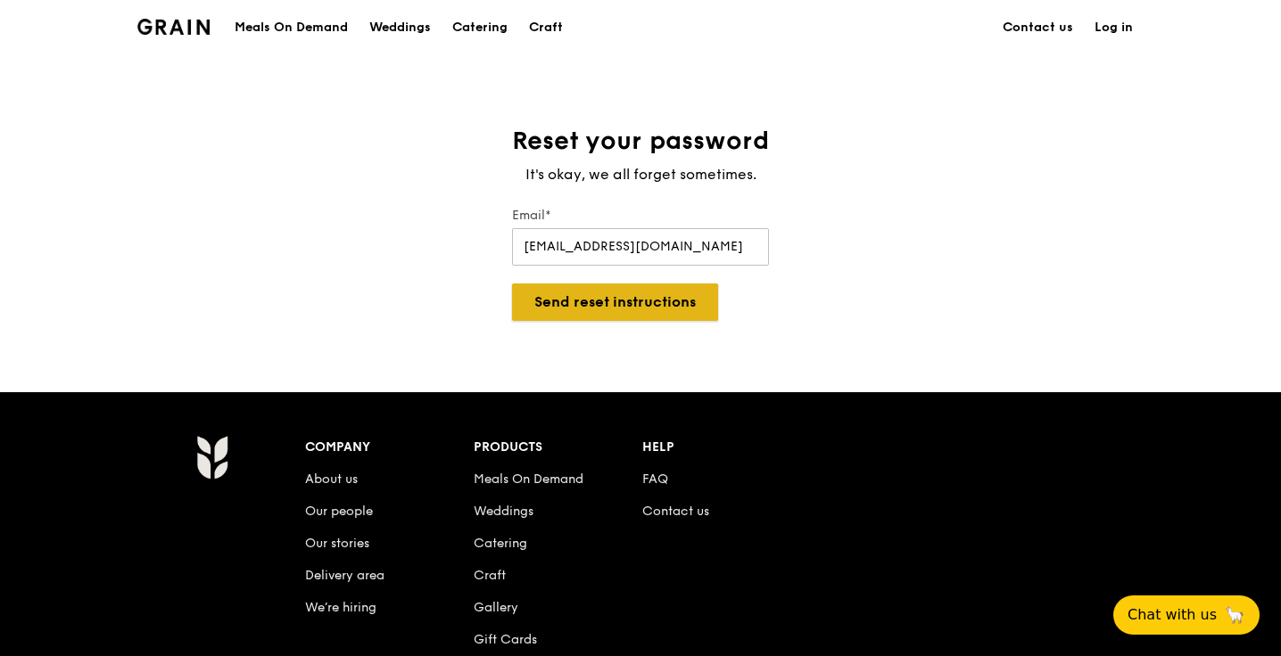
click at [639, 304] on button "Send reset instructions" at bounding box center [615, 302] width 206 height 37
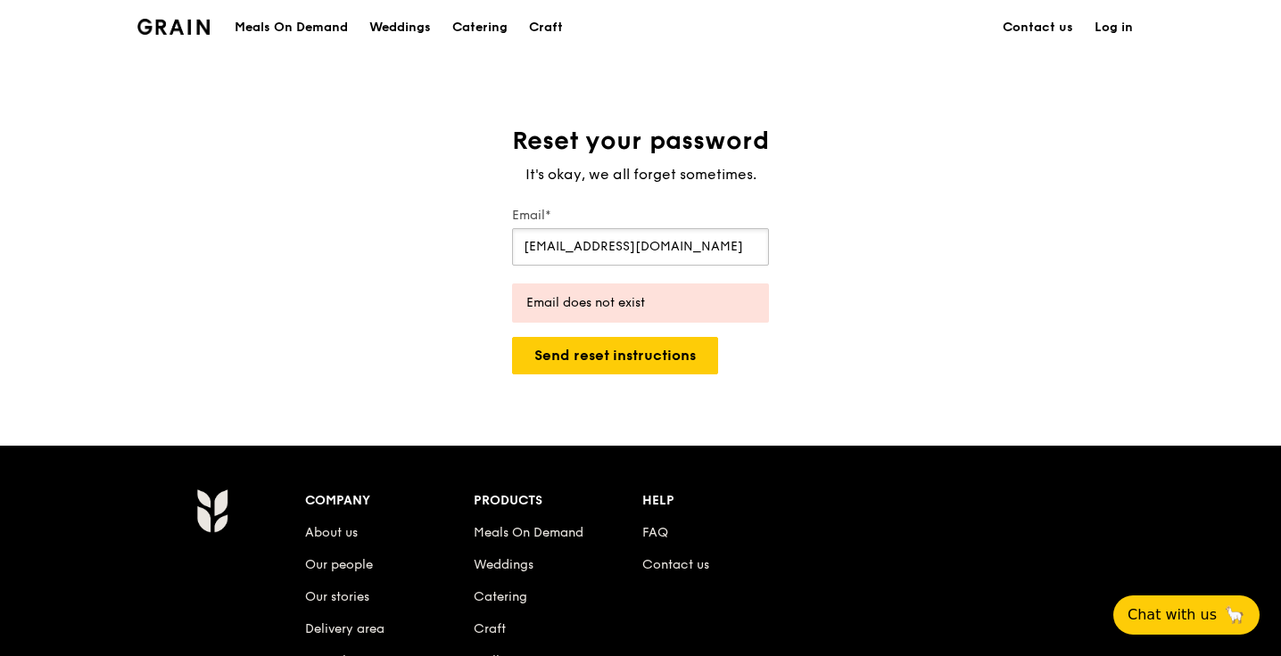
click at [689, 250] on input "[EMAIL_ADDRESS][DOMAIN_NAME]" at bounding box center [640, 246] width 257 height 37
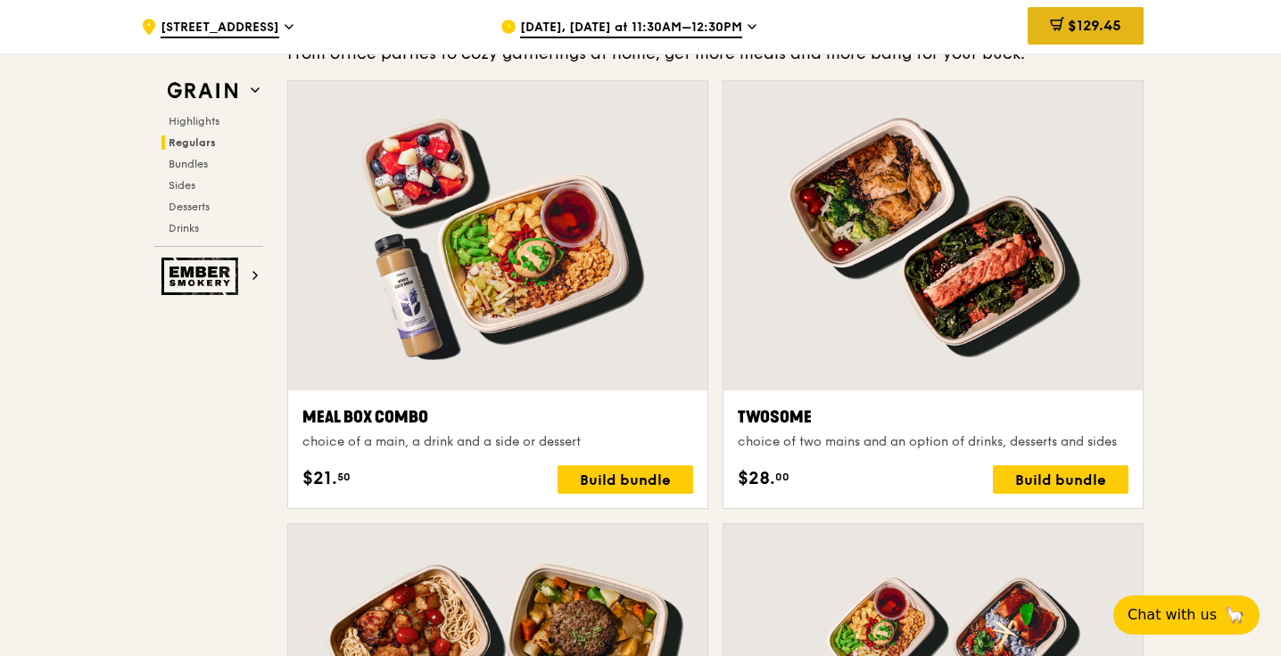
scroll to position [2558, 0]
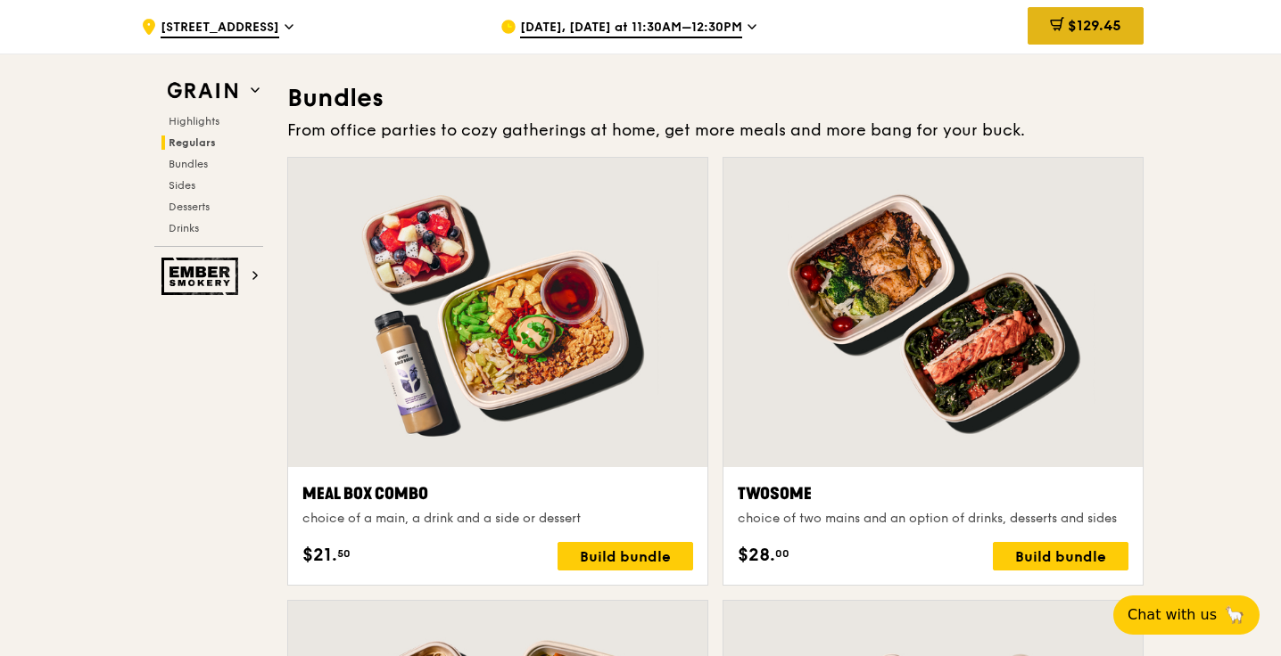
click at [1067, 29] on span "$129.45" at bounding box center [1094, 25] width 54 height 17
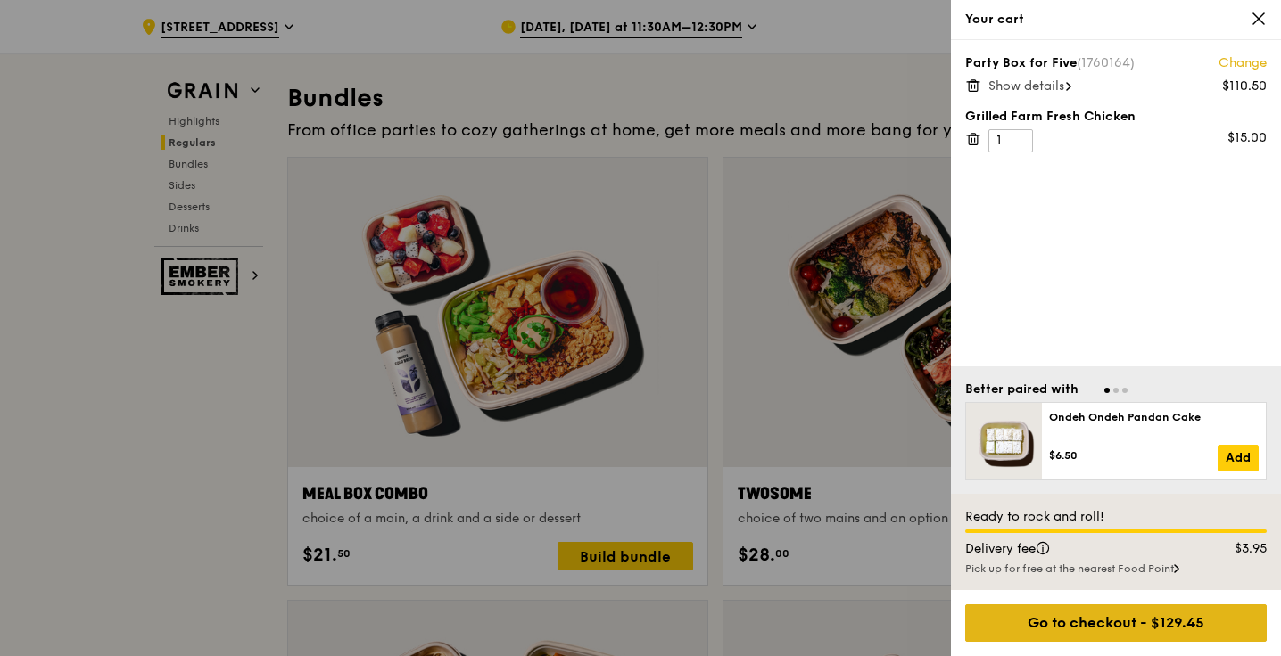
click at [1140, 636] on div "Go to checkout - $129.45" at bounding box center [1115, 623] width 301 height 37
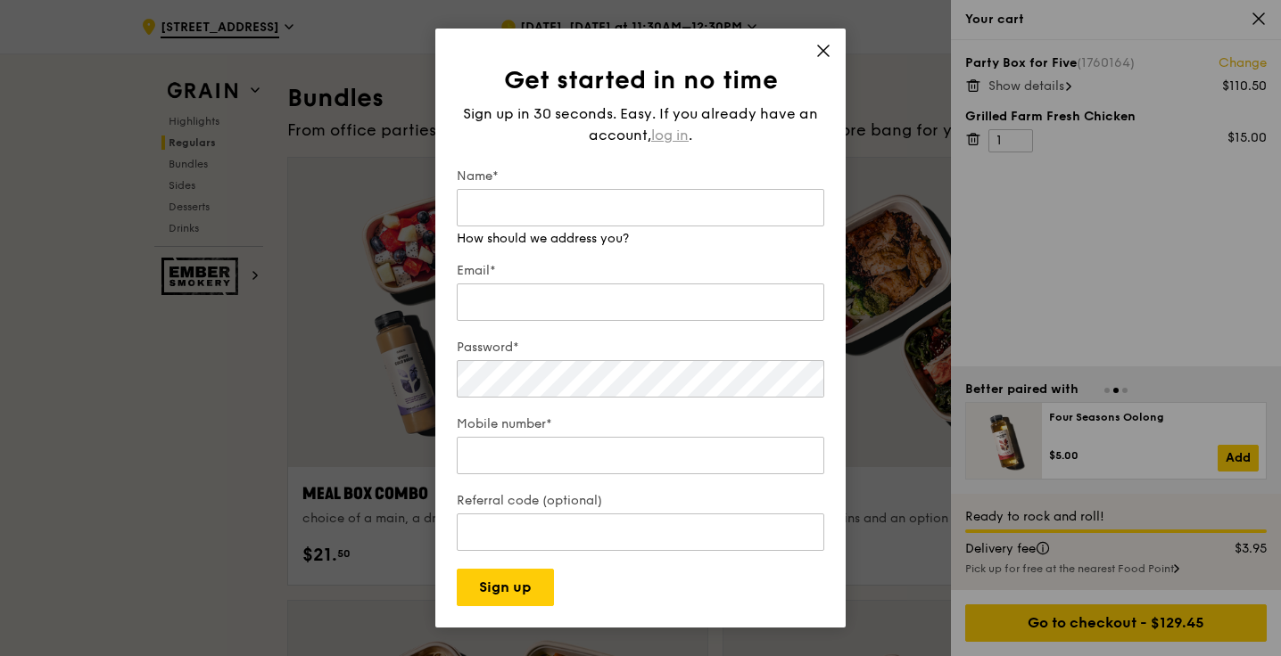
click at [673, 132] on div "Sign up in 30 seconds. Easy. If you already have an account, log in ." at bounding box center [640, 124] width 367 height 43
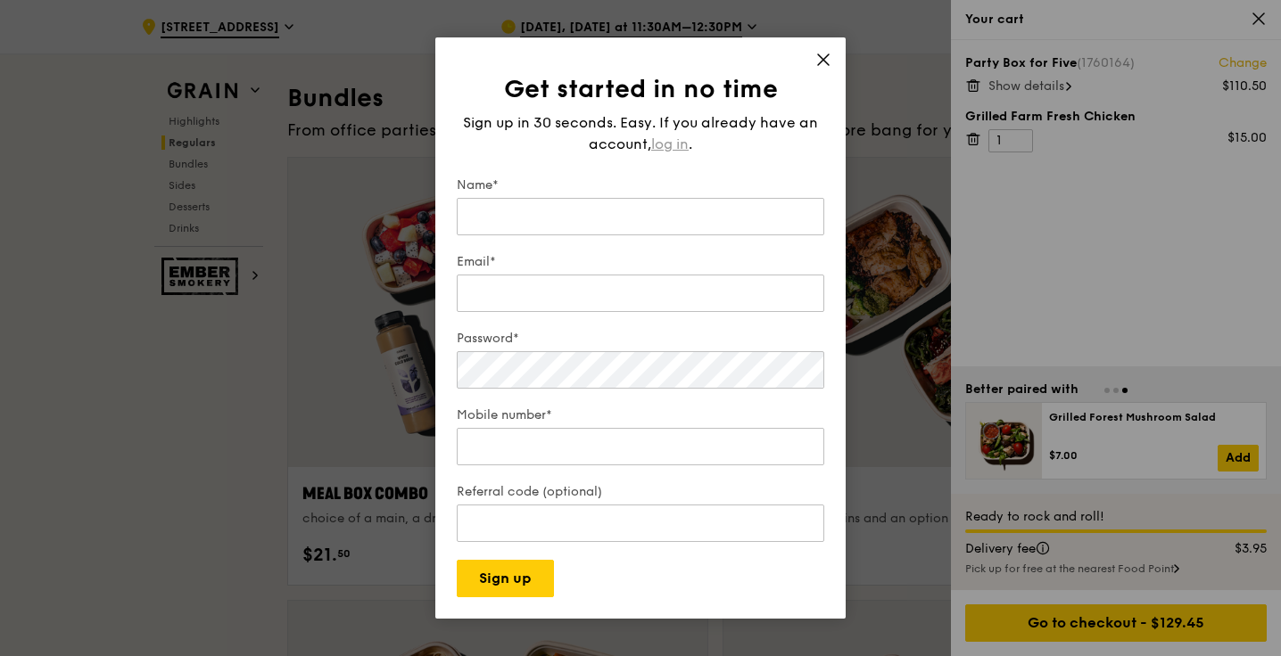
click at [675, 144] on span "log in" at bounding box center [669, 144] width 37 height 21
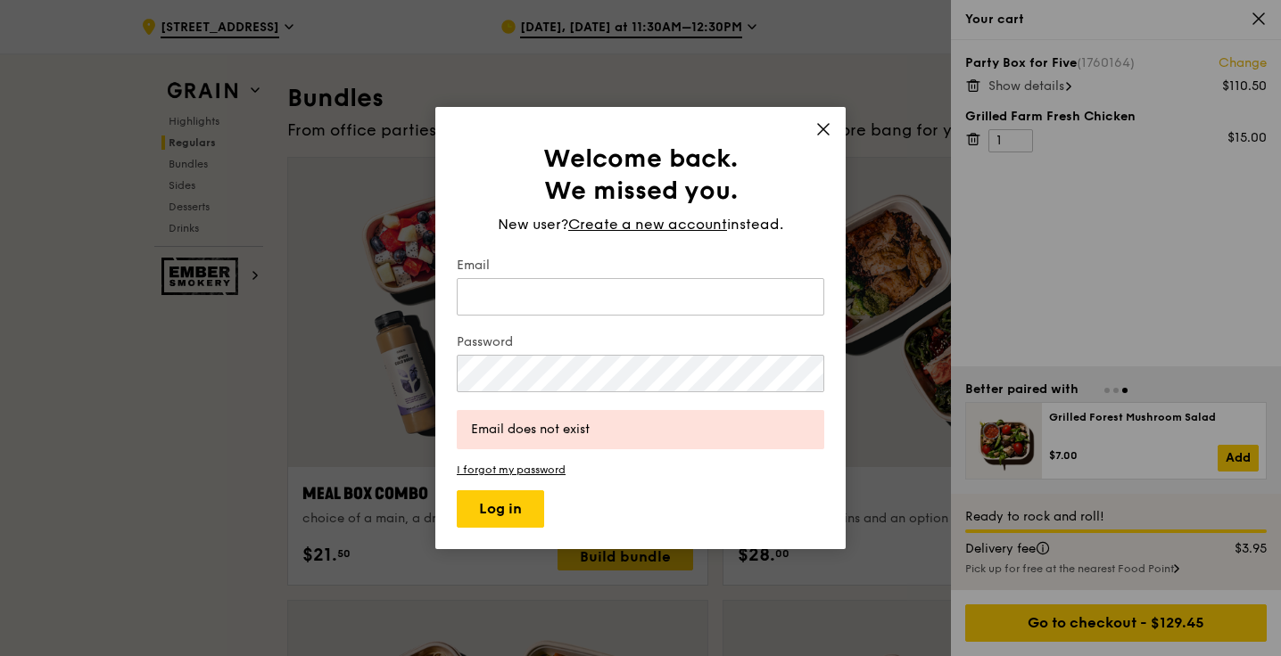
click at [675, 144] on h1 "Welcome back. We missed you." at bounding box center [640, 175] width 367 height 64
click at [576, 308] on input "Email" at bounding box center [640, 296] width 367 height 37
type input "[EMAIL_ADDRESS][DOMAIN_NAME]"
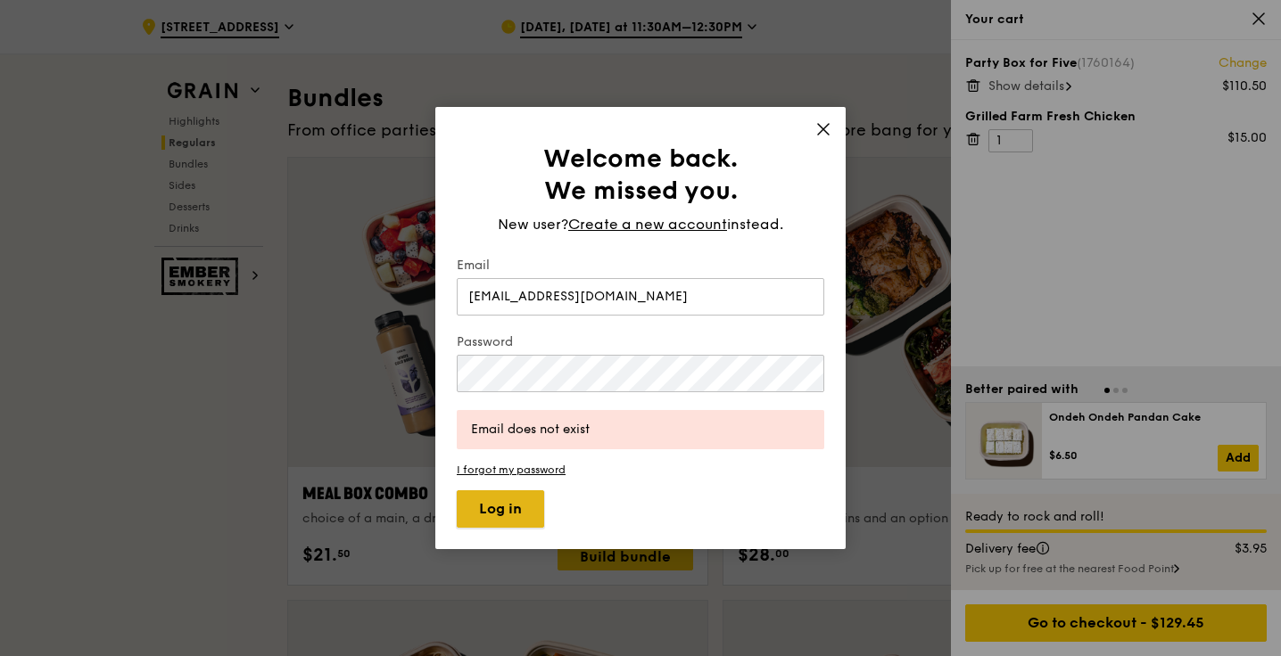
click at [481, 515] on button "Log in" at bounding box center [500, 508] width 87 height 37
click at [105, 305] on div "Welcome back. We missed you. New user? Create a new account instead. Email [EMA…" at bounding box center [640, 328] width 1281 height 656
click at [483, 521] on button "Log in" at bounding box center [500, 508] width 87 height 37
click at [268, 329] on div "Welcome back. We missed you. New user? Create a new account instead. Email [EMA…" at bounding box center [640, 328] width 1281 height 656
click at [523, 504] on button "Log in" at bounding box center [500, 508] width 87 height 37
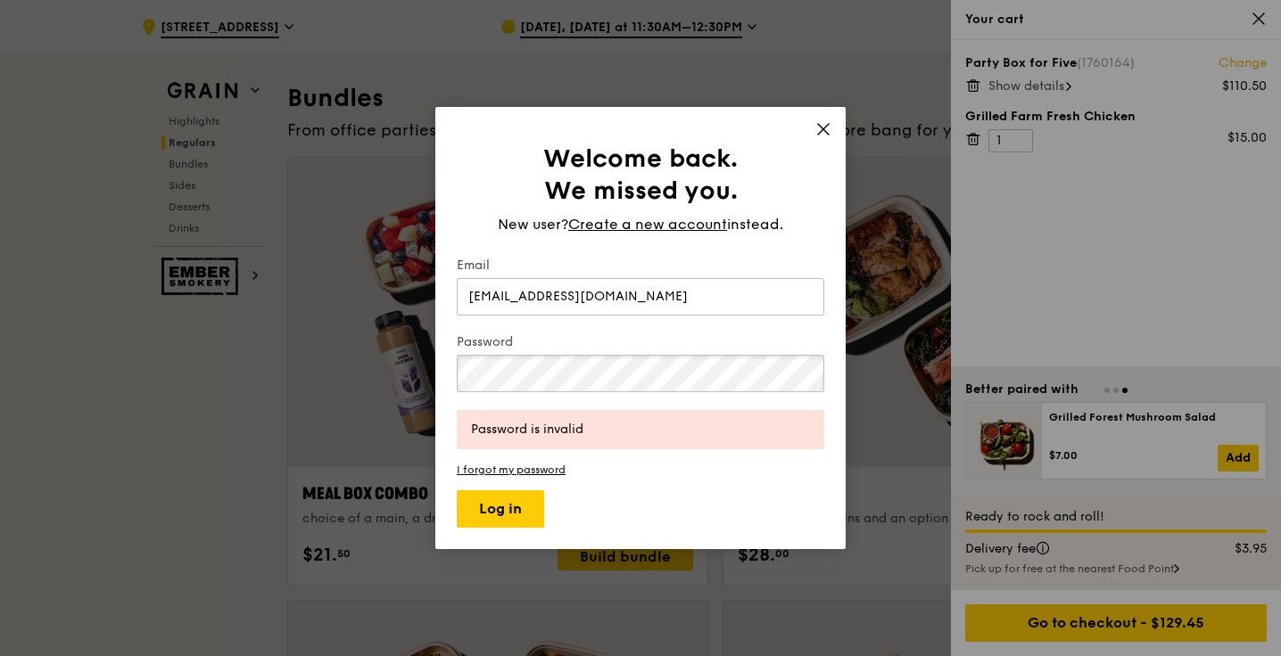
click at [138, 286] on div "Welcome back. We missed you. New user? Create a new account instead. Email [EMA…" at bounding box center [640, 328] width 1281 height 656
click at [485, 508] on button "Log in" at bounding box center [500, 508] width 87 height 37
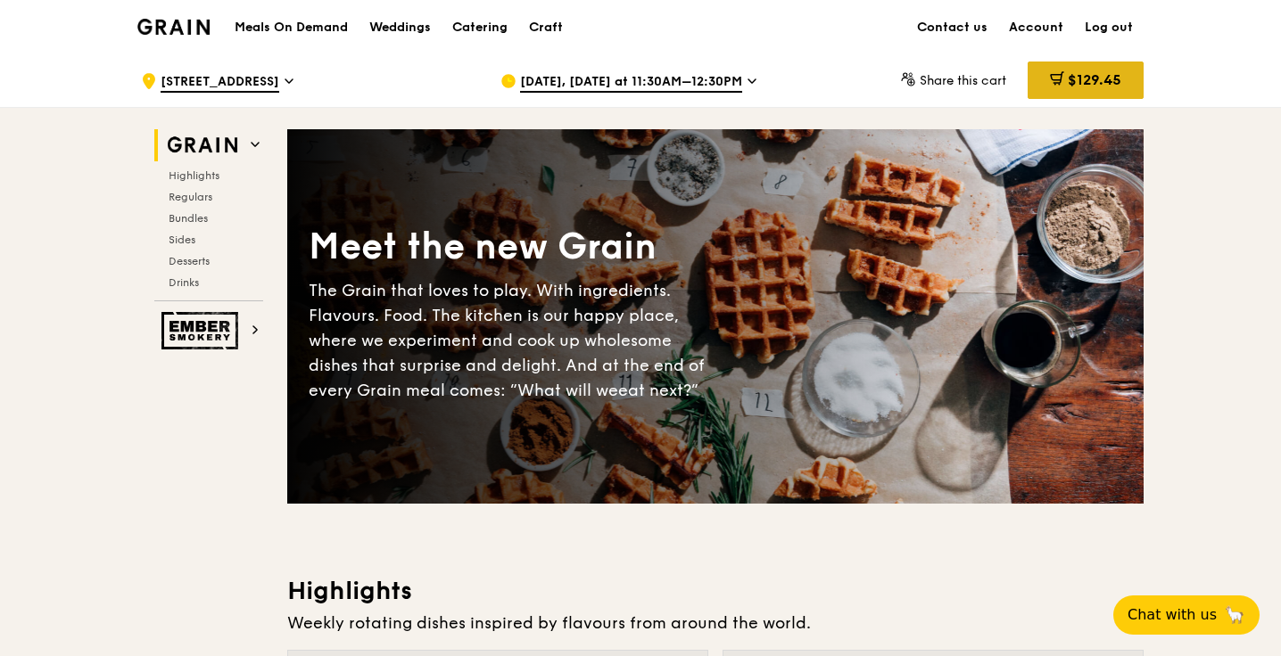
click at [1097, 81] on span "$129.45" at bounding box center [1094, 79] width 54 height 17
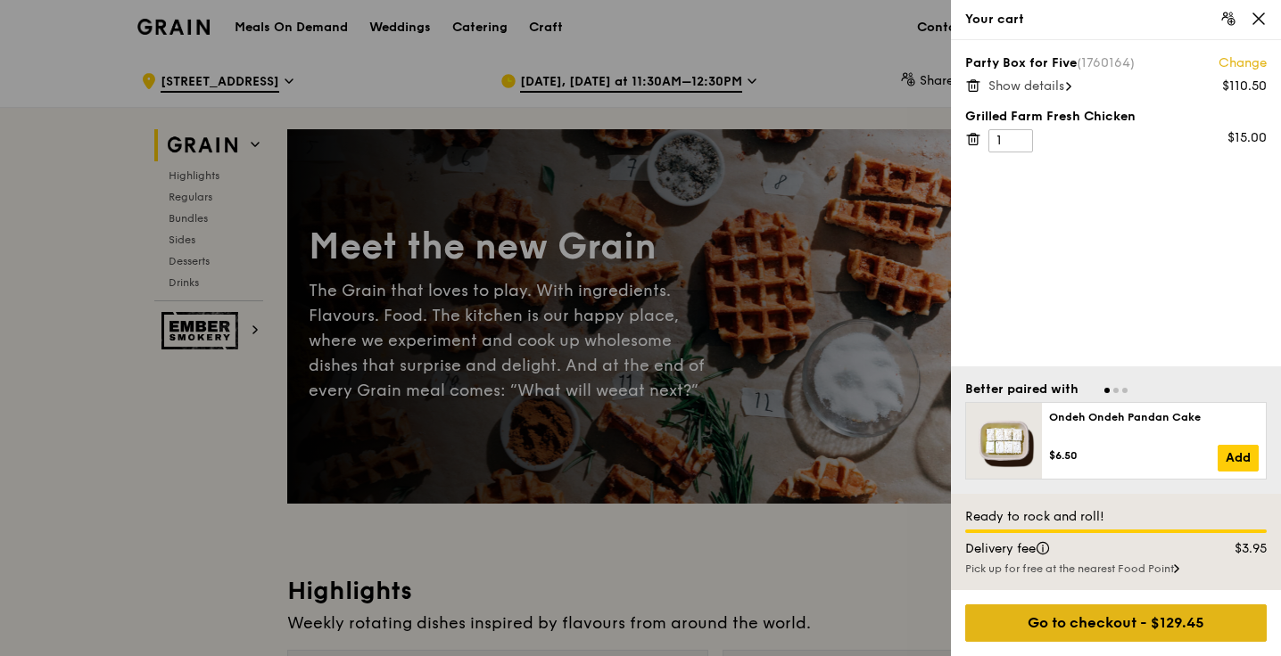
click at [1181, 630] on div "Go to checkout - $129.45" at bounding box center [1115, 623] width 301 height 37
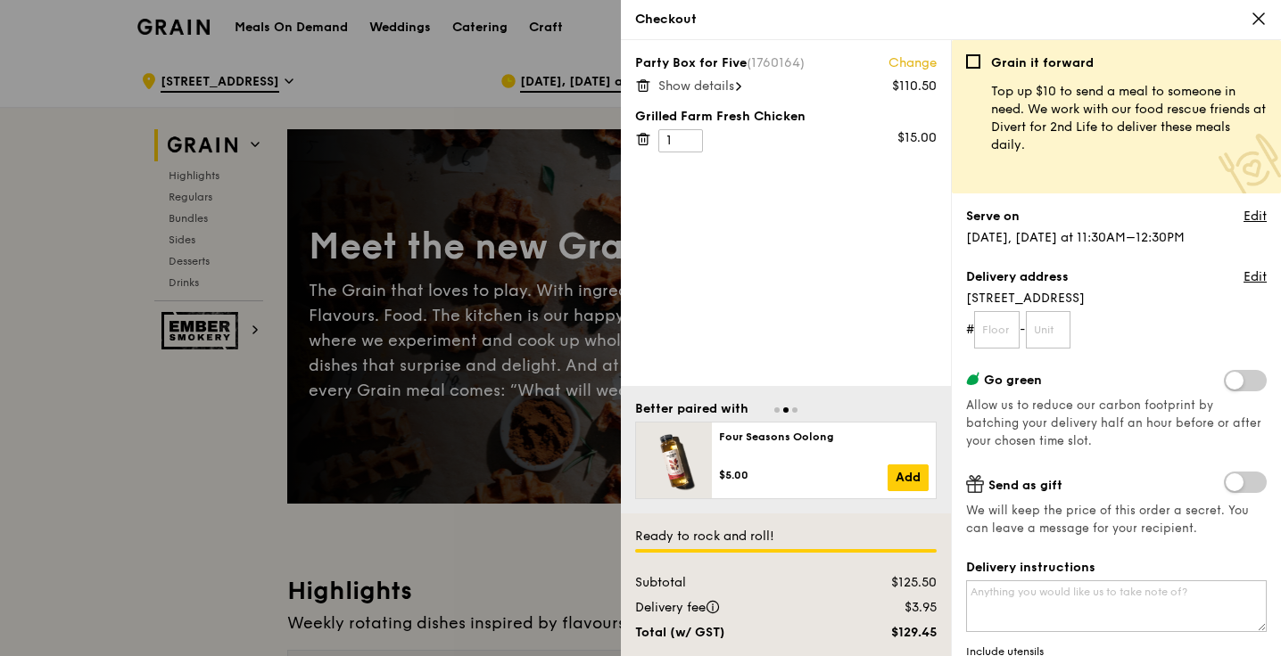
scroll to position [5, 0]
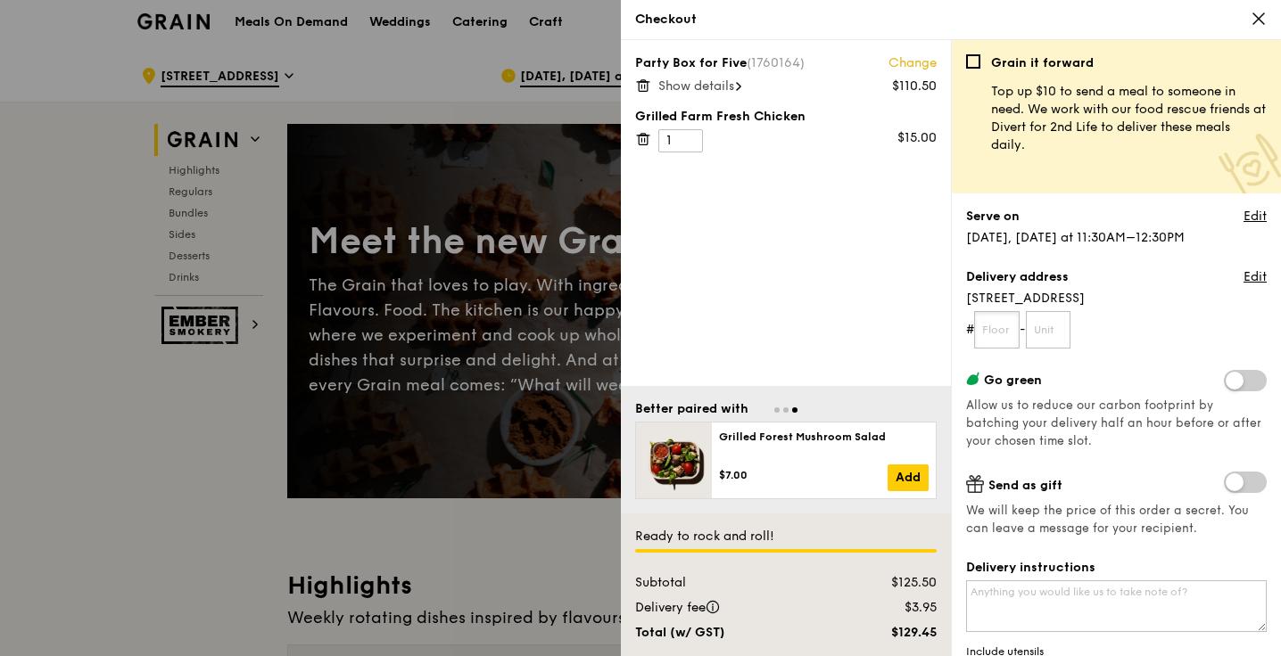
click at [1005, 342] on input "text" at bounding box center [996, 329] width 45 height 37
type input "05"
click at [1059, 332] on input "text" at bounding box center [1048, 329] width 45 height 37
type input "17"
click at [1067, 607] on textarea "Delivery instructions" at bounding box center [1116, 607] width 301 height 52
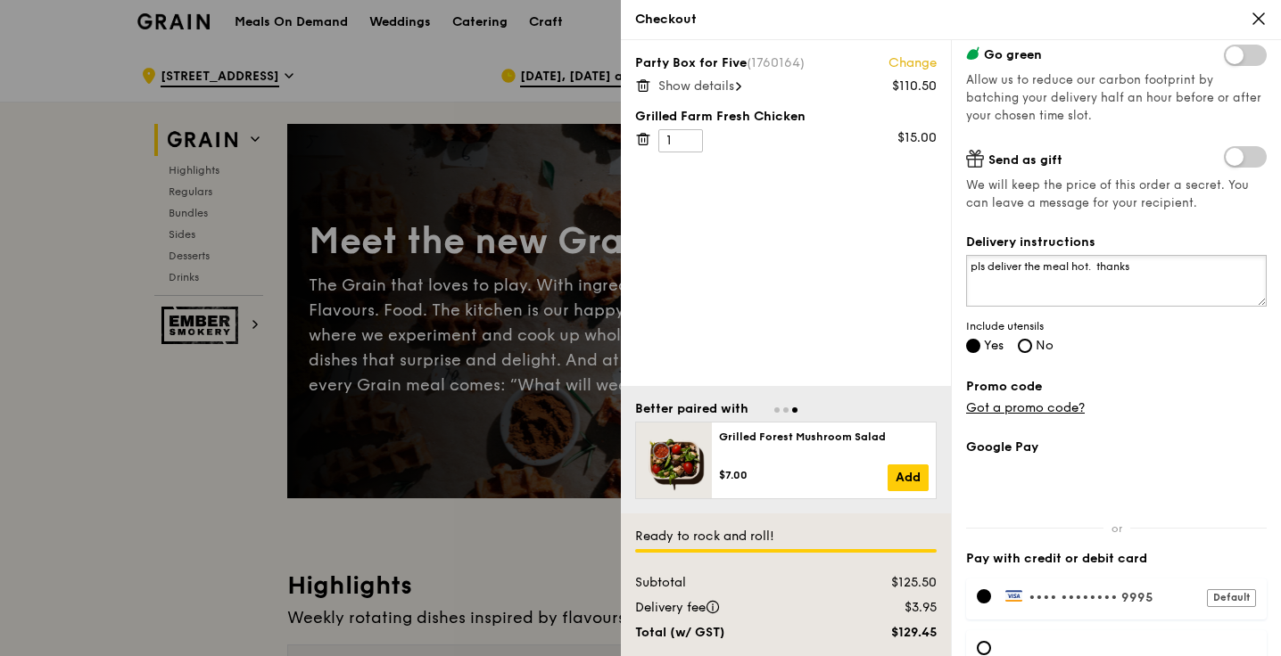
scroll to position [423, 0]
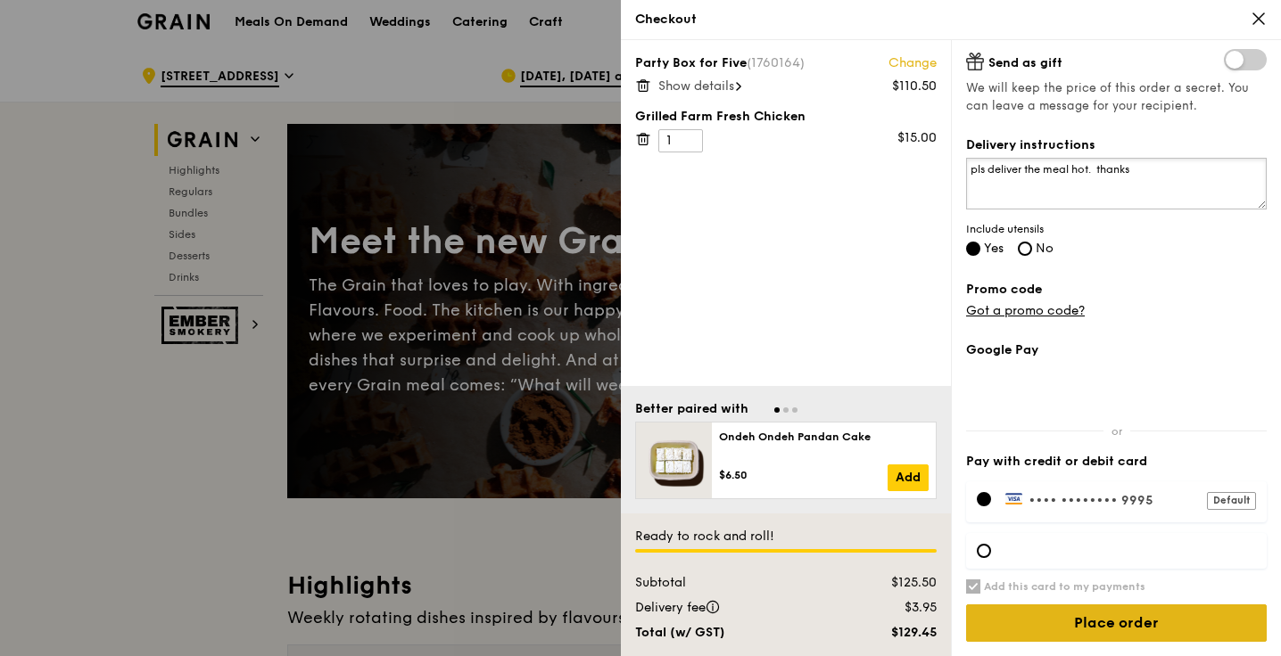
type textarea "pls deliver the meal hot. thanks"
click at [1141, 622] on input "Place order" at bounding box center [1116, 623] width 301 height 37
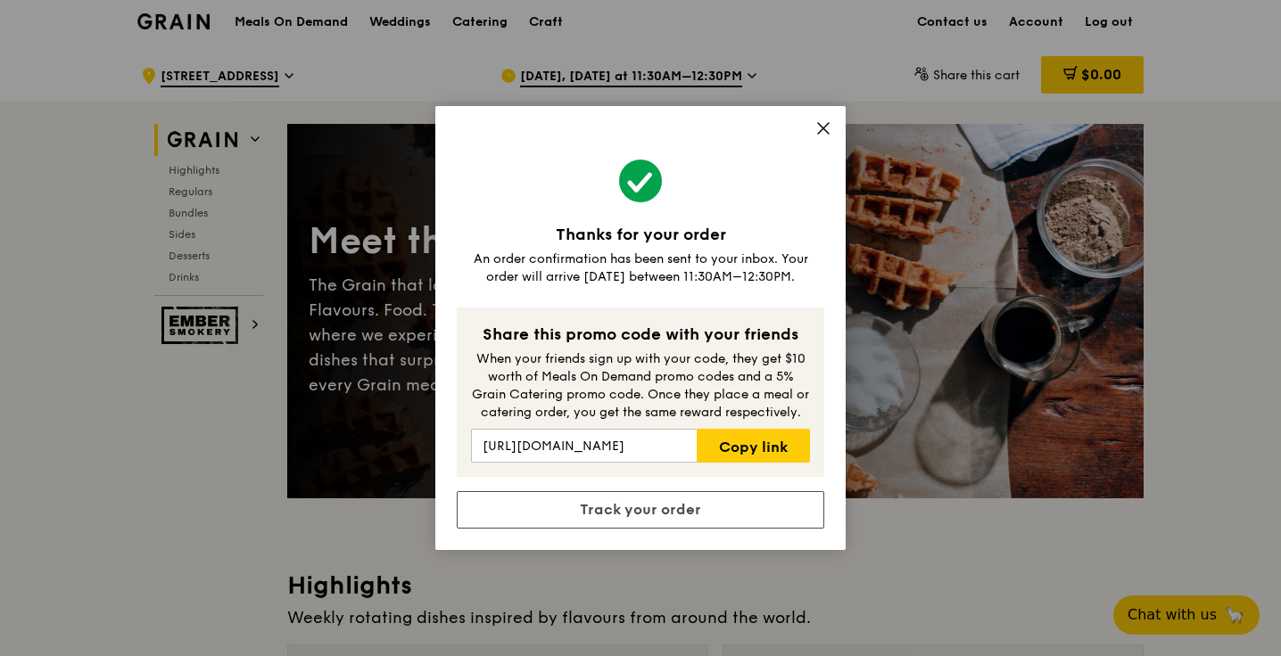
click at [35, 560] on div "Thanks for your order An order confirmation has been sent to your inbox. Your o…" at bounding box center [640, 328] width 1281 height 656
click at [823, 120] on icon at bounding box center [823, 128] width 16 height 16
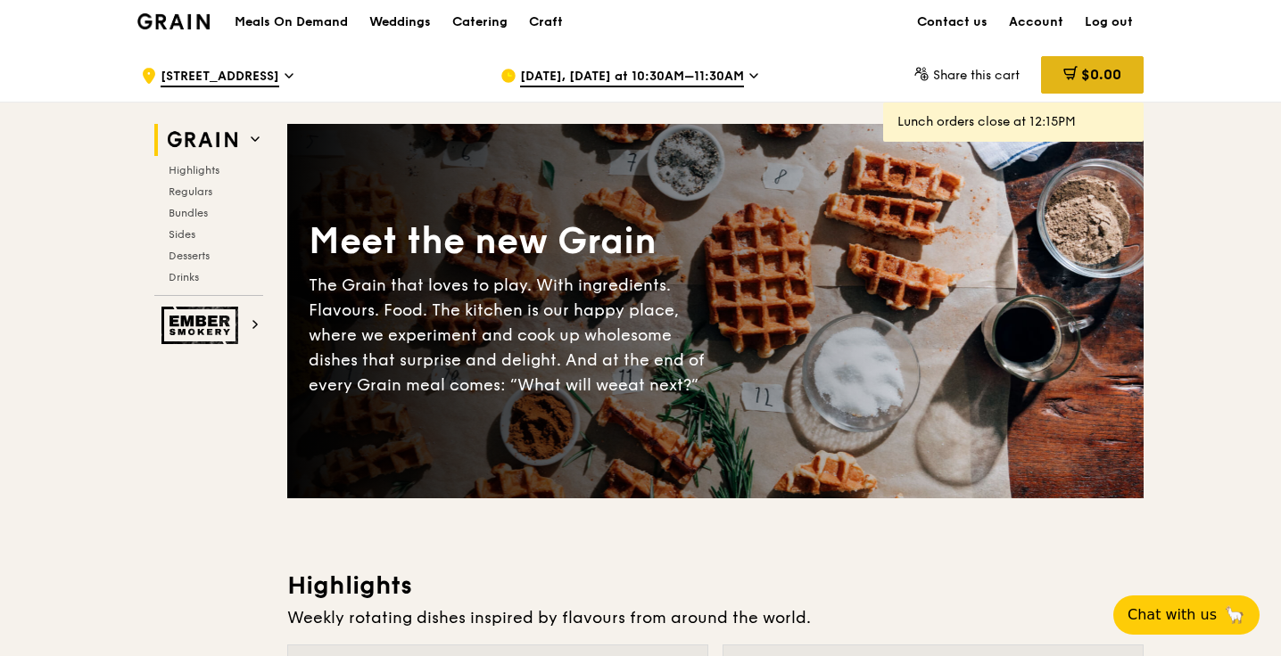
click at [1083, 87] on div "$0.00" at bounding box center [1092, 74] width 103 height 37
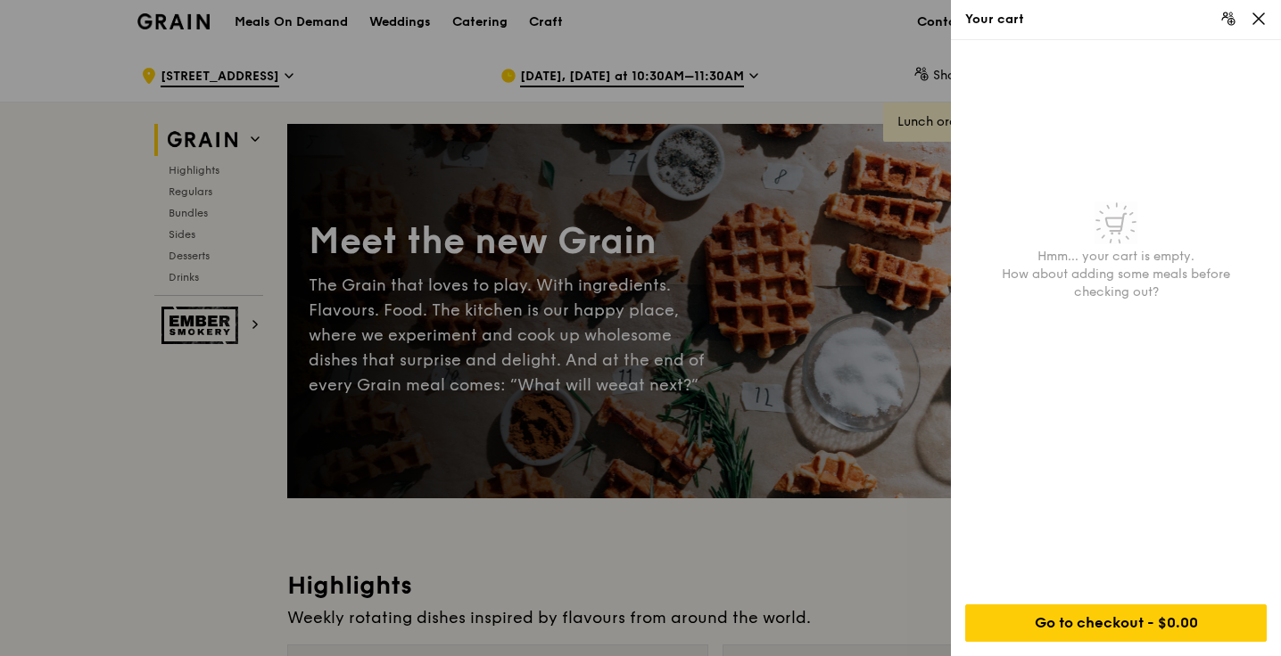
click at [1260, 14] on icon at bounding box center [1258, 19] width 16 height 16
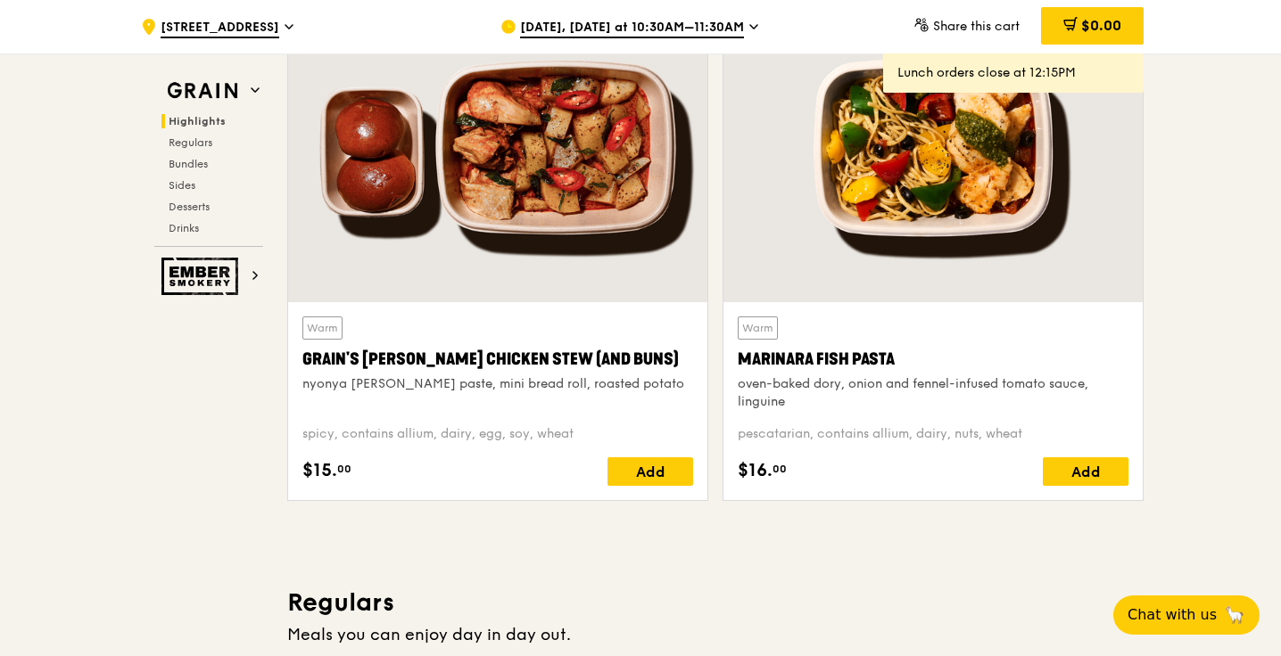
scroll to position [289, 0]
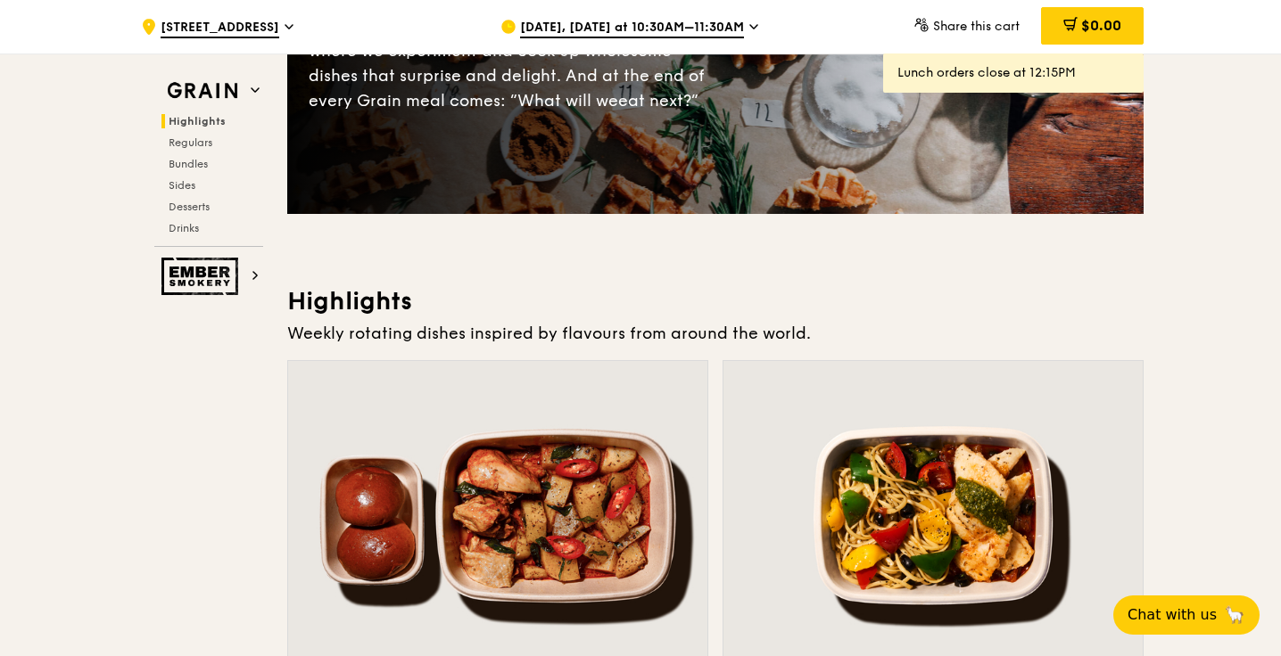
click at [284, 31] on icon at bounding box center [288, 27] width 9 height 16
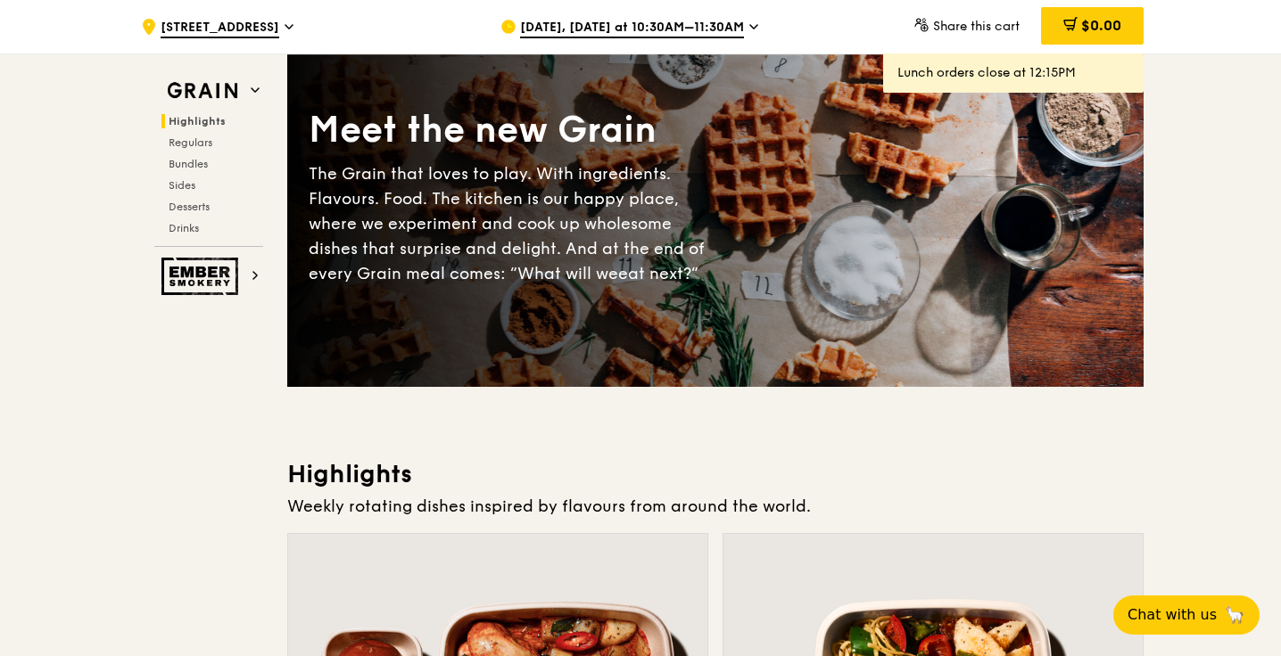
scroll to position [0, 0]
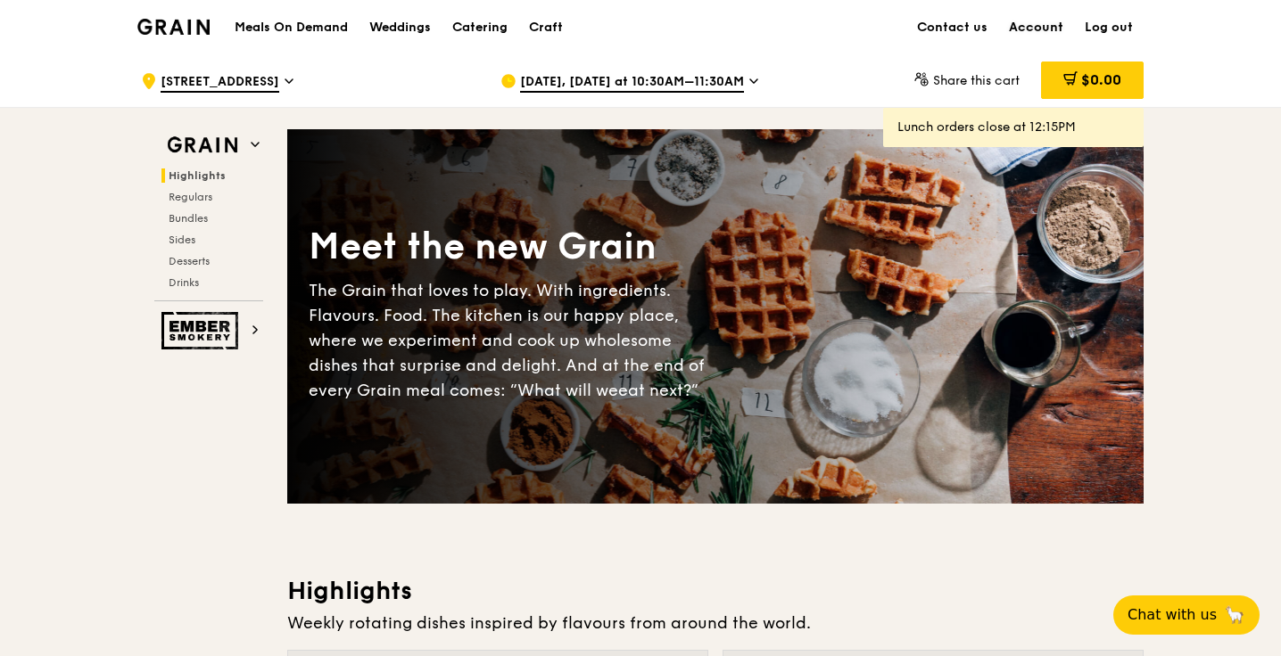
click at [1049, 34] on link "Account" at bounding box center [1036, 28] width 76 height 54
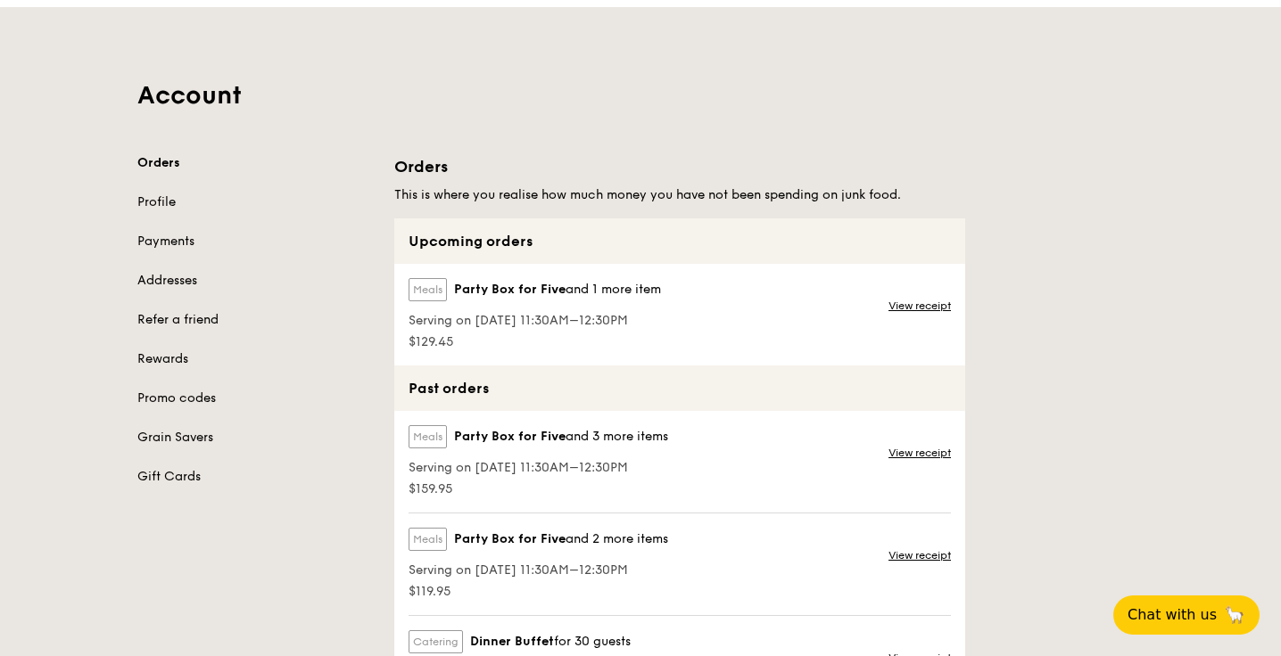
scroll to position [53, 0]
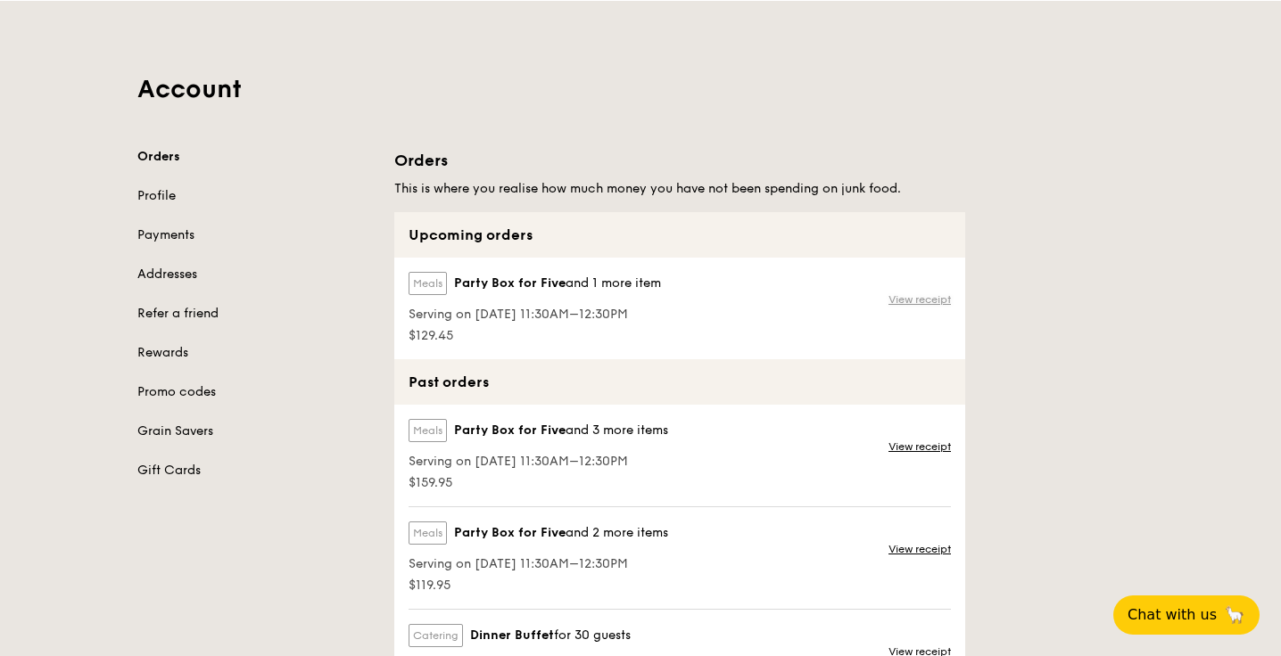
click at [907, 294] on link "View receipt" at bounding box center [919, 300] width 62 height 14
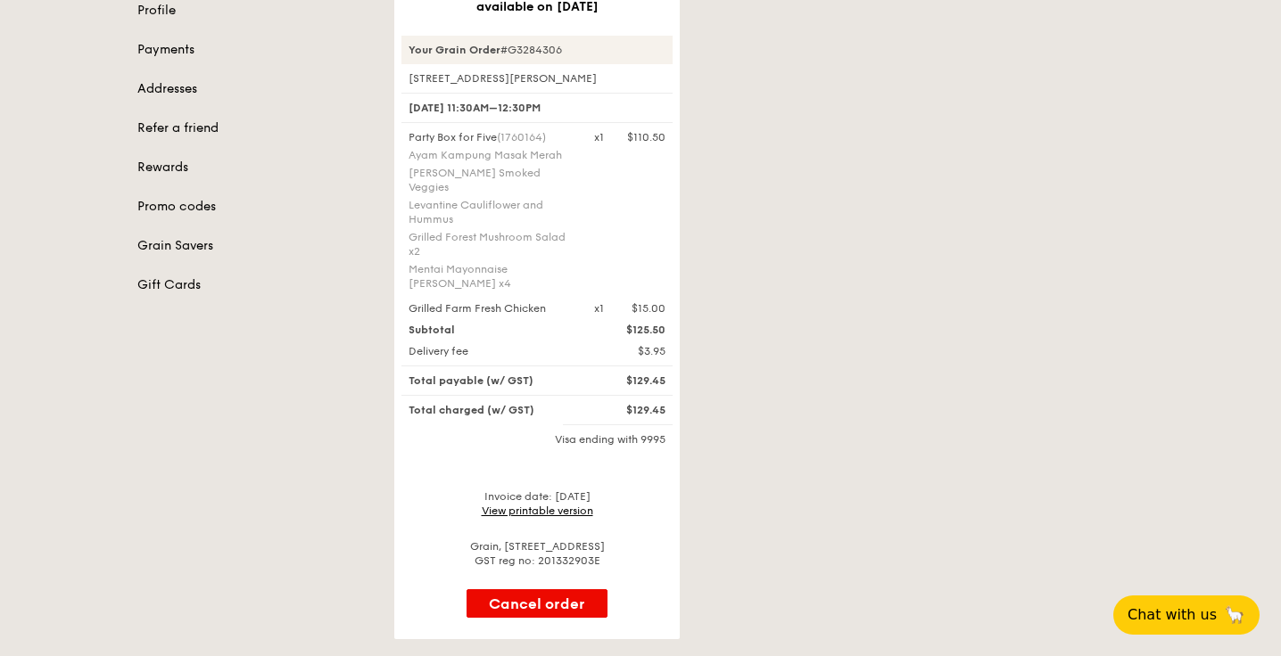
scroll to position [218, 0]
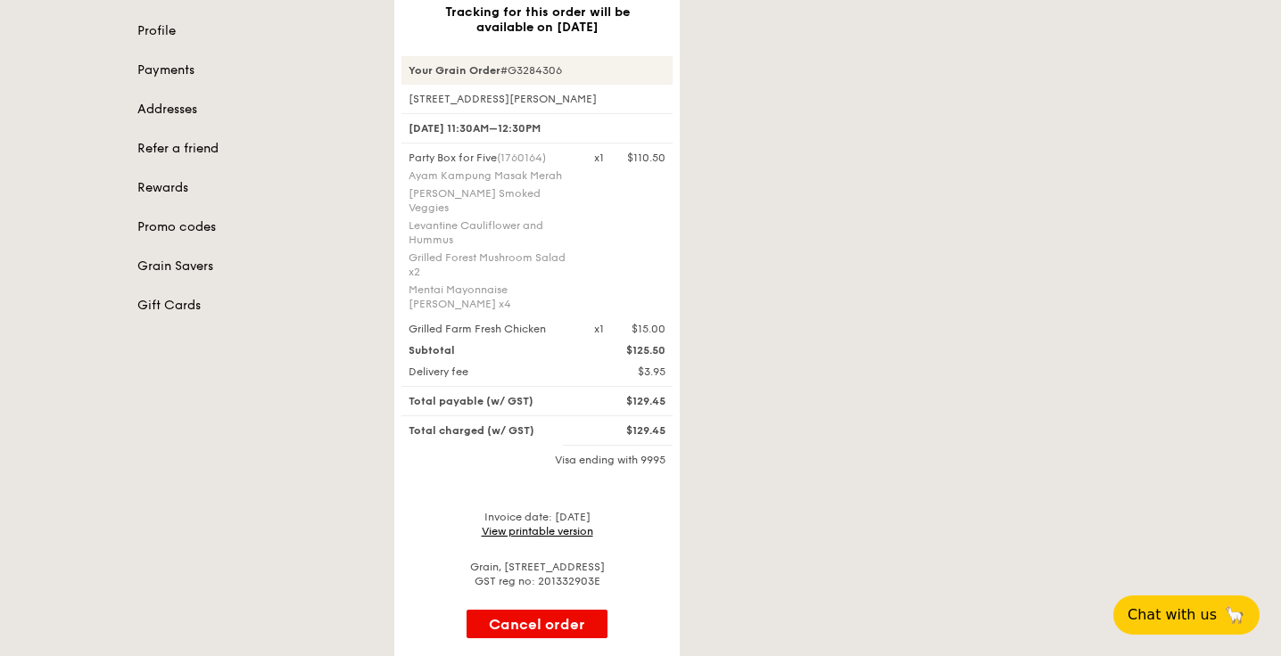
click at [536, 525] on link "View printable version" at bounding box center [537, 531] width 111 height 12
